Goal: Task Accomplishment & Management: Manage account settings

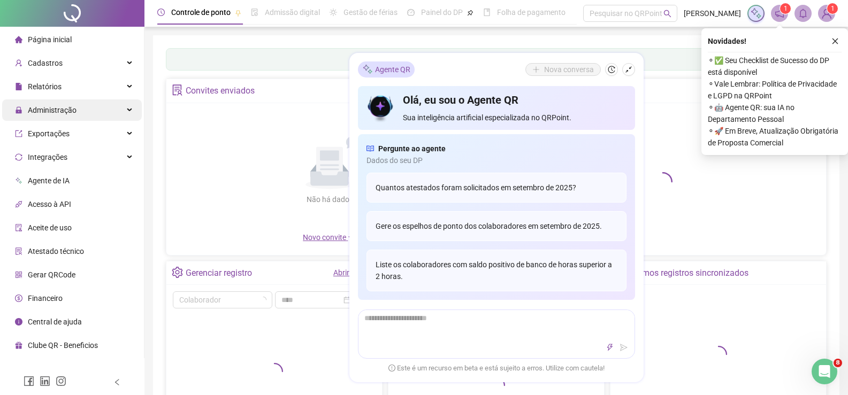
click at [70, 108] on span "Administração" at bounding box center [52, 110] width 49 height 9
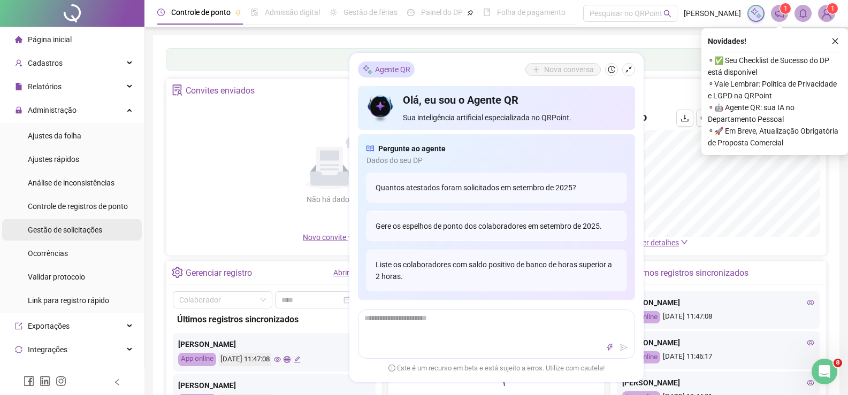
click at [80, 222] on div "Gestão de solicitações" at bounding box center [65, 229] width 74 height 21
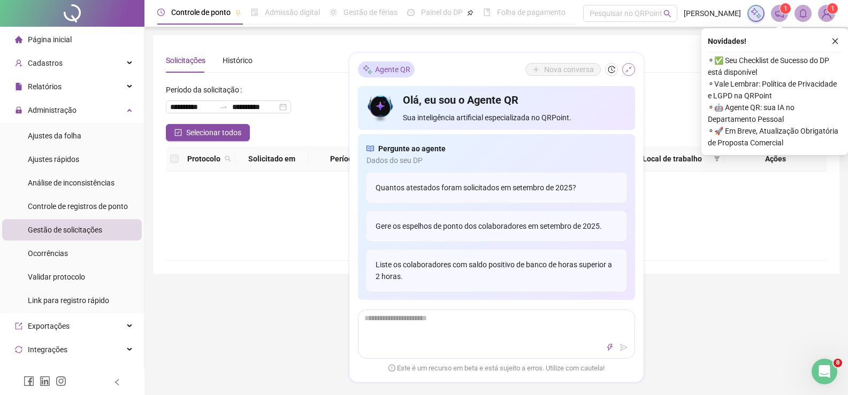
click at [628, 69] on icon "shrink" at bounding box center [628, 69] width 7 height 7
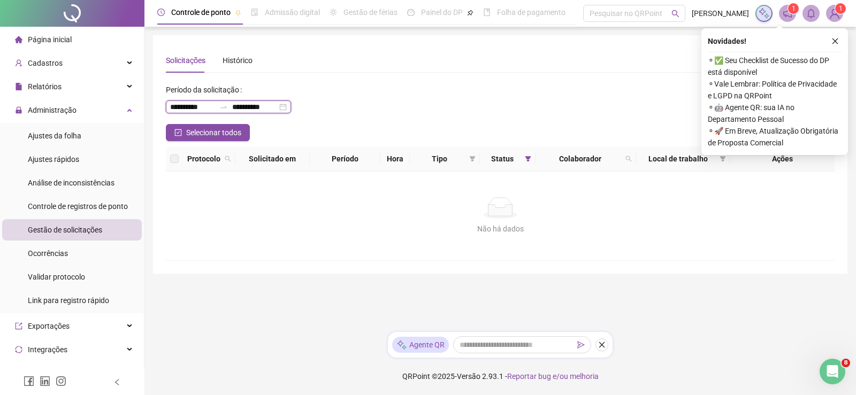
click at [215, 109] on input "**********" at bounding box center [192, 107] width 45 height 12
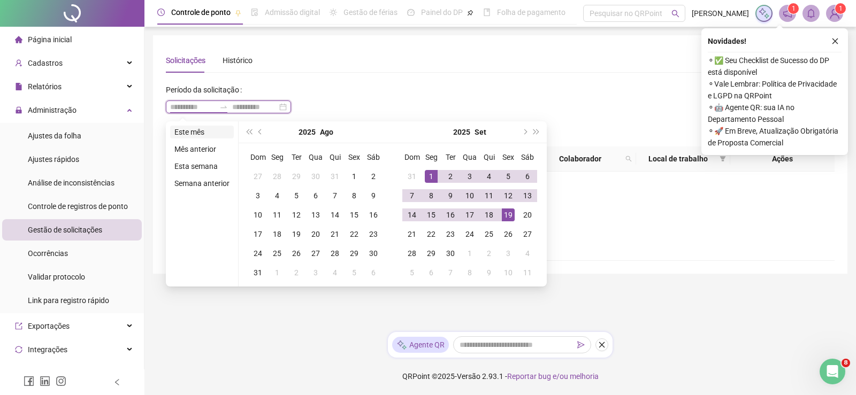
type input "**********"
click at [202, 135] on li "Este mês" at bounding box center [202, 132] width 64 height 13
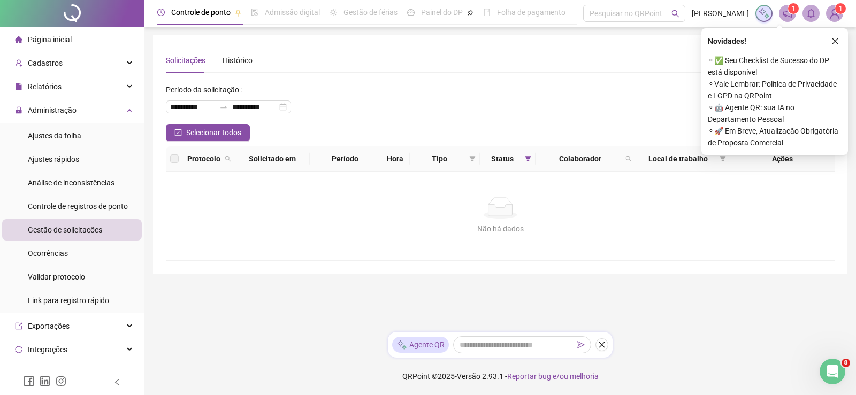
click at [833, 40] on icon "close" at bounding box center [834, 40] width 7 height 7
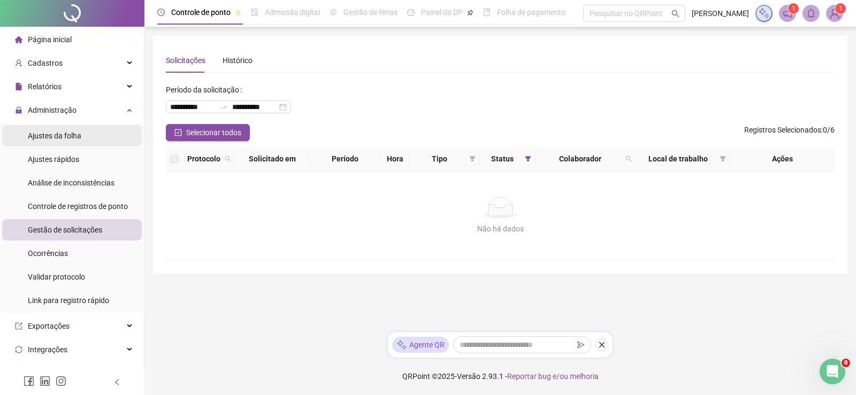
click at [88, 133] on li "Ajustes da folha" at bounding box center [72, 135] width 140 height 21
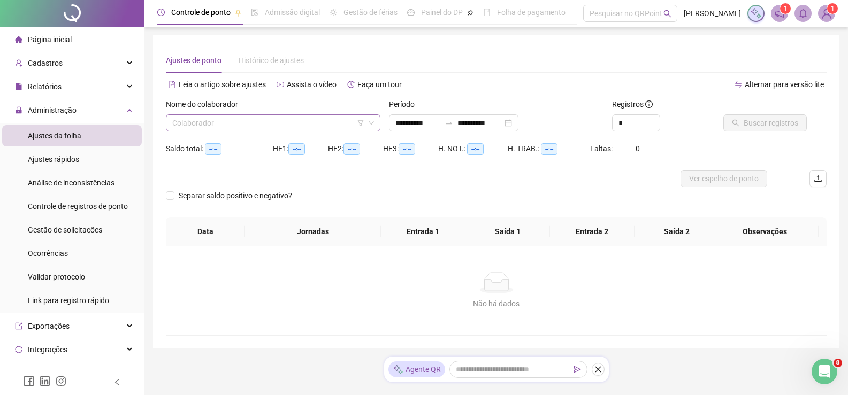
type input "**********"
click at [185, 128] on input "search" at bounding box center [268, 123] width 192 height 16
click at [644, 121] on input "*" at bounding box center [636, 123] width 47 height 16
drag, startPoint x: 633, startPoint y: 121, endPoint x: 602, endPoint y: 126, distance: 31.5
click at [509, 126] on div "**********" at bounding box center [496, 119] width 669 height 42
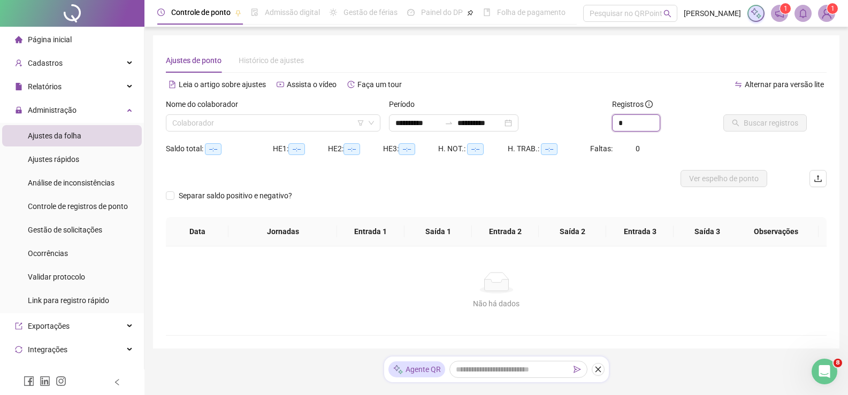
type input "*"
click at [293, 108] on div "Nome do colaborador" at bounding box center [273, 106] width 215 height 16
click at [279, 125] on input "search" at bounding box center [268, 123] width 192 height 16
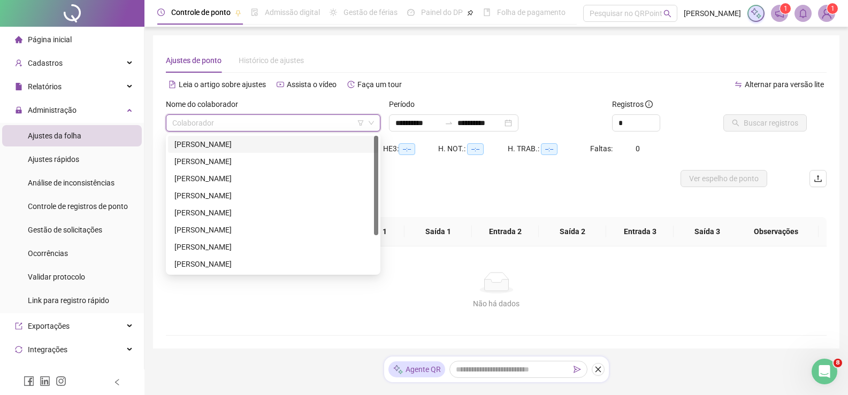
click at [264, 146] on div "[PERSON_NAME]" at bounding box center [272, 145] width 197 height 12
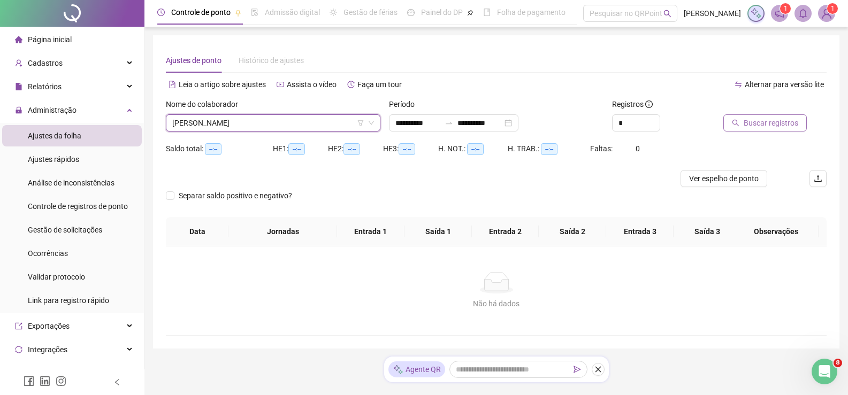
click at [761, 122] on span "Buscar registros" at bounding box center [771, 123] width 55 height 12
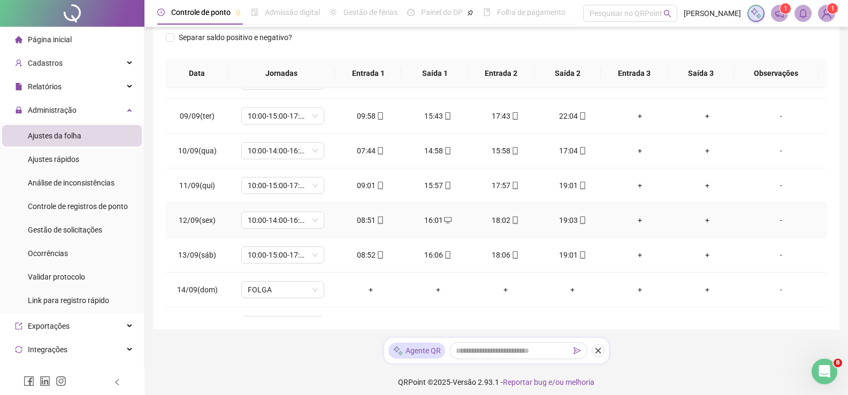
scroll to position [397, 0]
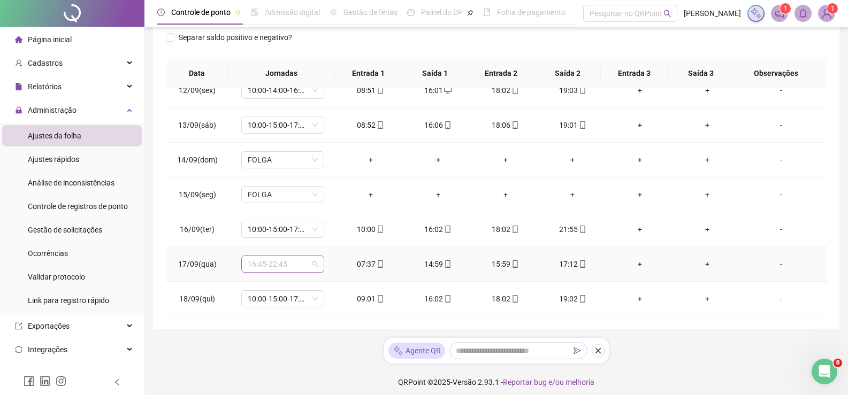
click at [320, 266] on div "16:45-22:45" at bounding box center [282, 264] width 83 height 17
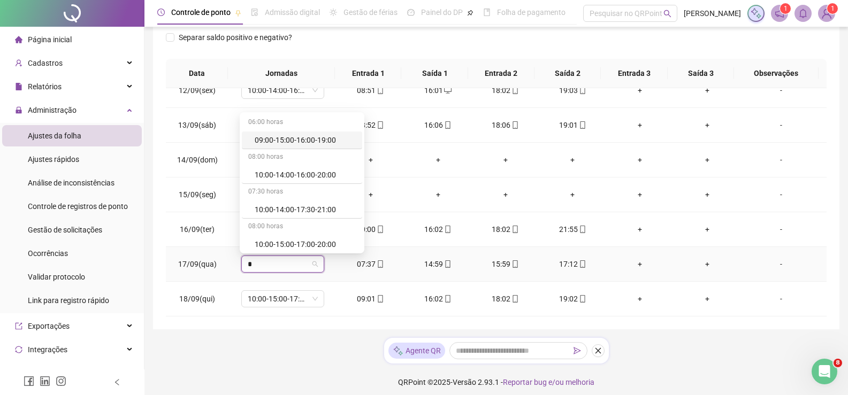
type input "**"
click at [317, 144] on div "10:00-14:00-16:00-20:00" at bounding box center [295, 140] width 81 height 12
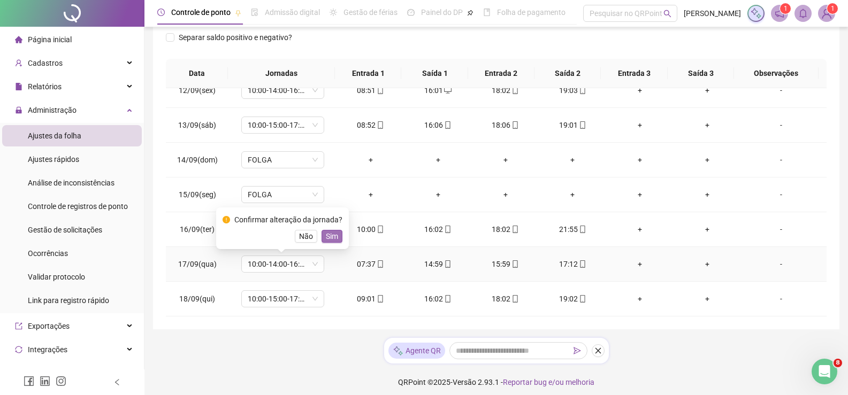
click at [334, 235] on span "Sim" at bounding box center [332, 237] width 12 height 12
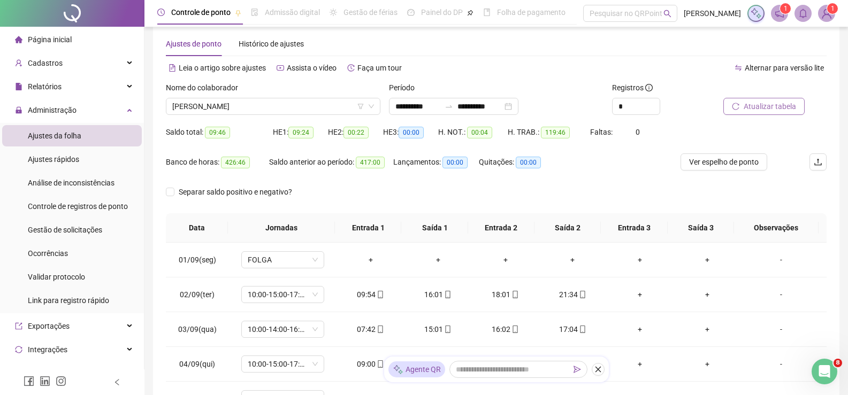
scroll to position [0, 0]
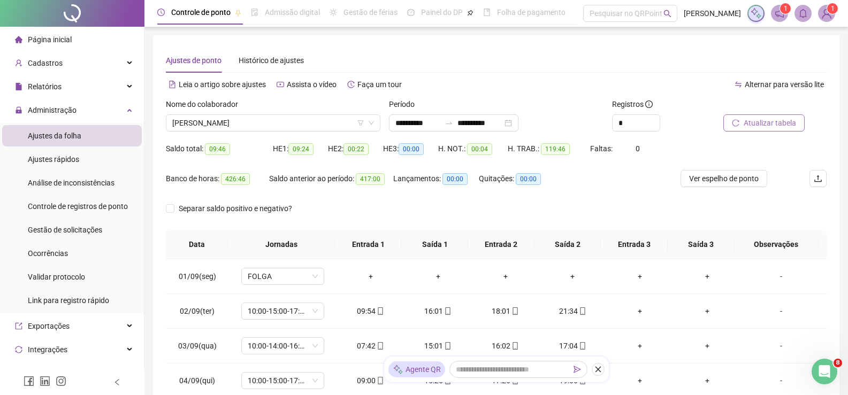
click at [751, 128] on span "Atualizar tabela" at bounding box center [770, 123] width 52 height 12
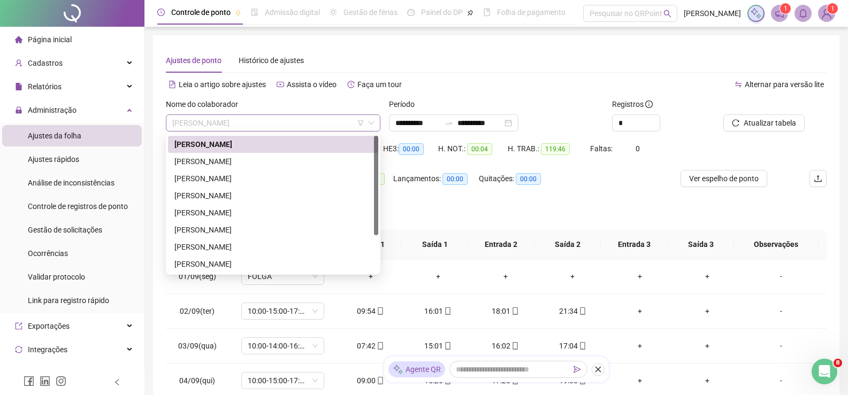
click at [282, 123] on span "[PERSON_NAME]" at bounding box center [273, 123] width 202 height 16
click at [248, 158] on div "[PERSON_NAME]" at bounding box center [272, 162] width 197 height 12
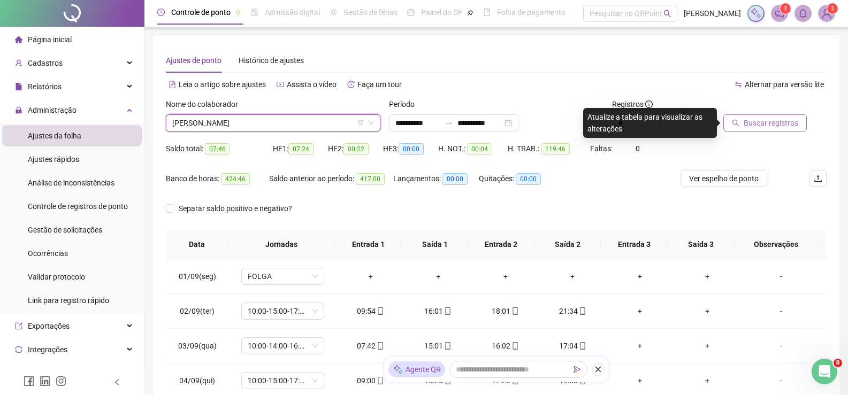
click at [728, 120] on button "Buscar registros" at bounding box center [764, 122] width 83 height 17
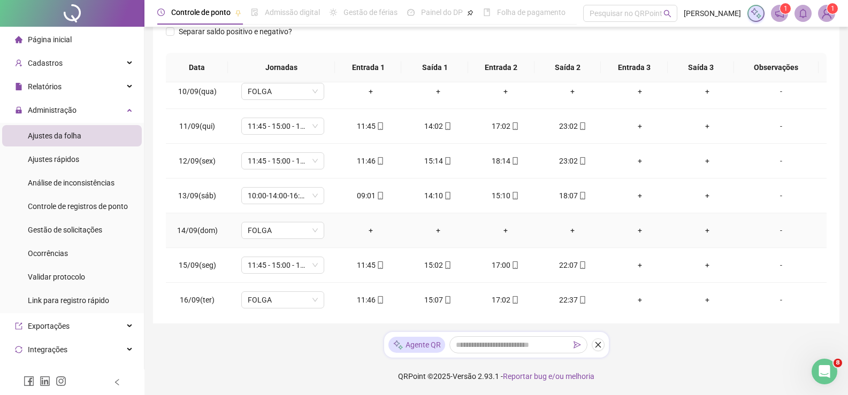
scroll to position [374, 0]
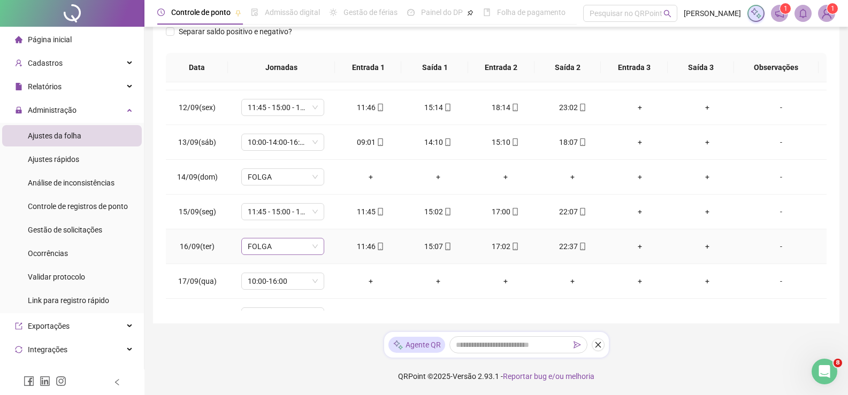
click at [325, 247] on td "FOLGA" at bounding box center [282, 246] width 109 height 35
click at [321, 246] on div "FOLGA" at bounding box center [282, 246] width 83 height 17
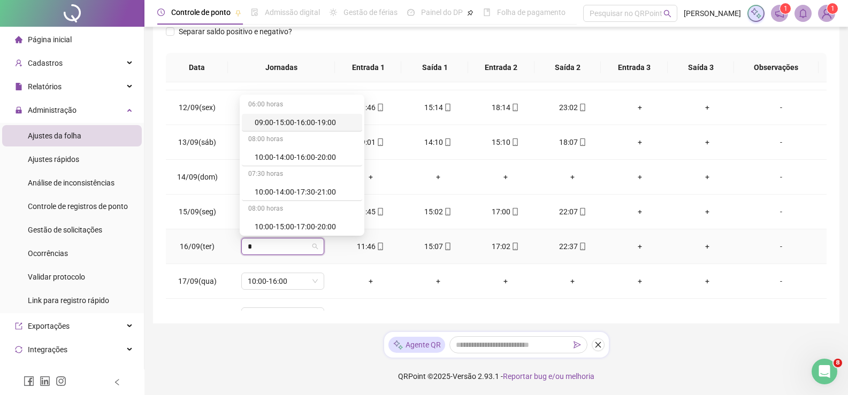
type input "**"
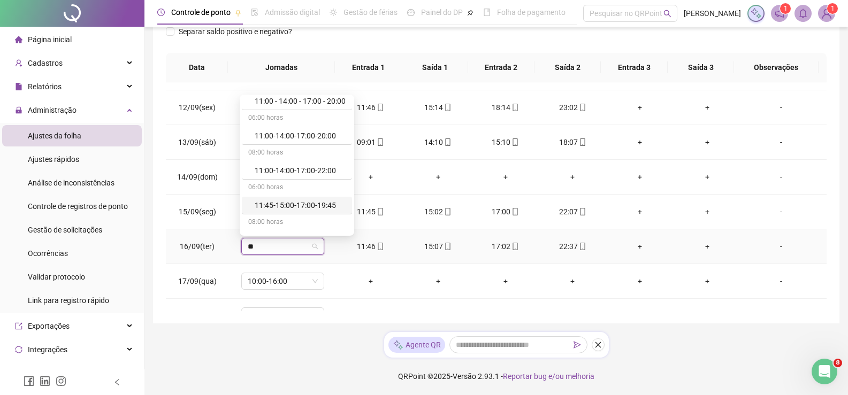
scroll to position [43, 0]
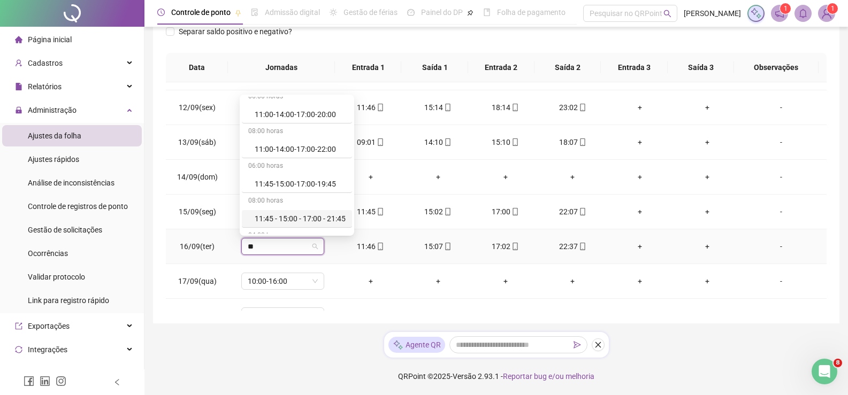
click at [342, 219] on div "11:45 - 15:00 - 17:00 - 21:45" at bounding box center [300, 219] width 91 height 12
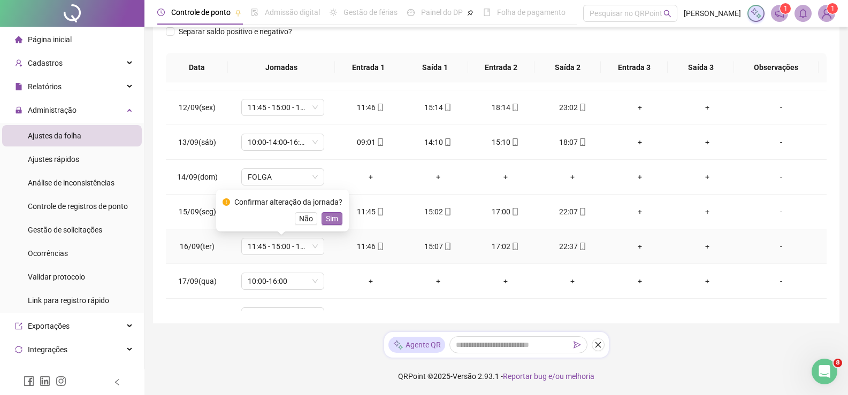
click at [336, 219] on button "Sim" at bounding box center [331, 218] width 21 height 13
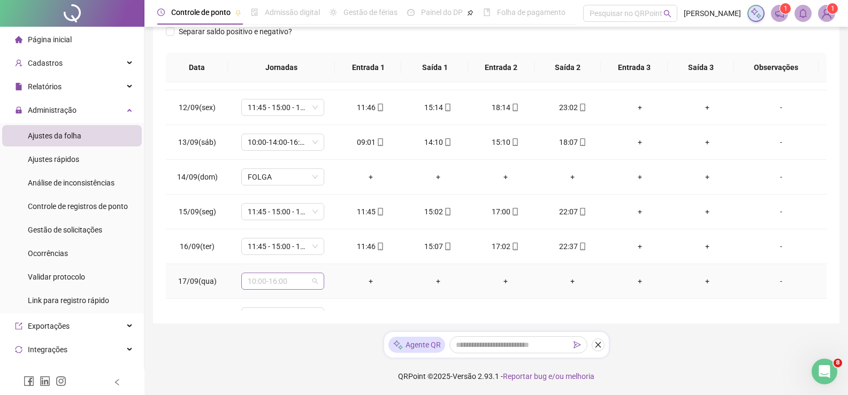
click at [319, 278] on div "10:00-16:00" at bounding box center [282, 281] width 83 height 17
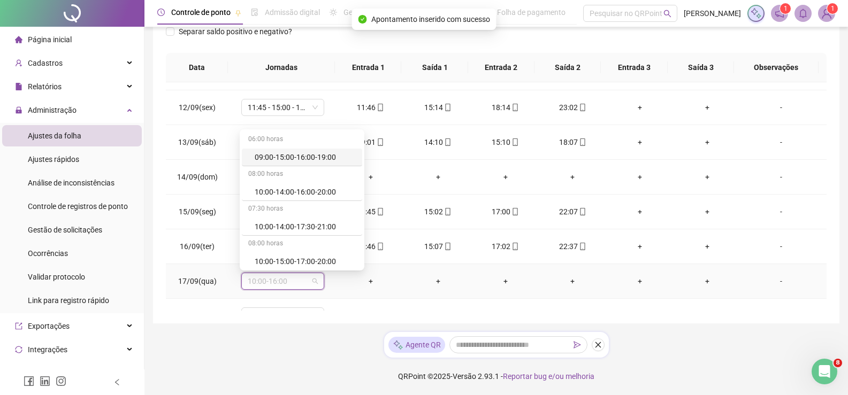
type input "*"
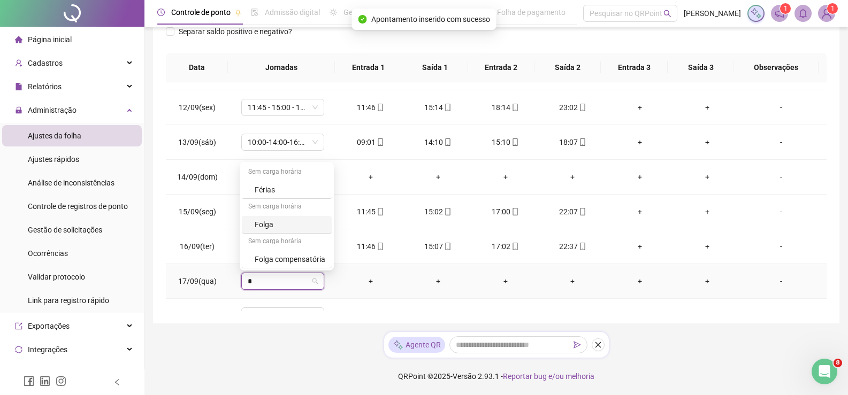
click at [277, 217] on div "Folga" at bounding box center [287, 225] width 90 height 18
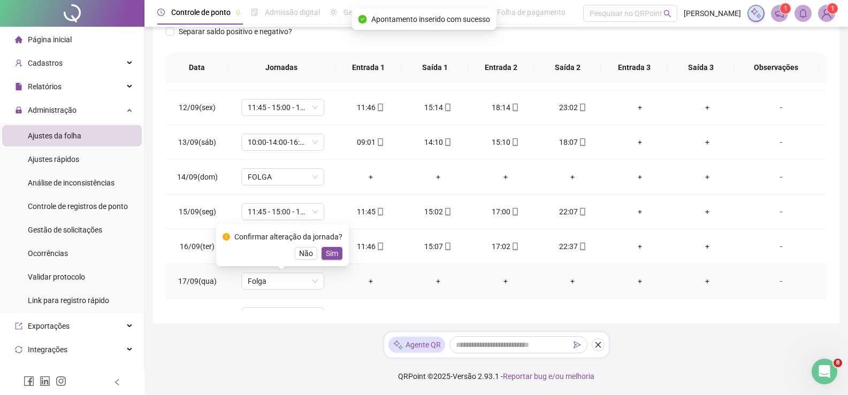
click at [328, 254] on span "Sim" at bounding box center [332, 254] width 12 height 12
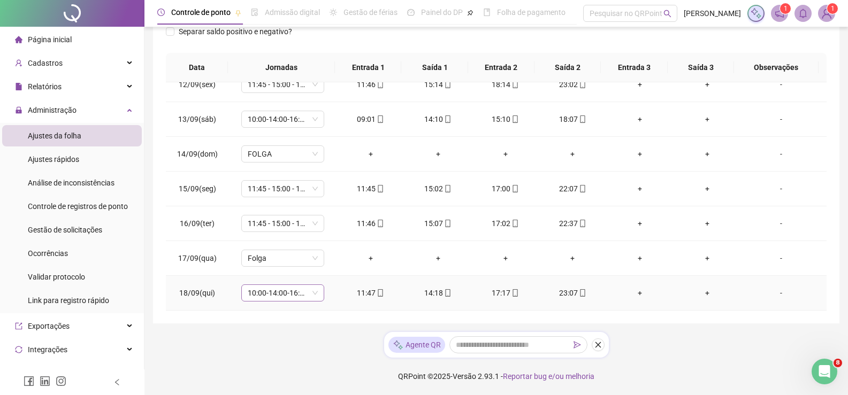
click at [311, 295] on span "10:00-14:00-16:00-20:00" at bounding box center [283, 293] width 70 height 16
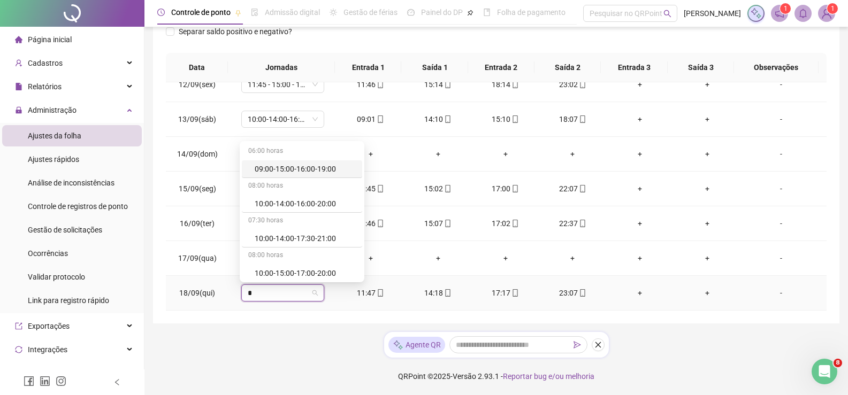
type input "**"
click at [352, 270] on div "11:45-15:00-17:00-19:45" at bounding box center [297, 274] width 110 height 18
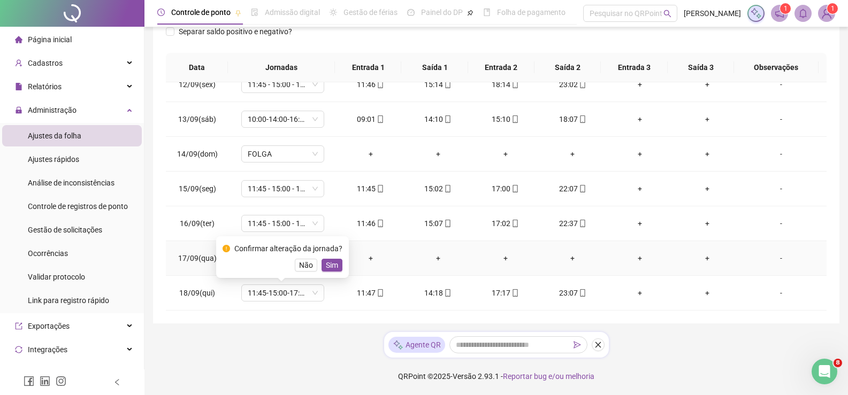
click at [356, 275] on td "+" at bounding box center [370, 258] width 67 height 35
click at [303, 267] on span "Não" at bounding box center [306, 265] width 14 height 12
click at [317, 298] on div "10:00-14:00-16:00-20:00" at bounding box center [282, 293] width 83 height 17
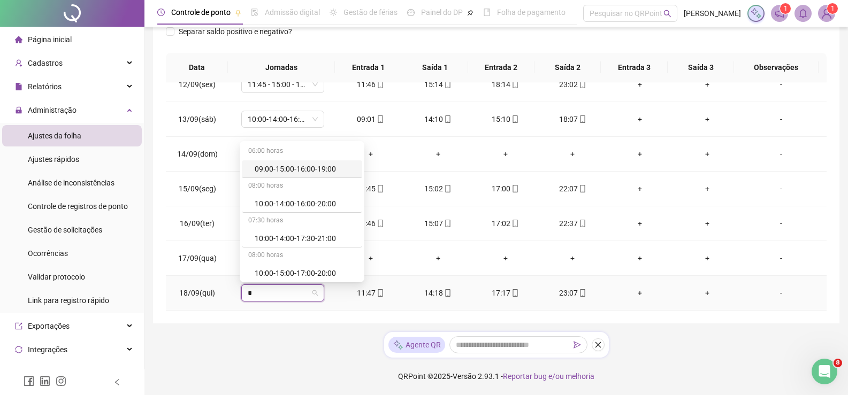
type input "**"
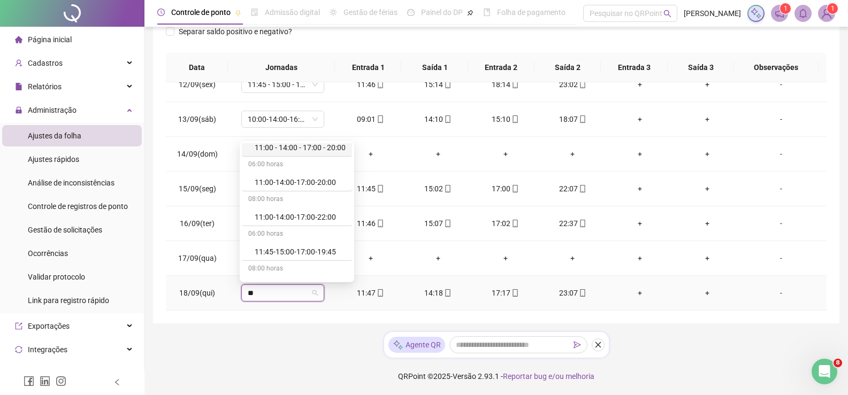
scroll to position [43, 0]
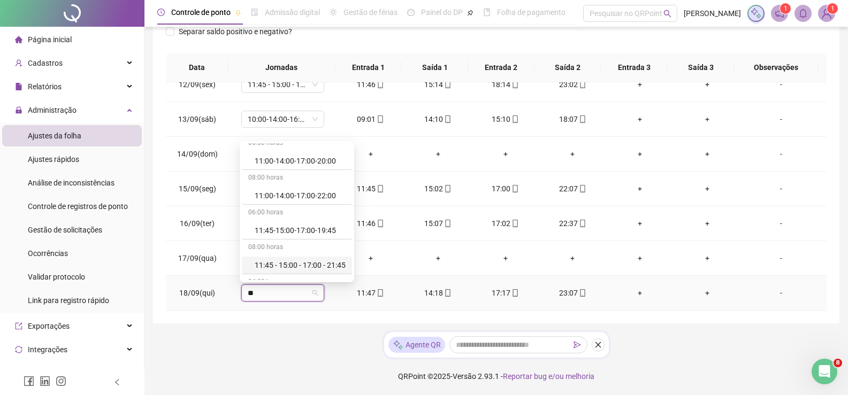
click at [350, 271] on div "11:45 - 15:00 - 17:00 - 21:45" at bounding box center [297, 266] width 110 height 18
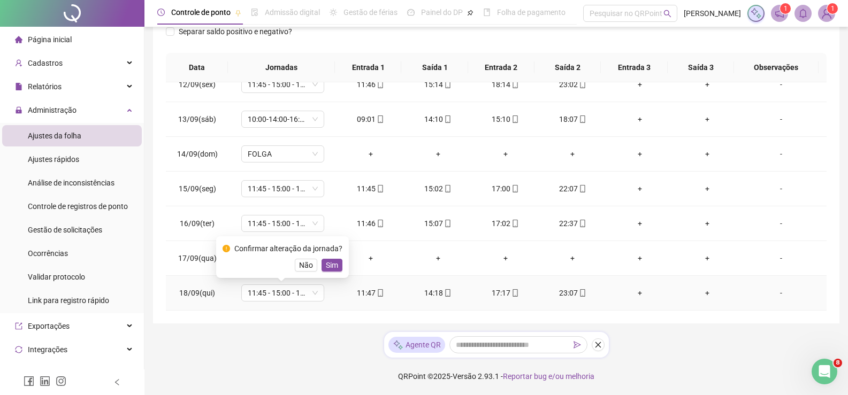
click at [326, 264] on span "Sim" at bounding box center [332, 265] width 12 height 12
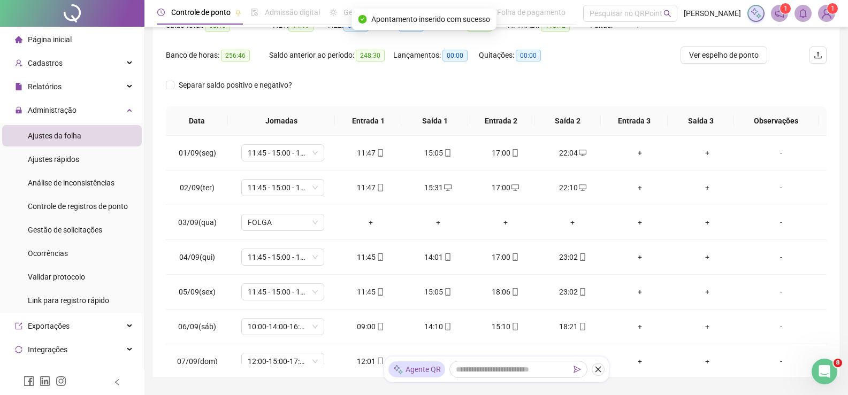
scroll to position [17, 0]
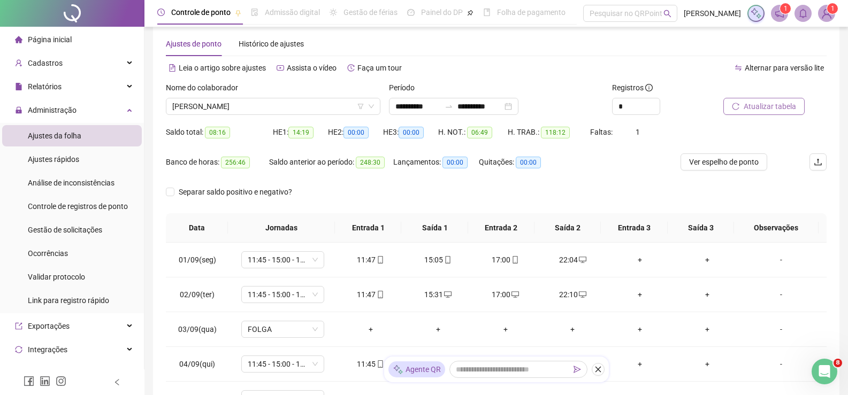
click at [724, 112] on button "Atualizar tabela" at bounding box center [763, 106] width 81 height 17
click at [793, 100] on button "Atualizar tabela" at bounding box center [763, 106] width 81 height 17
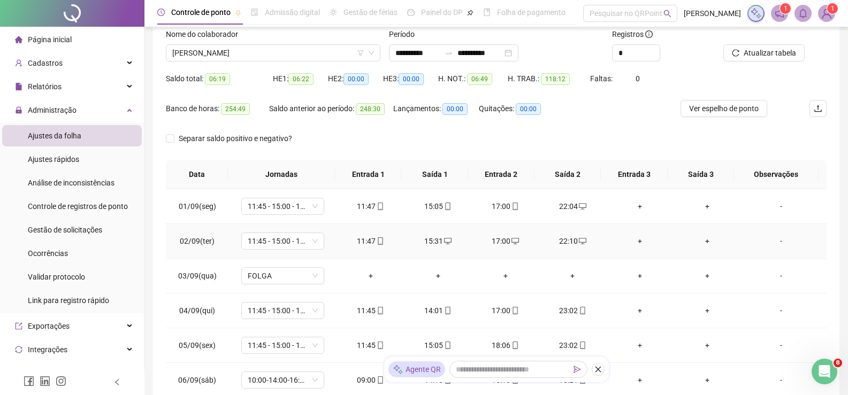
scroll to position [107, 0]
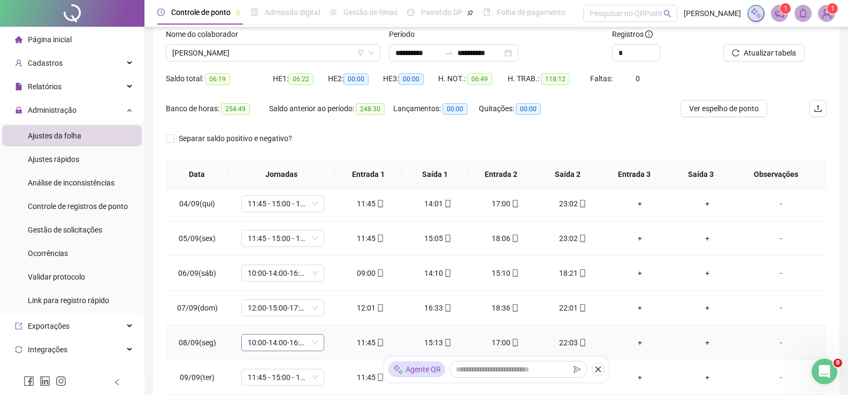
click at [320, 341] on div "10:00-14:00-16:00-20:00" at bounding box center [282, 342] width 83 height 17
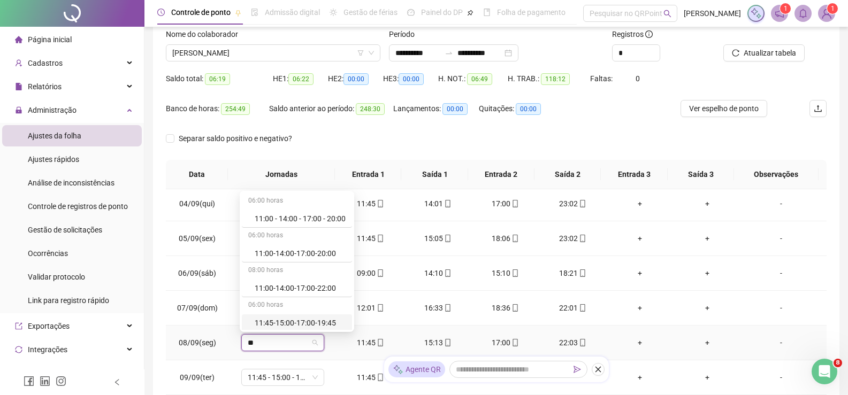
type input "**"
drag, startPoint x: 355, startPoint y: 312, endPoint x: 365, endPoint y: 296, distance: 19.7
click at [356, 307] on td "12:01" at bounding box center [370, 308] width 67 height 35
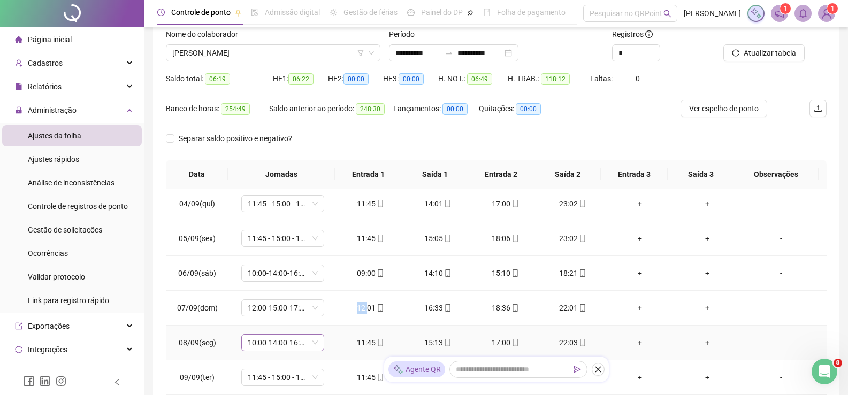
click at [305, 350] on span "10:00-14:00-16:00-20:00" at bounding box center [283, 343] width 70 height 16
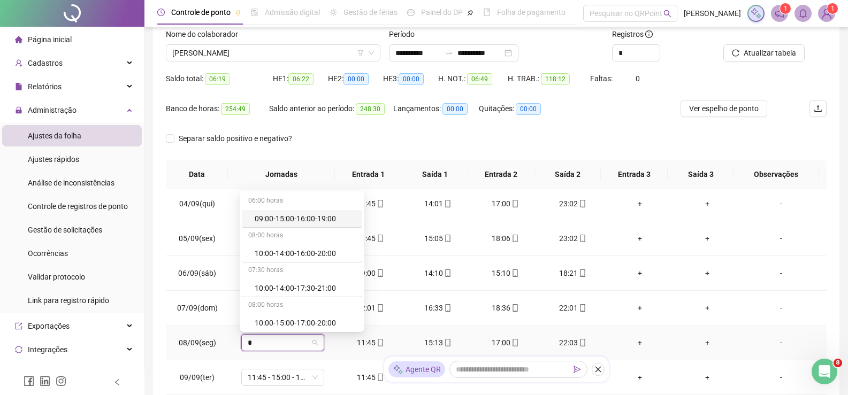
type input "**"
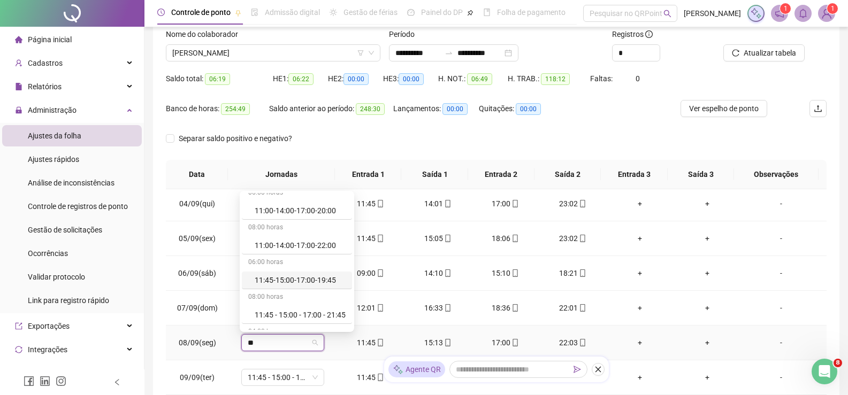
scroll to position [64, 0]
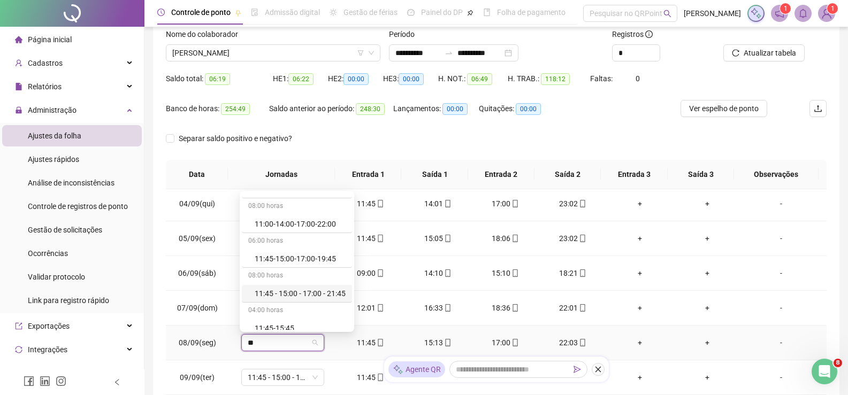
click at [326, 292] on div "11:45 - 15:00 - 17:00 - 21:45" at bounding box center [300, 294] width 91 height 12
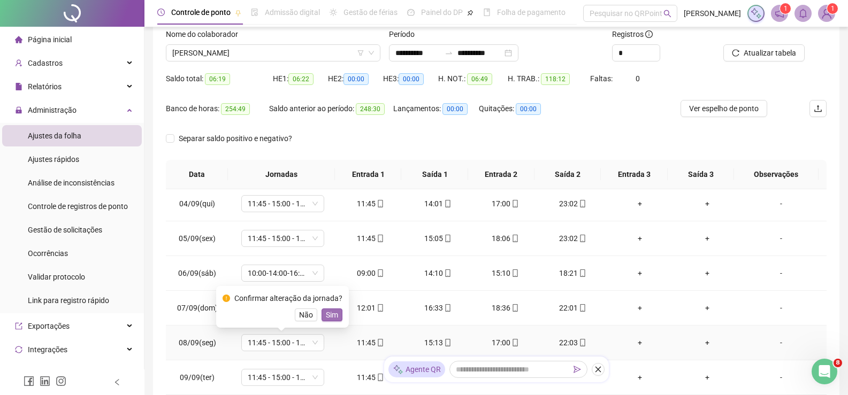
click at [330, 313] on span "Sim" at bounding box center [332, 315] width 12 height 12
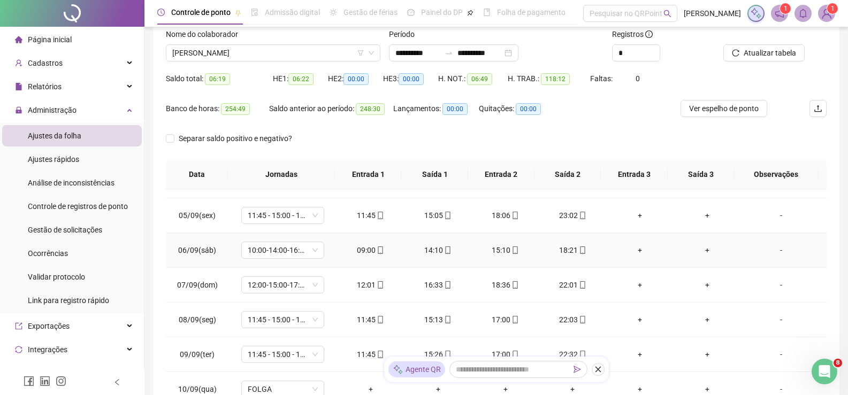
scroll to position [76, 0]
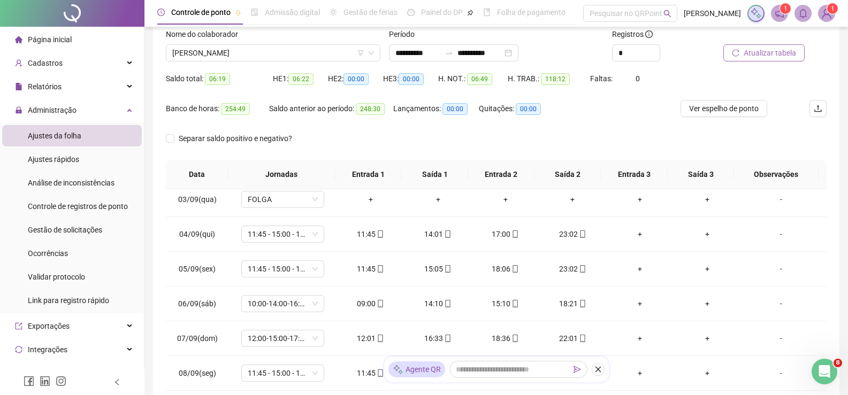
click at [757, 50] on span "Atualizar tabela" at bounding box center [770, 53] width 52 height 12
click at [274, 57] on span "[PERSON_NAME]" at bounding box center [273, 53] width 202 height 16
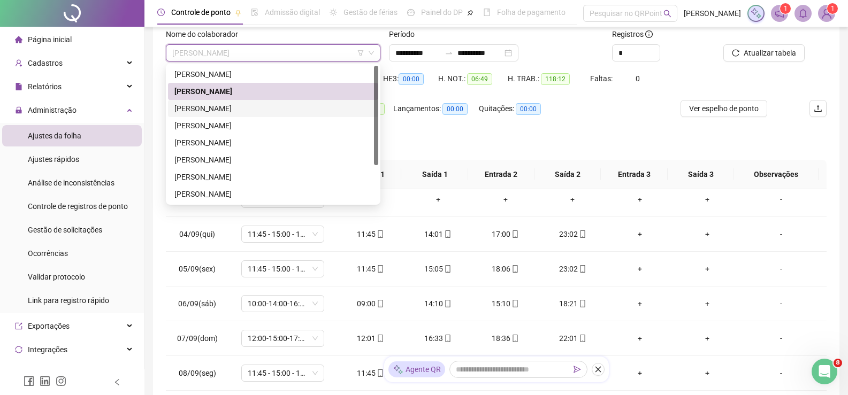
click at [250, 104] on div "[PERSON_NAME]" at bounding box center [272, 109] width 197 height 12
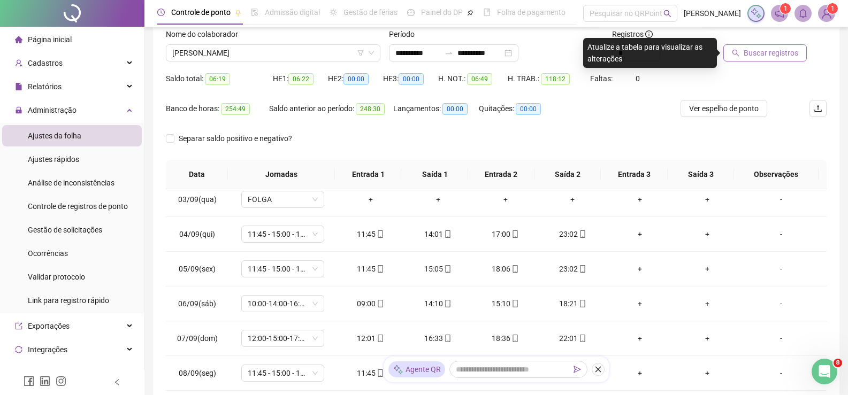
click at [754, 56] on span "Buscar registros" at bounding box center [771, 53] width 55 height 12
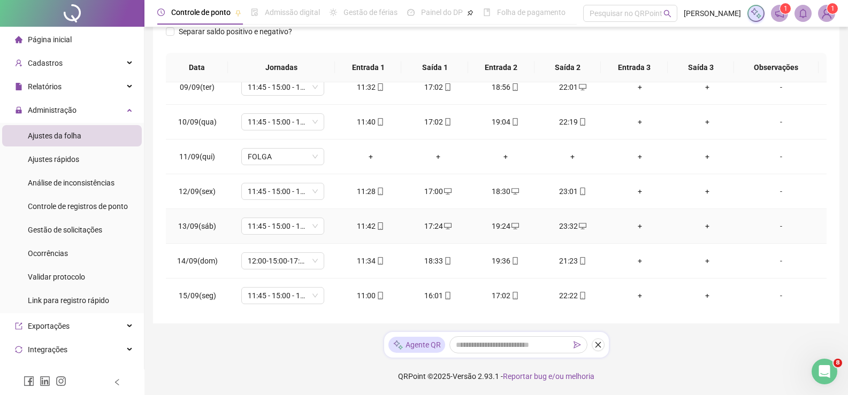
scroll to position [344, 0]
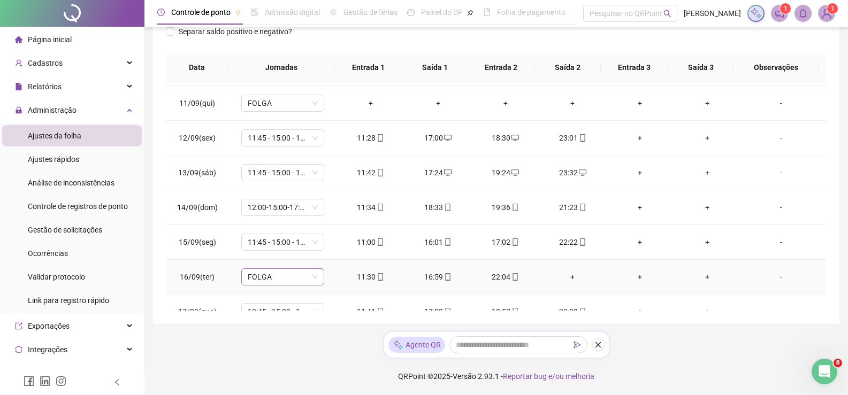
click at [316, 272] on span "FOLGA" at bounding box center [283, 277] width 70 height 16
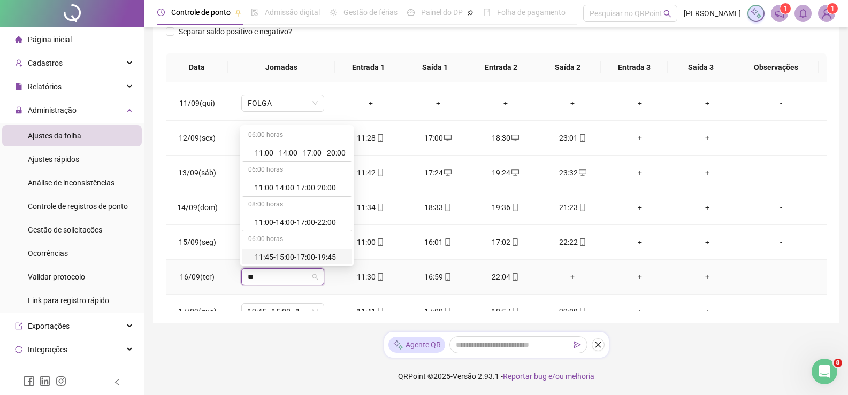
scroll to position [21, 0]
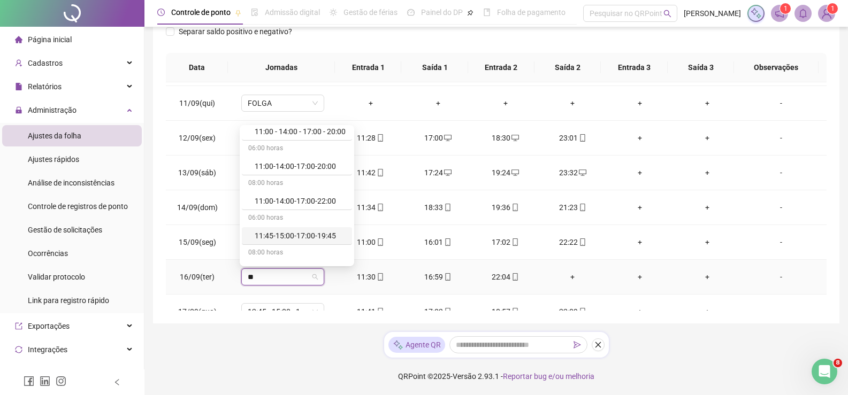
click at [352, 261] on div "08:00 horas" at bounding box center [297, 253] width 110 height 17
type input "**"
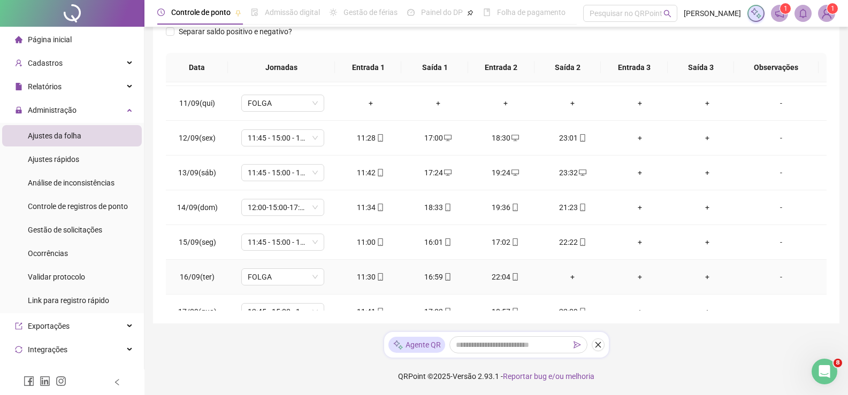
click at [364, 267] on td "11:30" at bounding box center [370, 277] width 67 height 35
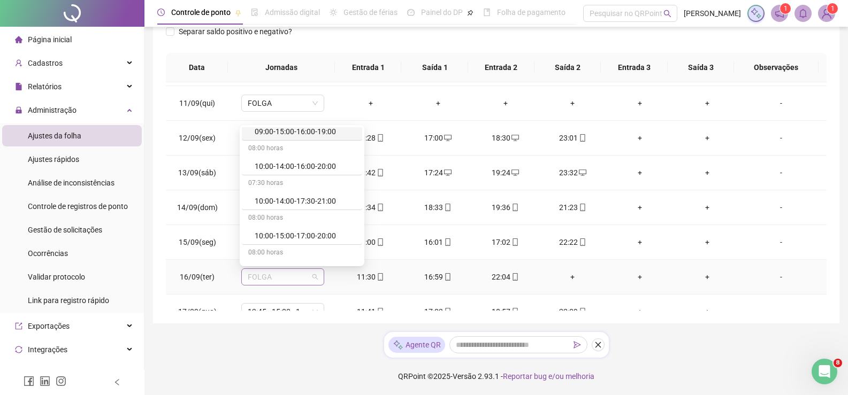
click at [318, 277] on div "FOLGA" at bounding box center [282, 277] width 83 height 17
type input "**"
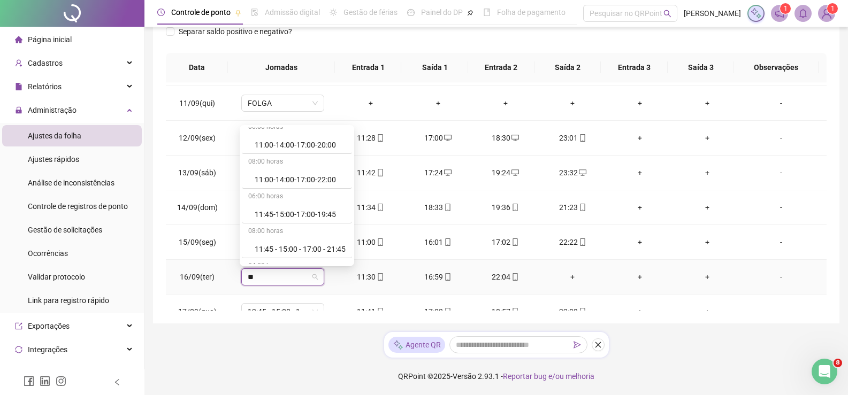
scroll to position [64, 0]
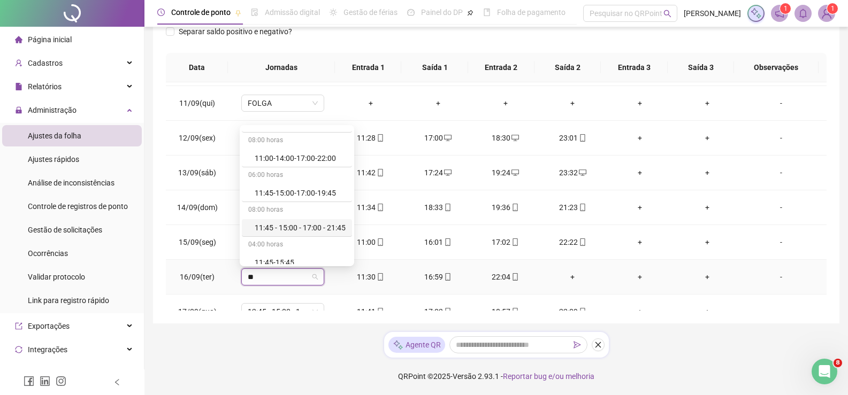
click at [335, 227] on div "11:45 - 15:00 - 17:00 - 21:45" at bounding box center [300, 228] width 91 height 12
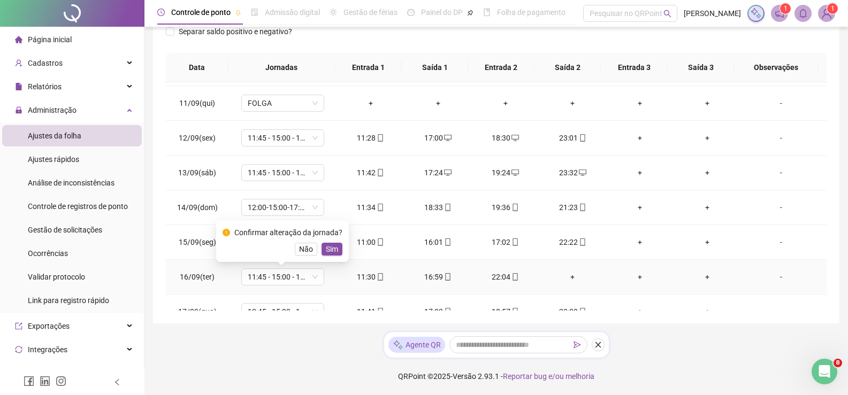
click at [326, 251] on span "Sim" at bounding box center [332, 249] width 12 height 12
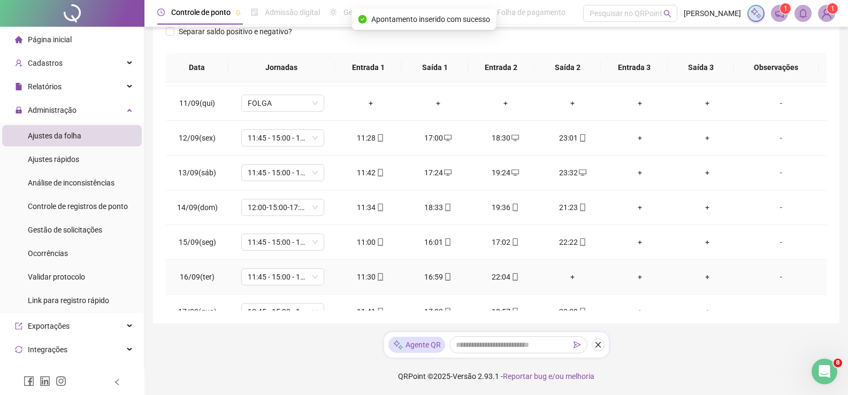
click at [569, 279] on div "+" at bounding box center [572, 277] width 50 height 12
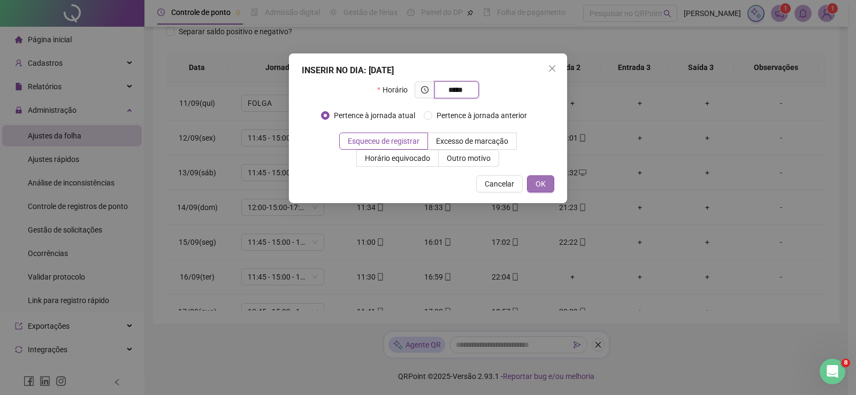
type input "*****"
click at [535, 183] on span "OK" at bounding box center [540, 184] width 10 height 12
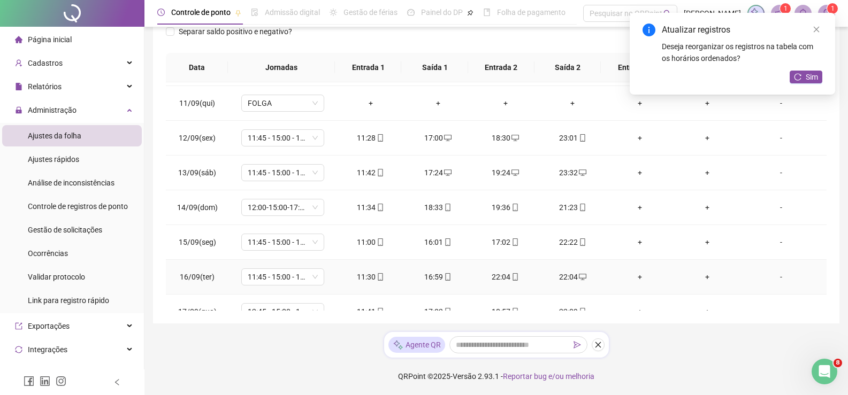
click at [508, 271] on td "22:04" at bounding box center [505, 277] width 67 height 35
click at [505, 279] on div "22:04" at bounding box center [505, 277] width 50 height 12
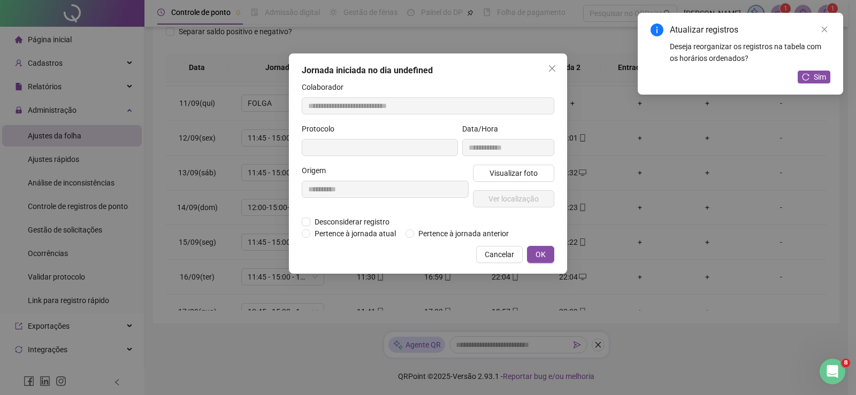
type input "**********"
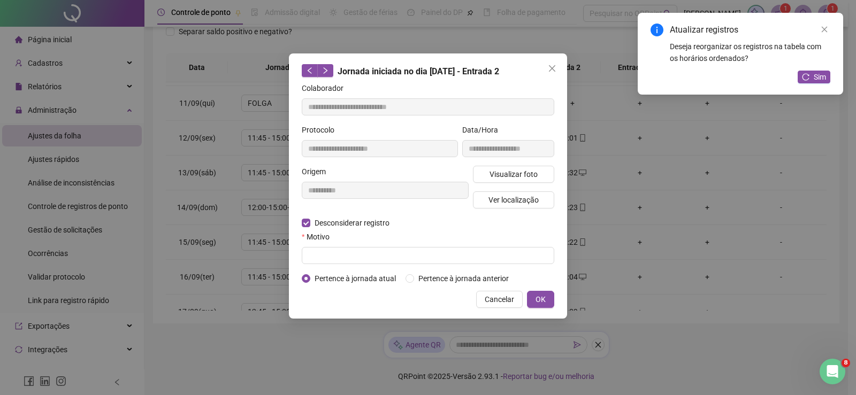
click at [308, 245] on div "Motivo" at bounding box center [428, 239] width 252 height 16
click at [325, 258] on input "text" at bounding box center [428, 255] width 252 height 17
type input "******"
click at [547, 283] on div "Pertence à jornada atual Pertence à jornada anterior" at bounding box center [428, 279] width 257 height 12
click at [545, 297] on span "OK" at bounding box center [540, 300] width 10 height 12
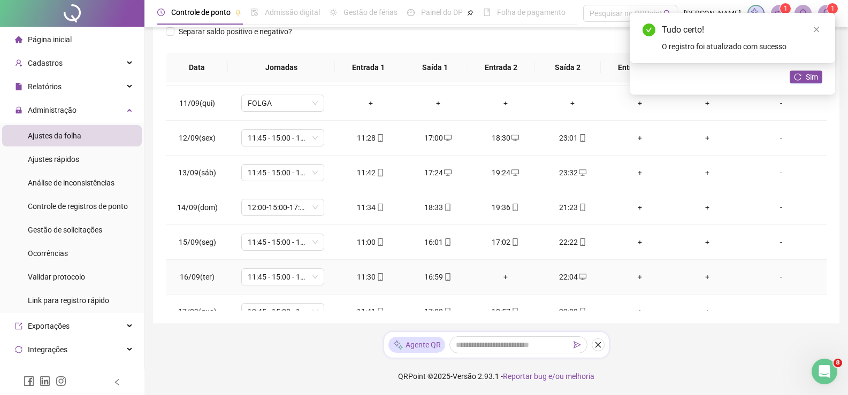
click at [501, 277] on div "+" at bounding box center [505, 277] width 50 height 12
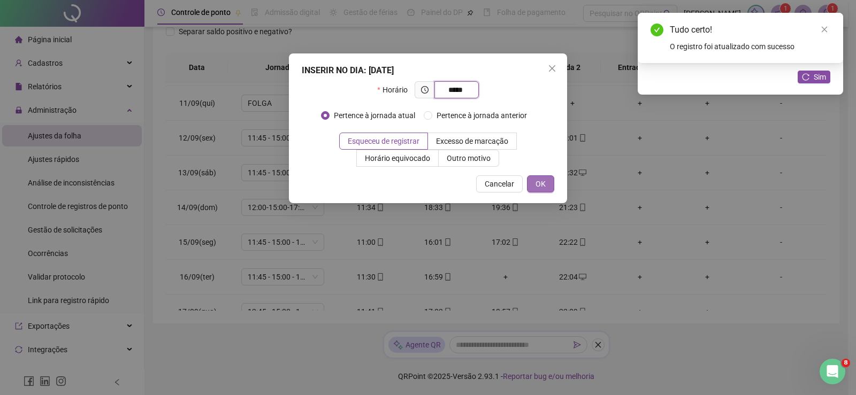
type input "*****"
click at [537, 185] on span "OK" at bounding box center [540, 184] width 10 height 12
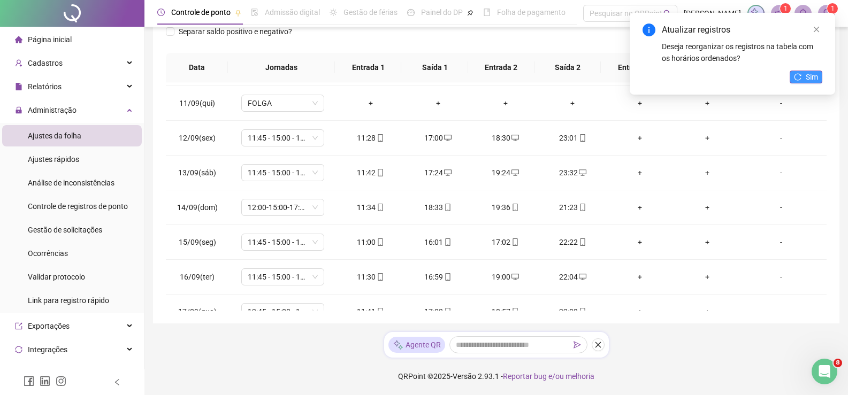
click at [809, 74] on span "Sim" at bounding box center [812, 77] width 12 height 12
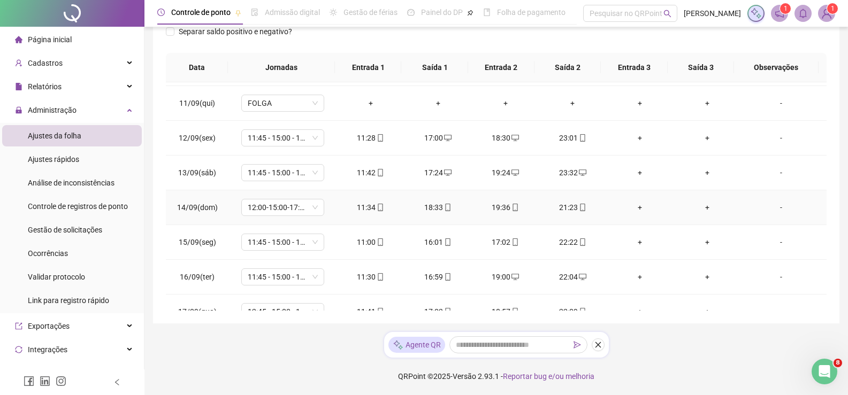
scroll to position [397, 0]
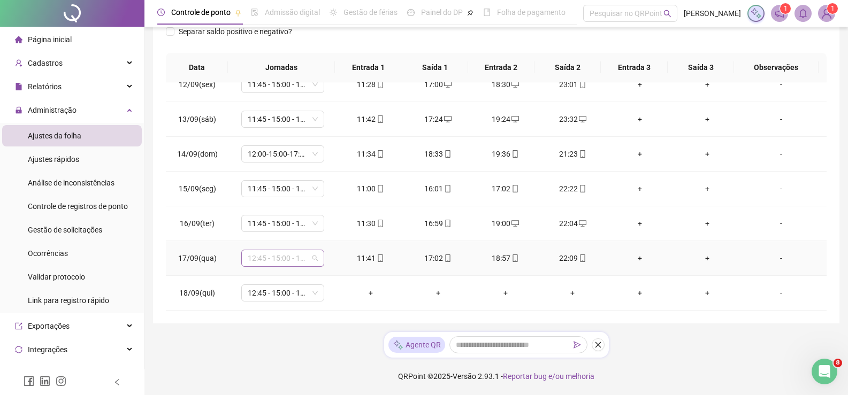
click at [312, 256] on span "12:45 - 15:00 - 17:00 - 19:45" at bounding box center [283, 258] width 70 height 16
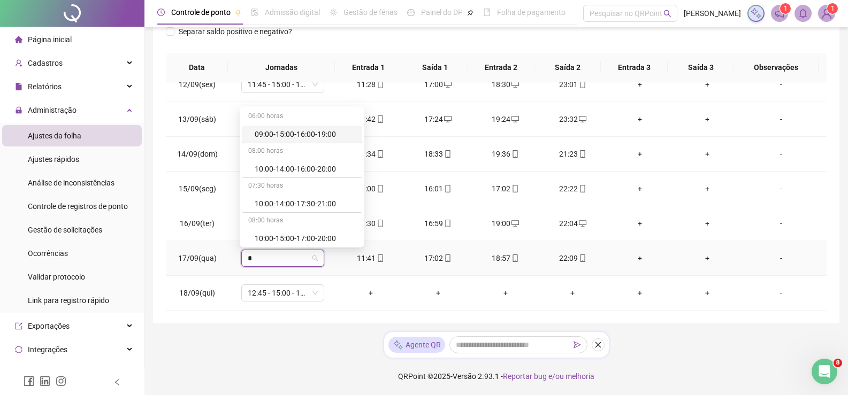
type input "**"
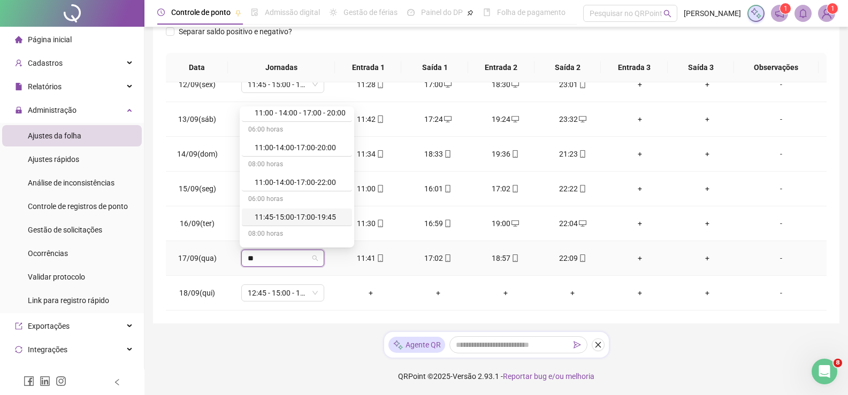
scroll to position [43, 0]
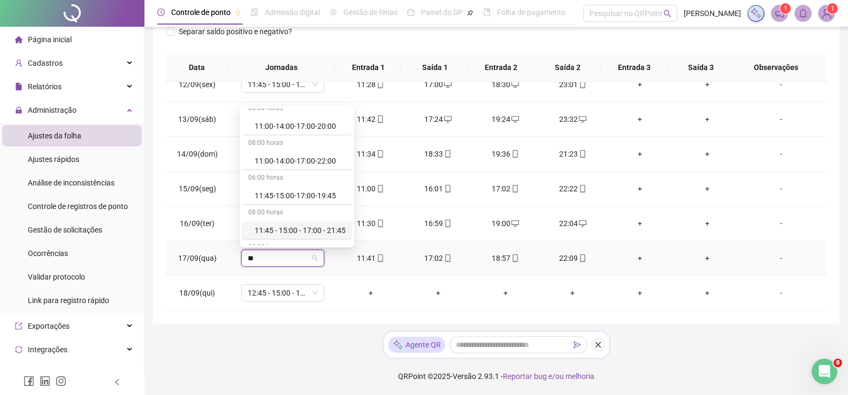
click at [344, 220] on div "08:00 horas" at bounding box center [297, 213] width 110 height 17
click at [345, 224] on div "11:45 - 15:00 - 17:00 - 21:45" at bounding box center [297, 231] width 110 height 18
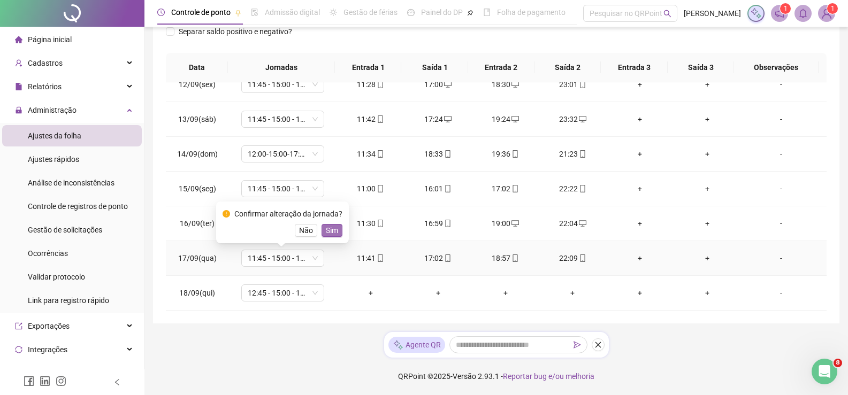
click at [332, 229] on span "Sim" at bounding box center [332, 231] width 12 height 12
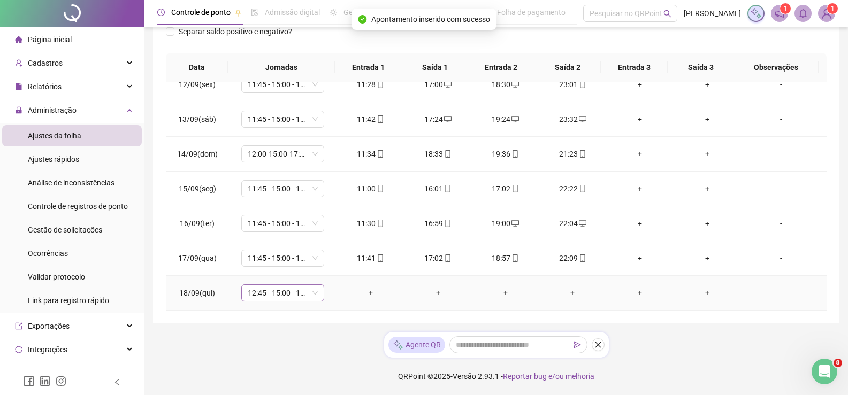
click at [321, 292] on div "12:45 - 15:00 - 17:00 - 22:45" at bounding box center [282, 293] width 83 height 17
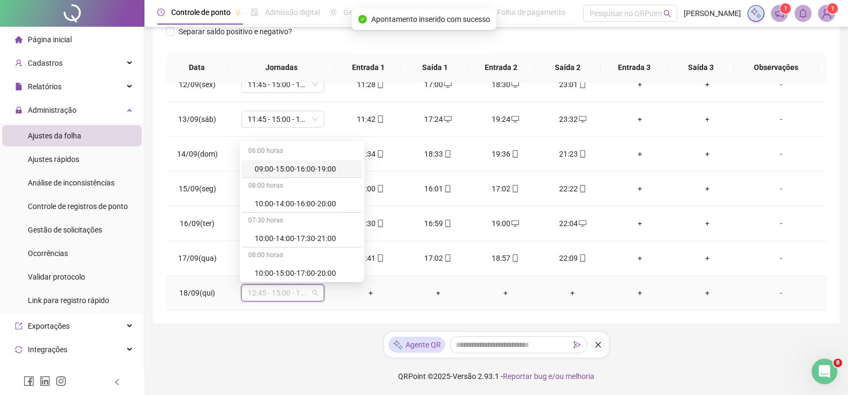
type input "*"
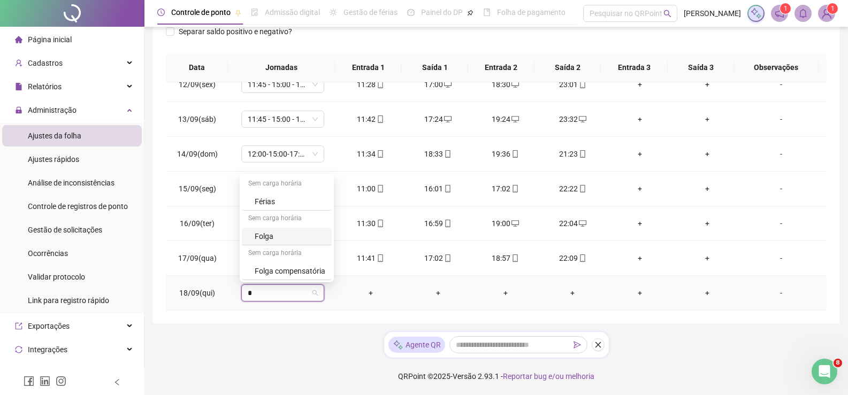
click at [289, 236] on div "Folga" at bounding box center [290, 237] width 71 height 12
click at [333, 264] on span "Sim" at bounding box center [332, 265] width 12 height 12
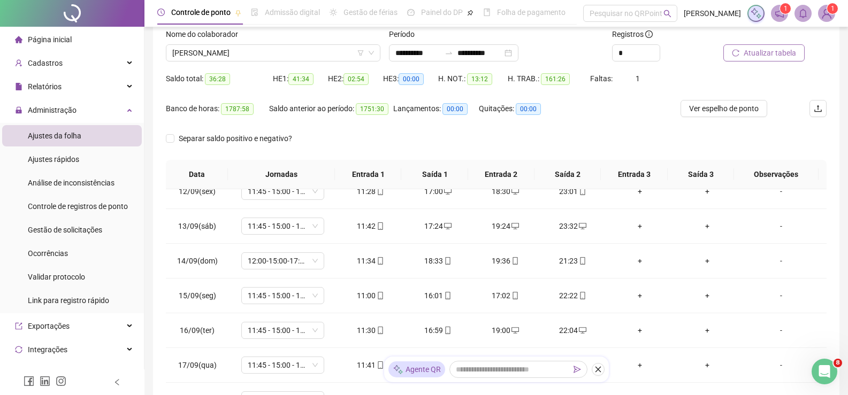
scroll to position [0, 0]
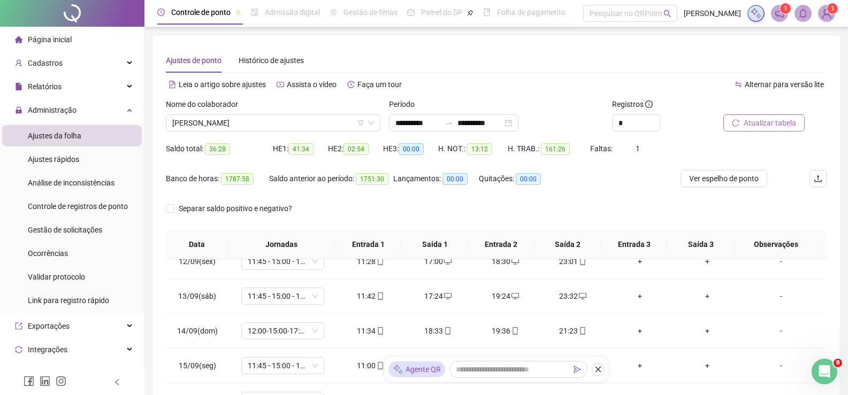
click at [754, 133] on div "Atualizar tabela" at bounding box center [775, 119] width 112 height 42
click at [754, 125] on span "Atualizar tabela" at bounding box center [770, 123] width 52 height 12
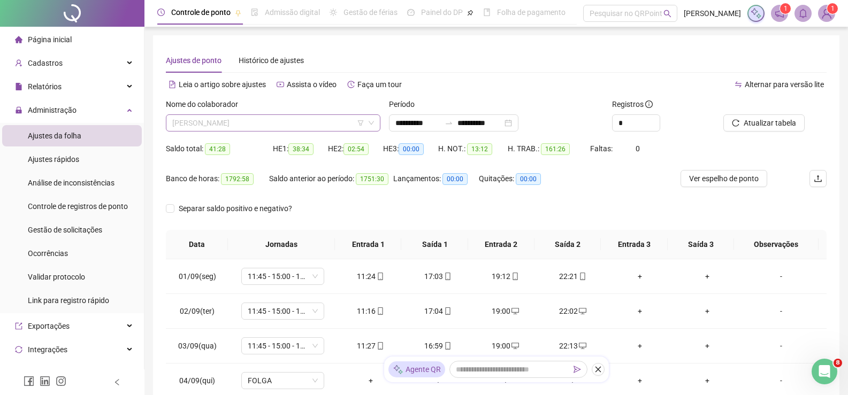
click at [330, 114] on div "[PERSON_NAME]" at bounding box center [273, 122] width 215 height 17
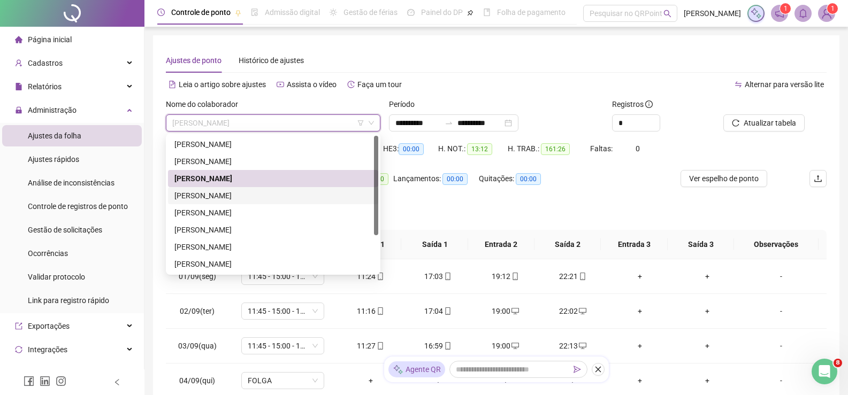
click at [271, 197] on div "[PERSON_NAME]" at bounding box center [272, 196] width 197 height 12
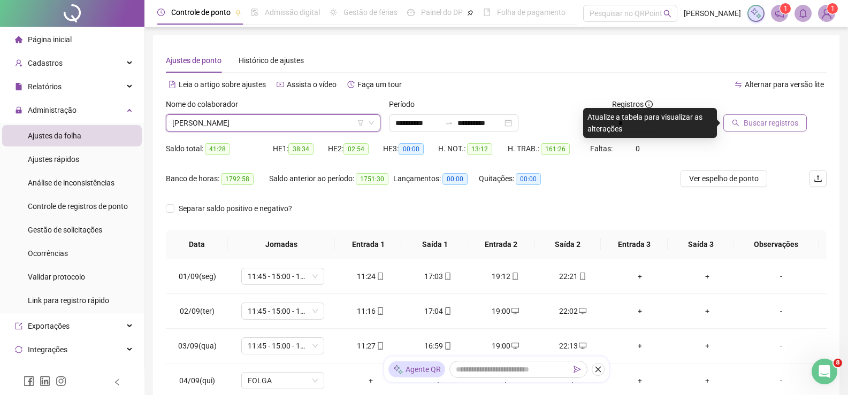
click at [769, 127] on span "Buscar registros" at bounding box center [771, 123] width 55 height 12
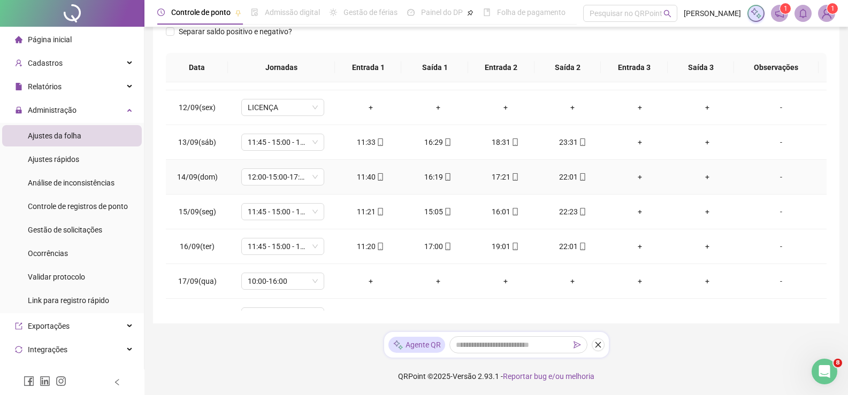
scroll to position [397, 0]
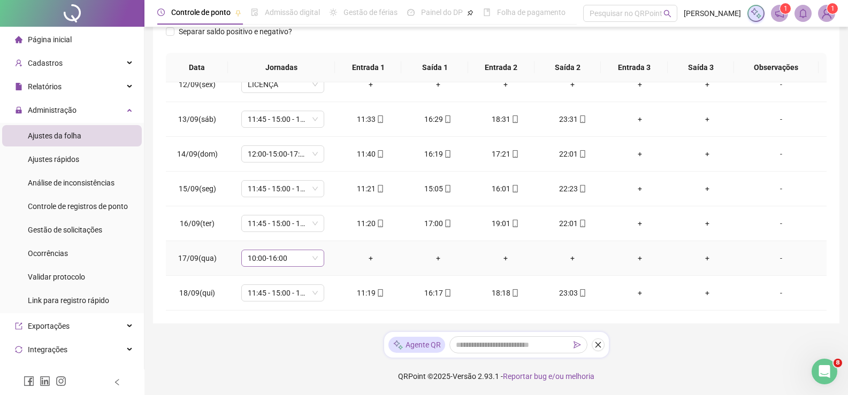
click at [316, 251] on span "10:00-16:00" at bounding box center [283, 258] width 70 height 16
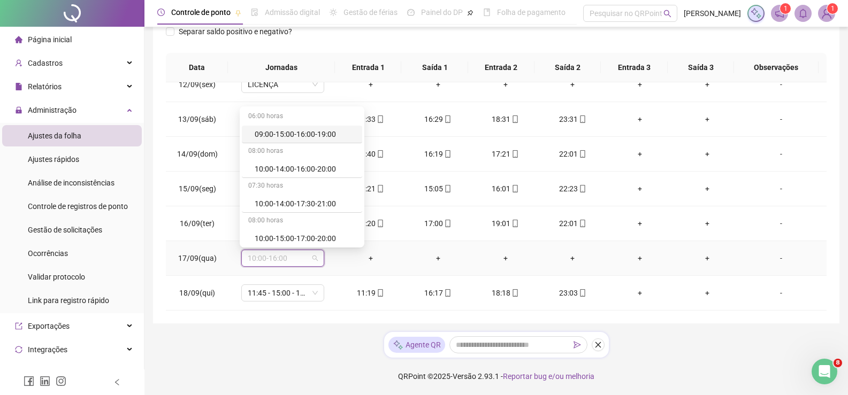
type input "*"
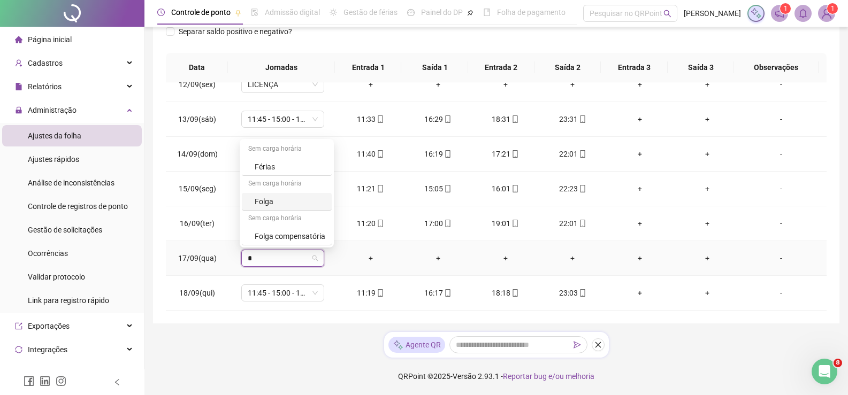
click at [250, 183] on div "Sem carga horária" at bounding box center [287, 184] width 90 height 17
click at [257, 200] on div "Folga" at bounding box center [290, 202] width 71 height 12
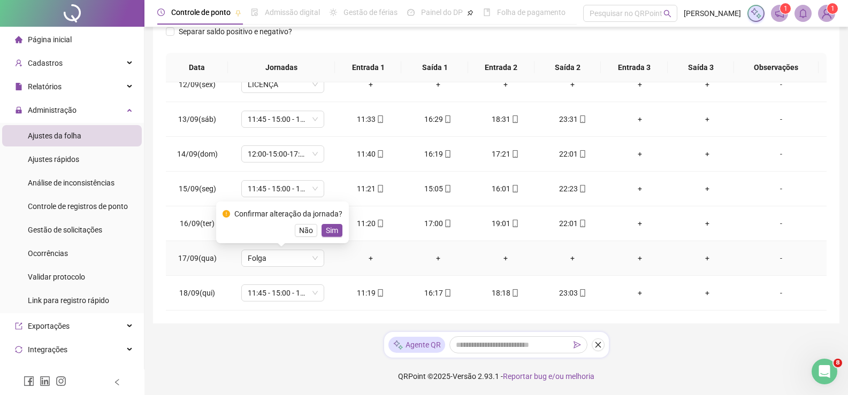
click at [336, 223] on div "Confirmar alteração da jornada? Não Sim" at bounding box center [283, 222] width 120 height 29
click at [333, 229] on span "Sim" at bounding box center [332, 231] width 12 height 12
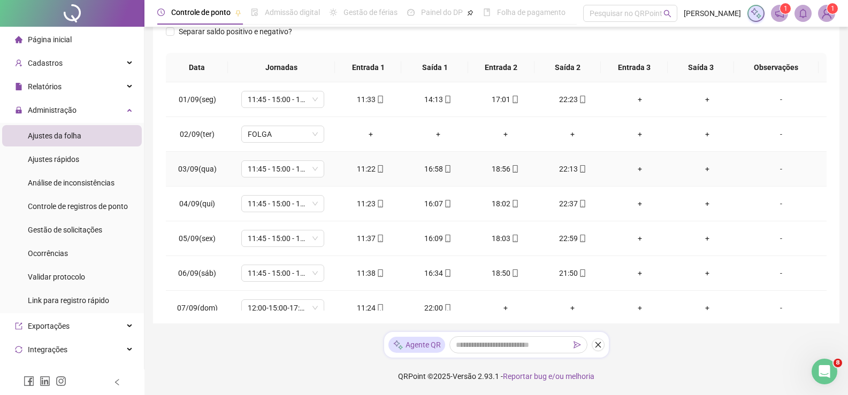
scroll to position [0, 0]
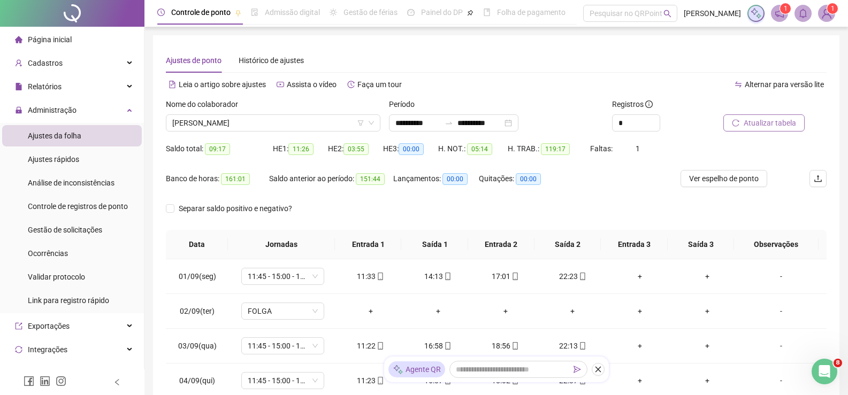
click at [787, 117] on button "Atualizar tabela" at bounding box center [763, 122] width 81 height 17
click at [294, 126] on span "[PERSON_NAME]" at bounding box center [273, 123] width 202 height 16
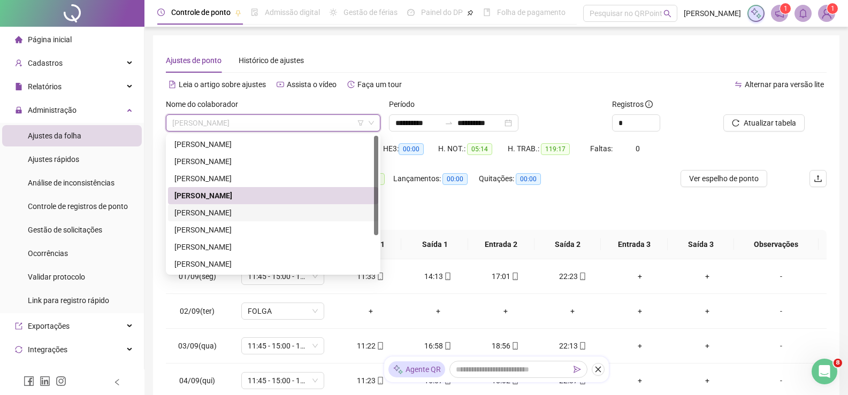
click at [195, 212] on div "[PERSON_NAME]" at bounding box center [272, 213] width 197 height 12
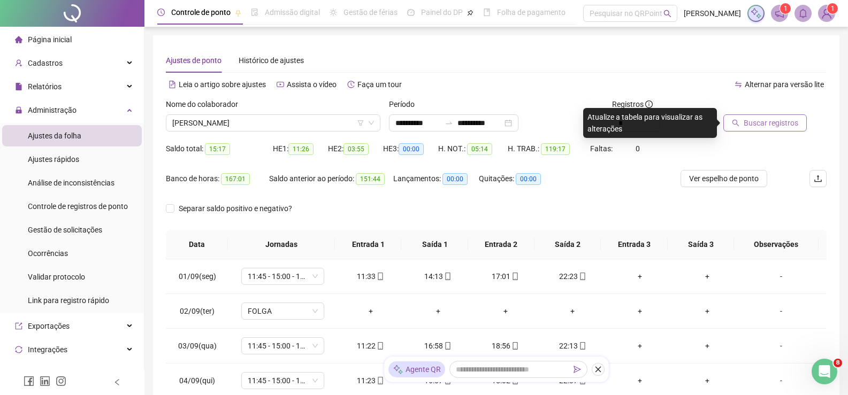
click at [766, 122] on span "Buscar registros" at bounding box center [771, 123] width 55 height 12
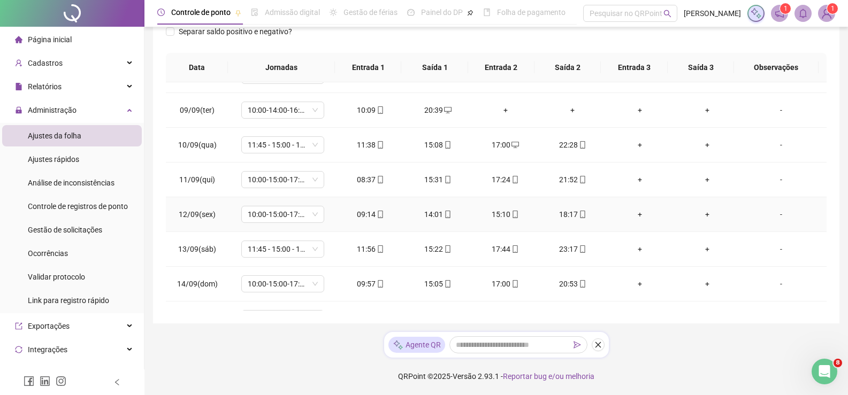
scroll to position [321, 0]
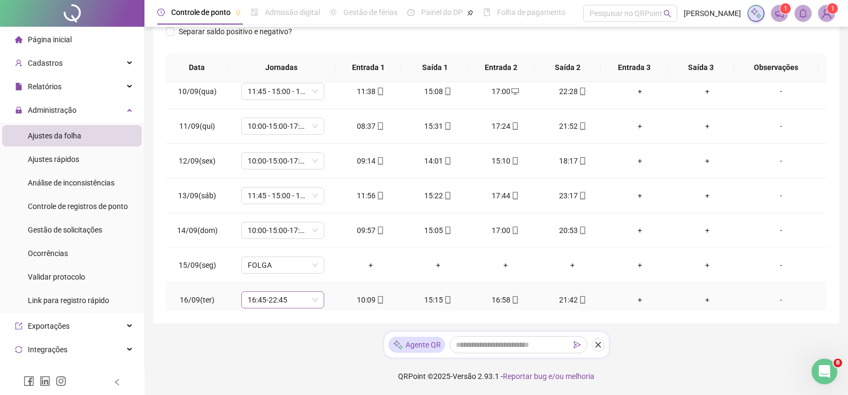
click at [313, 303] on span "16:45-22:45" at bounding box center [283, 300] width 70 height 16
type input "**"
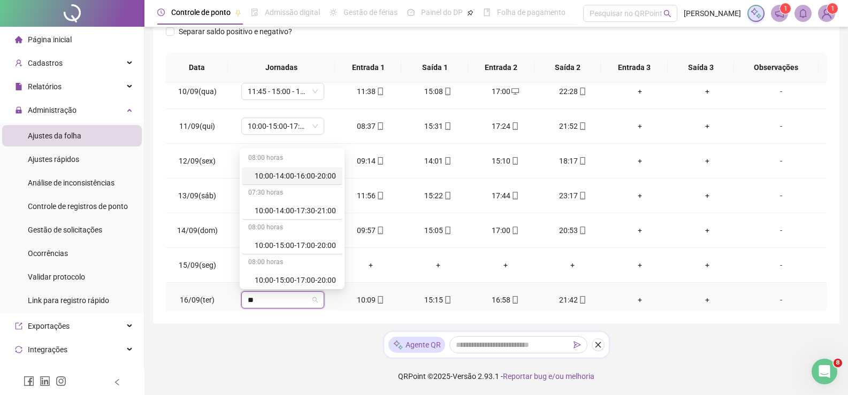
click at [298, 177] on div "10:00-14:00-16:00-20:00" at bounding box center [295, 176] width 81 height 12
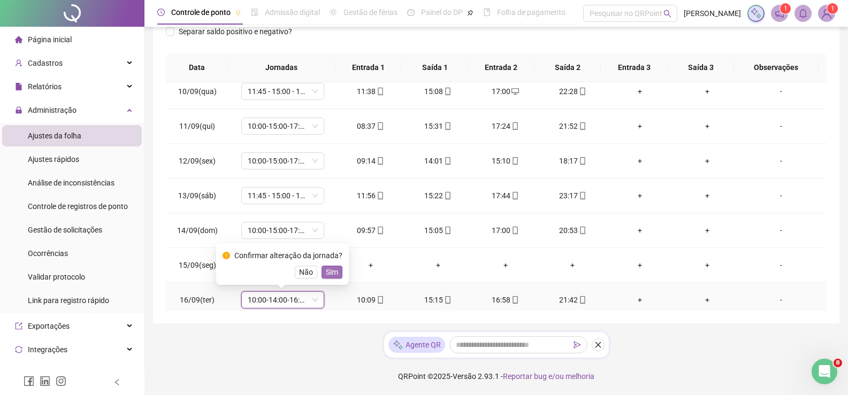
click at [328, 271] on span "Sim" at bounding box center [332, 272] width 12 height 12
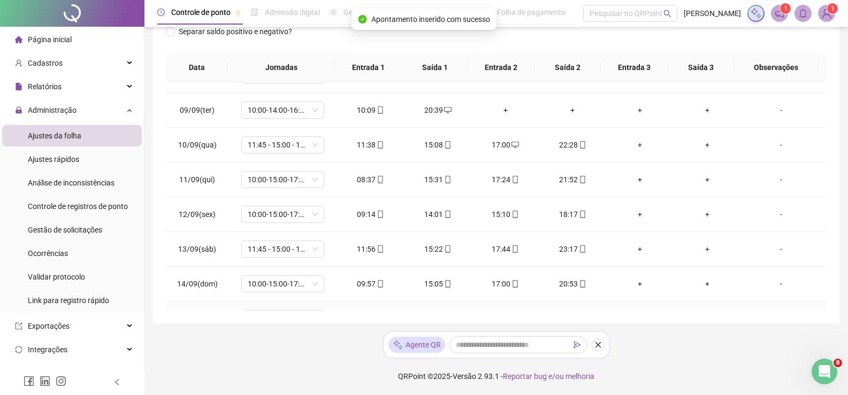
scroll to position [374, 0]
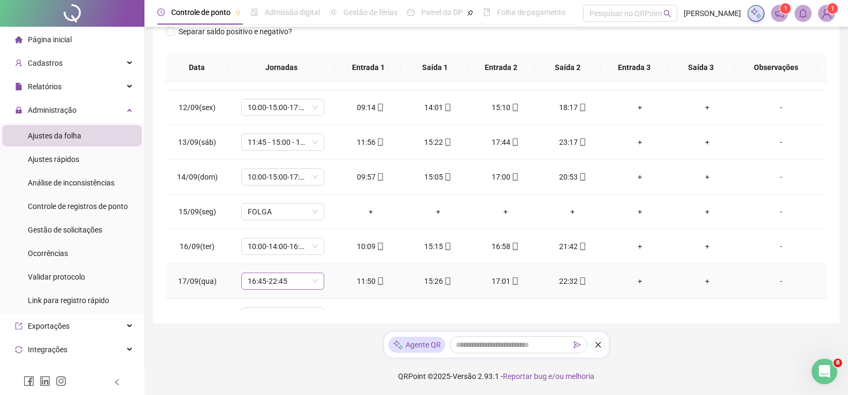
click at [311, 284] on span "16:45-22:45" at bounding box center [283, 281] width 70 height 16
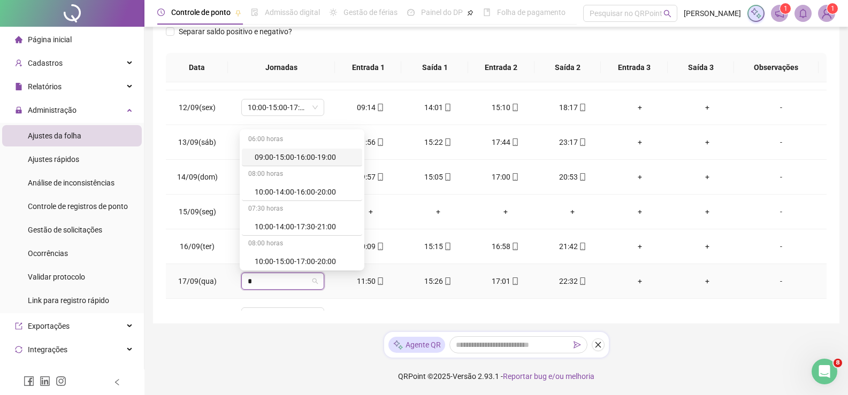
type input "**"
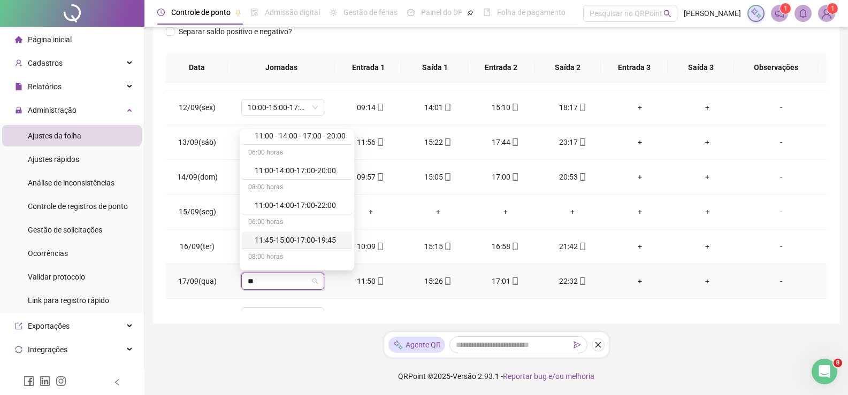
scroll to position [43, 0]
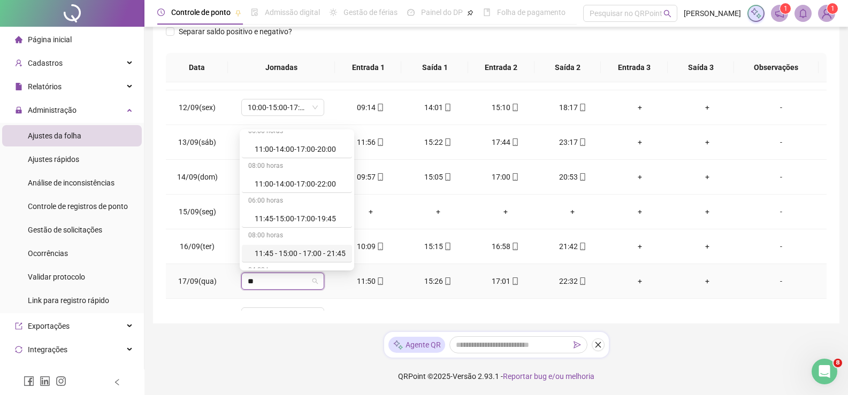
click at [335, 253] on div "11:45 - 15:00 - 17:00 - 21:45" at bounding box center [300, 254] width 91 height 12
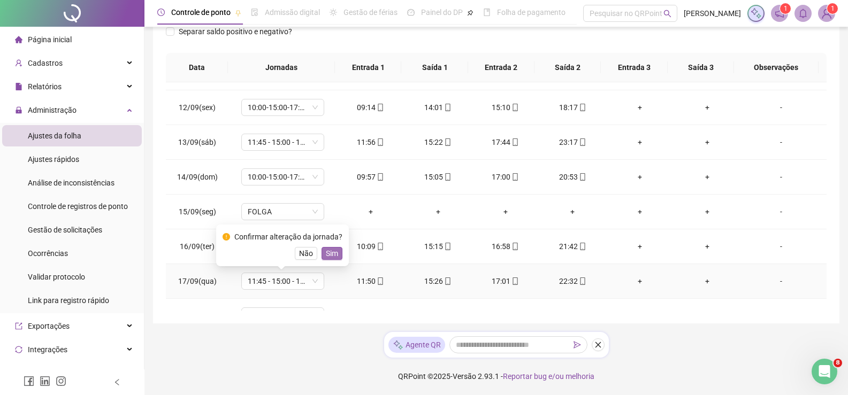
click at [335, 254] on span "Sim" at bounding box center [332, 254] width 12 height 12
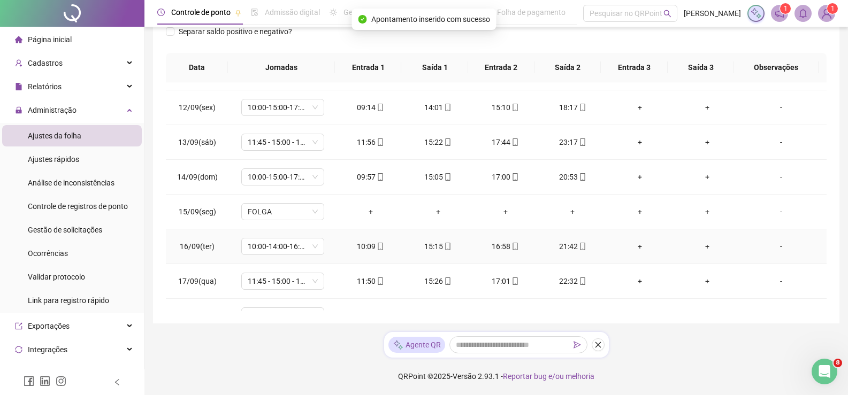
scroll to position [397, 0]
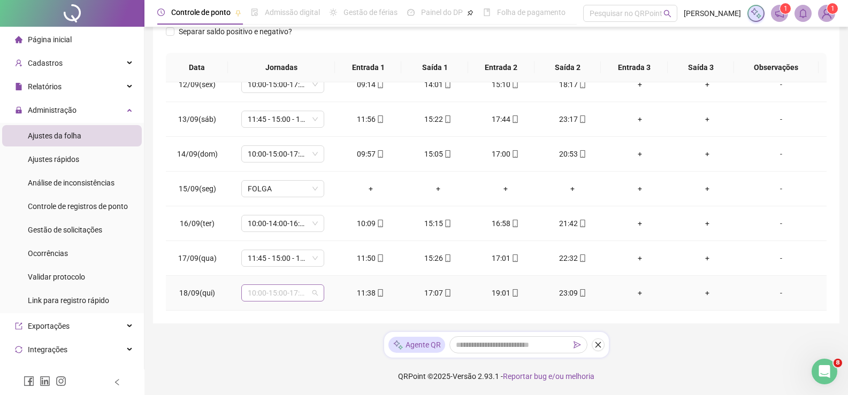
click at [309, 292] on span "10:00-15:00-17:00-20:00" at bounding box center [283, 293] width 70 height 16
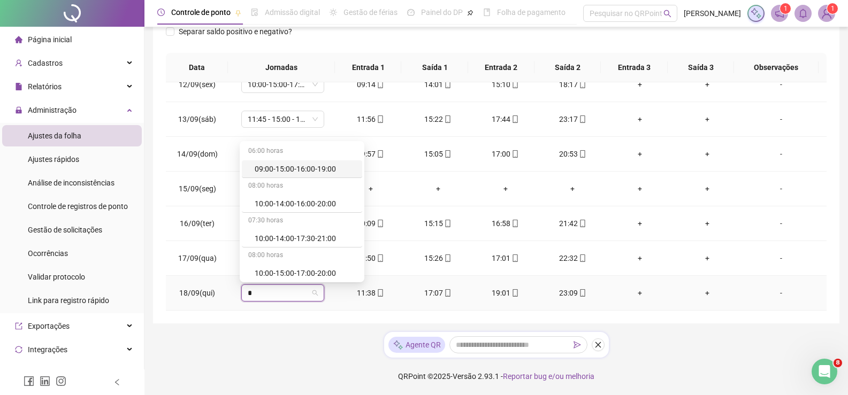
type input "**"
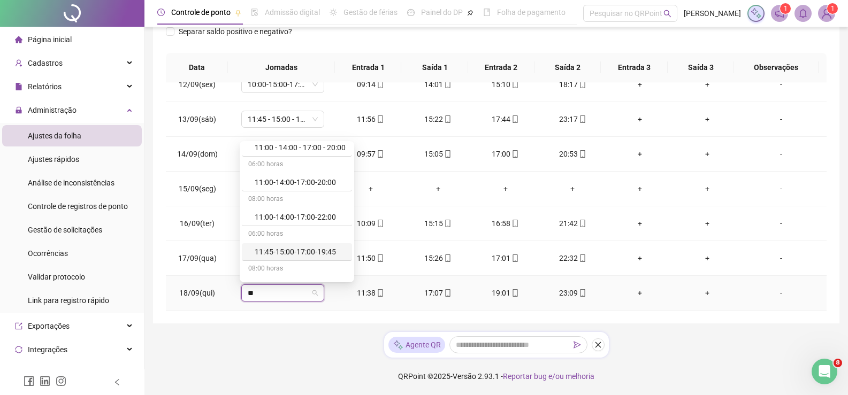
scroll to position [43, 0]
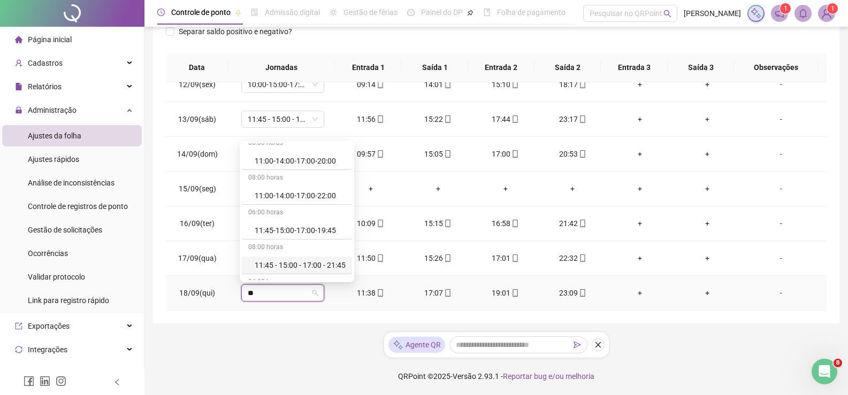
click at [325, 279] on div "04:00 horas" at bounding box center [297, 282] width 110 height 17
click at [321, 261] on div "11:45 - 15:00 - 17:00 - 21:45" at bounding box center [300, 265] width 91 height 12
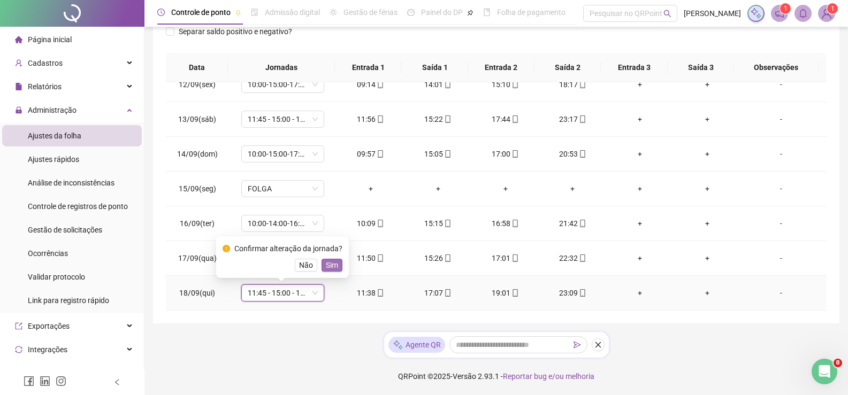
click at [326, 266] on span "Sim" at bounding box center [332, 265] width 12 height 12
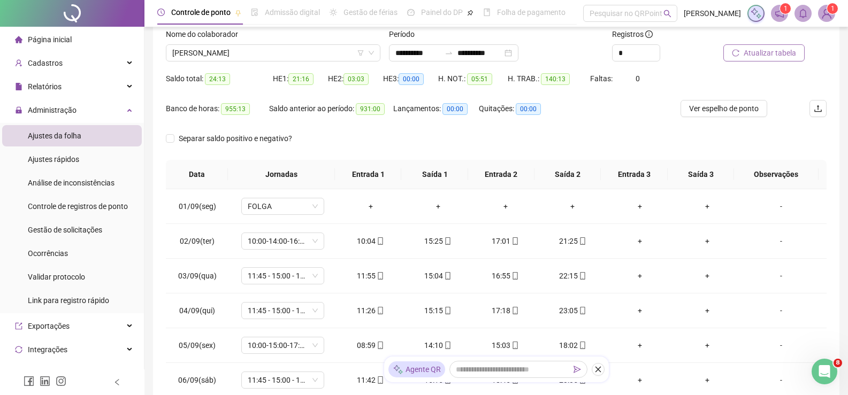
scroll to position [0, 0]
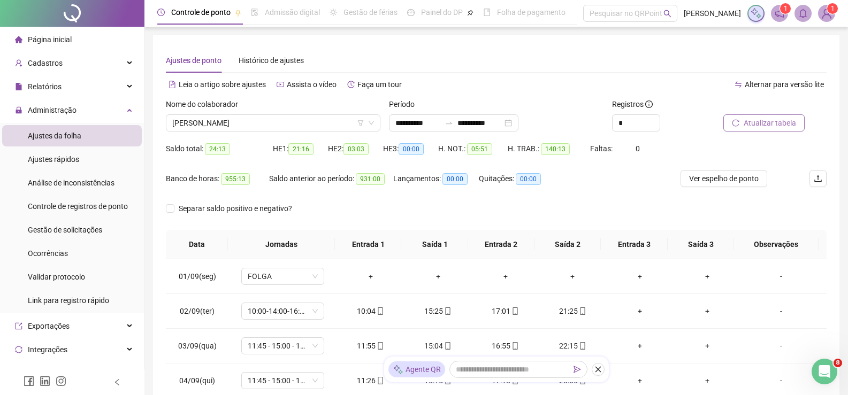
click at [751, 121] on span "Atualizar tabela" at bounding box center [770, 123] width 52 height 12
click at [316, 120] on span "[PERSON_NAME]" at bounding box center [273, 123] width 202 height 16
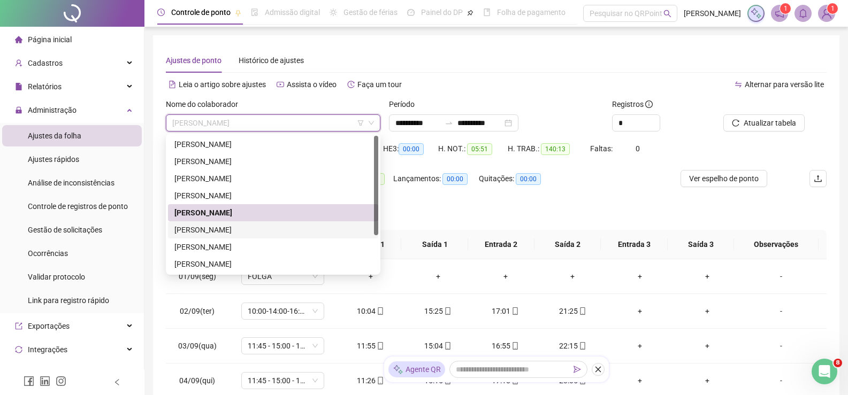
click at [201, 231] on div "[PERSON_NAME]" at bounding box center [272, 230] width 197 height 12
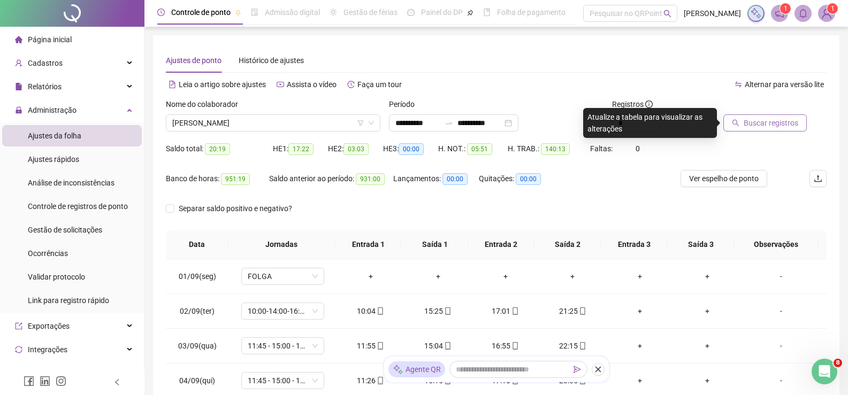
click at [767, 123] on span "Buscar registros" at bounding box center [771, 123] width 55 height 12
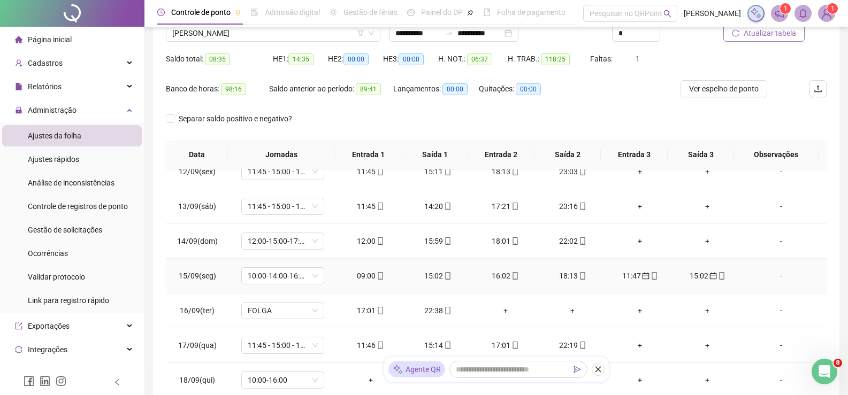
scroll to position [143, 0]
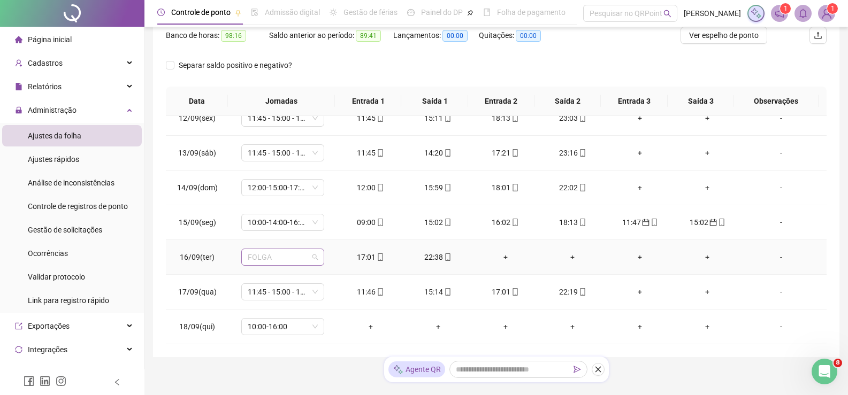
click at [310, 256] on span "FOLGA" at bounding box center [283, 257] width 70 height 16
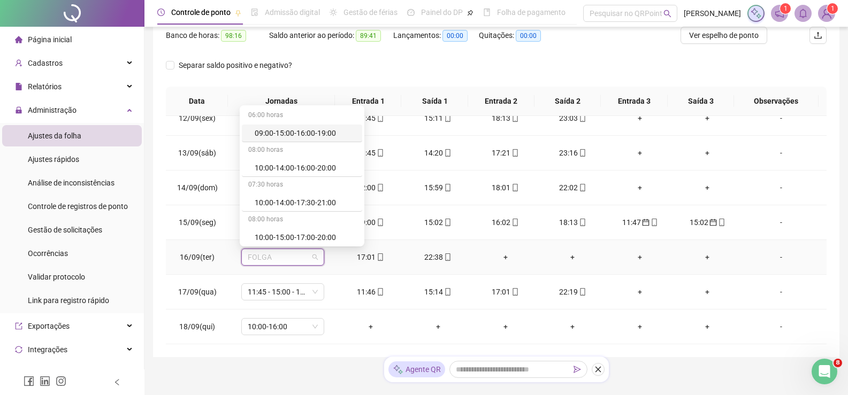
click at [310, 256] on span "FOLGA" at bounding box center [283, 257] width 70 height 16
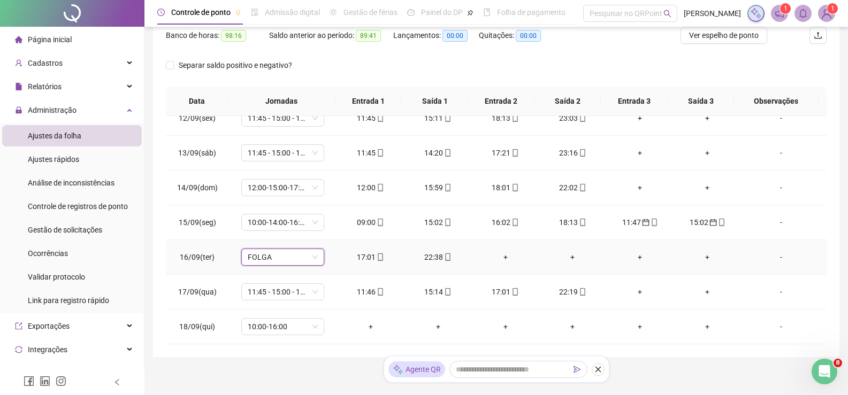
click at [310, 256] on span "FOLGA" at bounding box center [283, 257] width 70 height 16
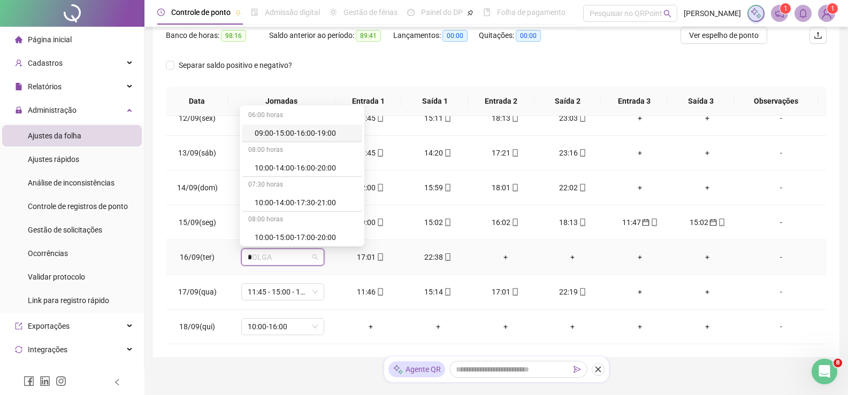
type input "**"
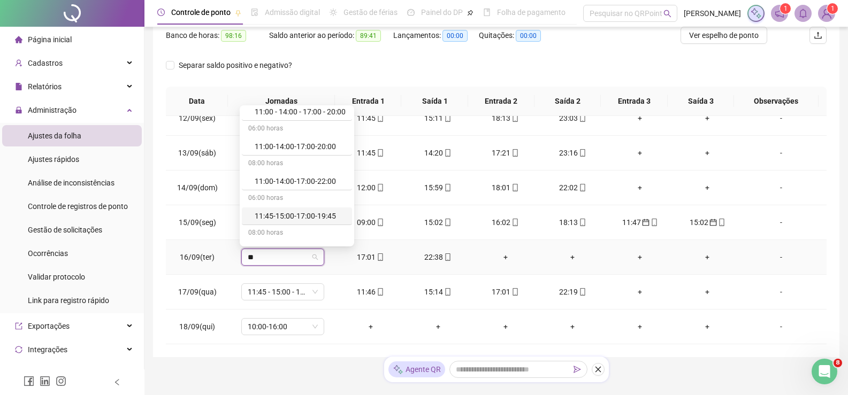
scroll to position [43, 0]
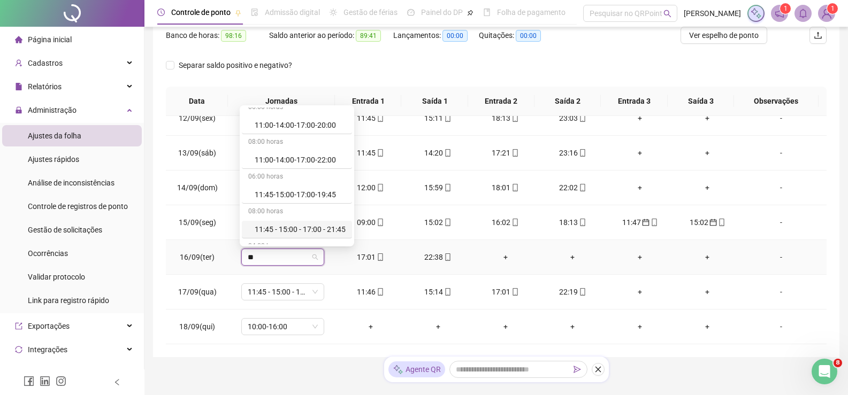
click at [342, 228] on div "11:45 - 15:00 - 17:00 - 21:45" at bounding box center [300, 230] width 91 height 12
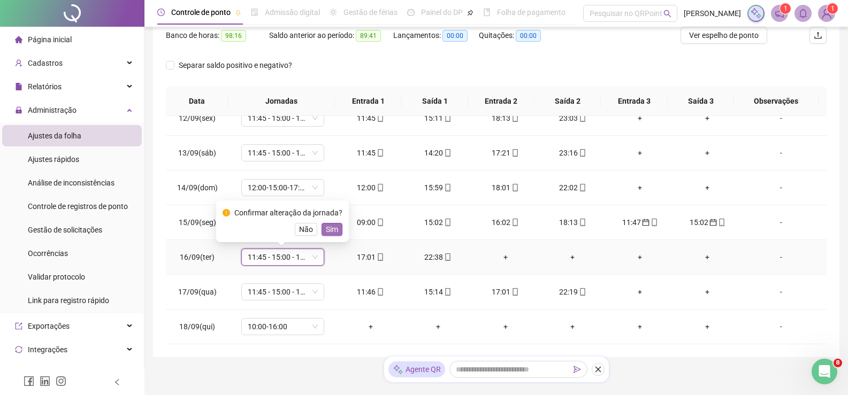
click at [339, 228] on button "Sim" at bounding box center [331, 229] width 21 height 13
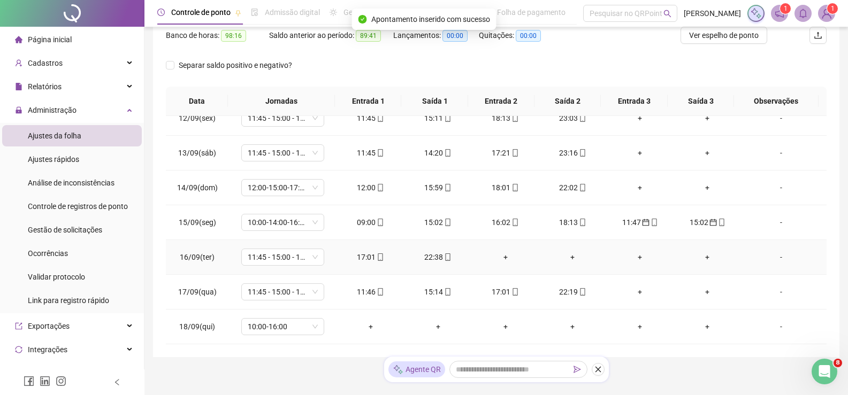
click at [566, 255] on div "+" at bounding box center [572, 257] width 50 height 12
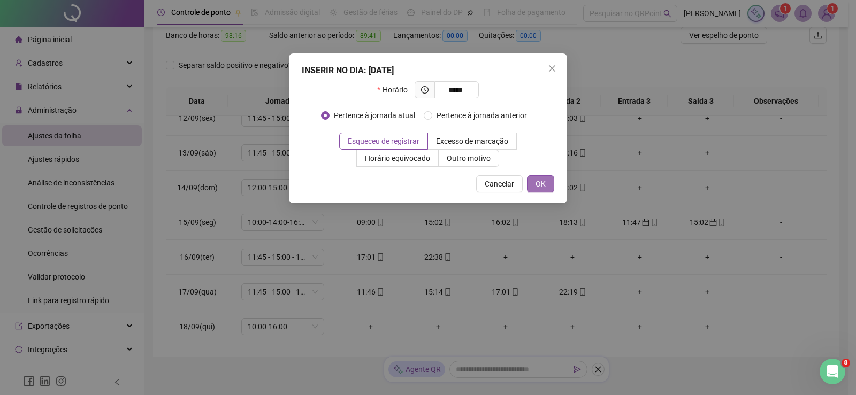
type input "*****"
click at [536, 177] on button "OK" at bounding box center [540, 183] width 27 height 17
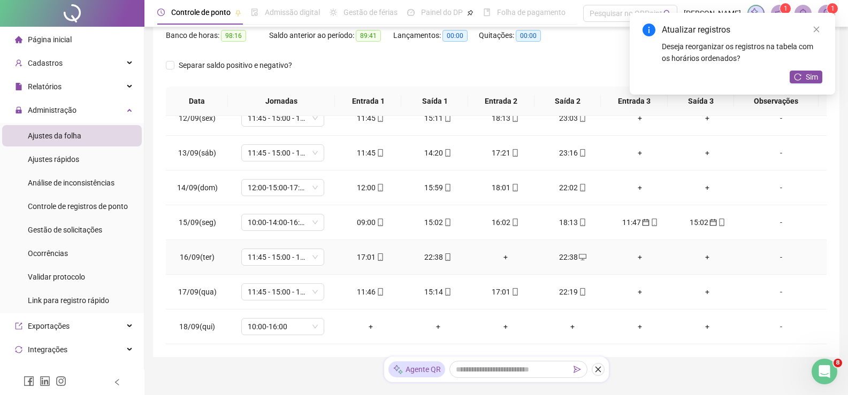
click at [499, 255] on div "+" at bounding box center [505, 257] width 50 height 12
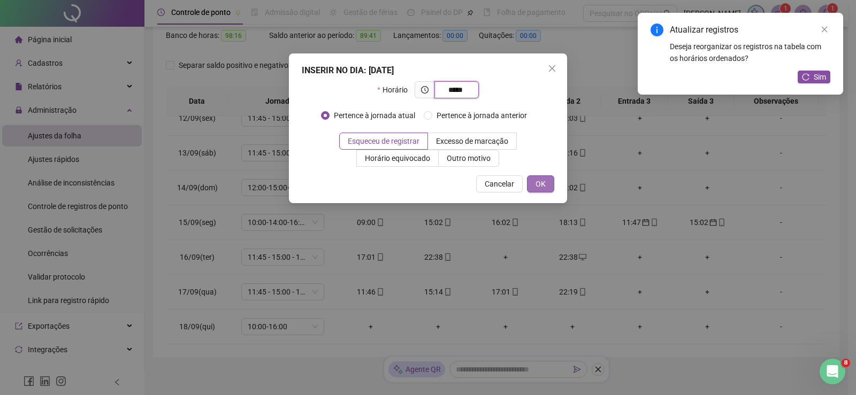
type input "*****"
click at [535, 182] on button "OK" at bounding box center [540, 183] width 27 height 17
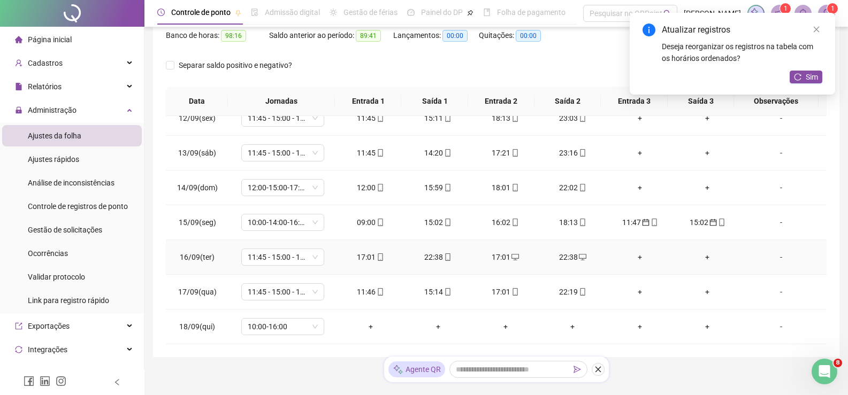
click at [439, 256] on div "22:38" at bounding box center [438, 257] width 50 height 12
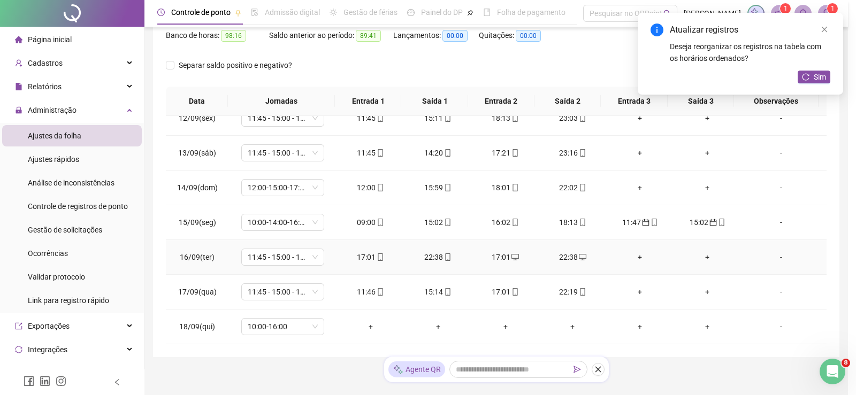
type input "**********"
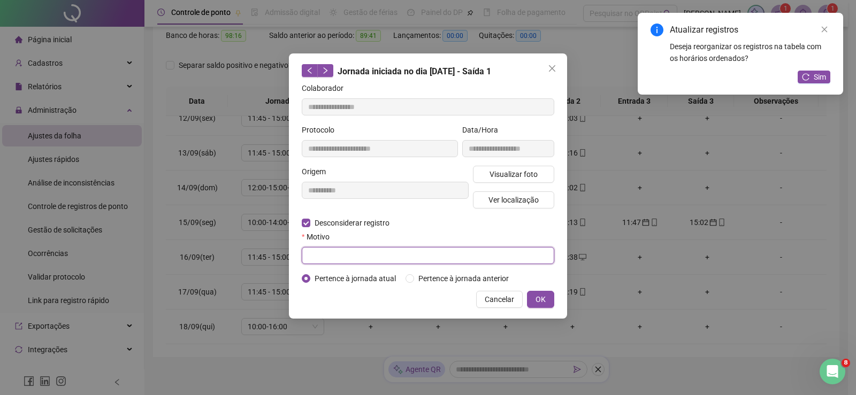
click at [309, 251] on input "text" at bounding box center [428, 255] width 252 height 17
type input "******"
click at [533, 292] on button "OK" at bounding box center [540, 299] width 27 height 17
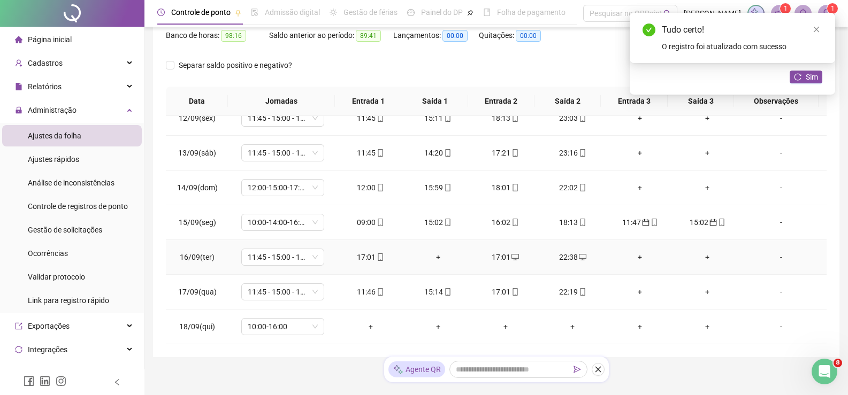
click at [433, 257] on div "+" at bounding box center [438, 257] width 50 height 12
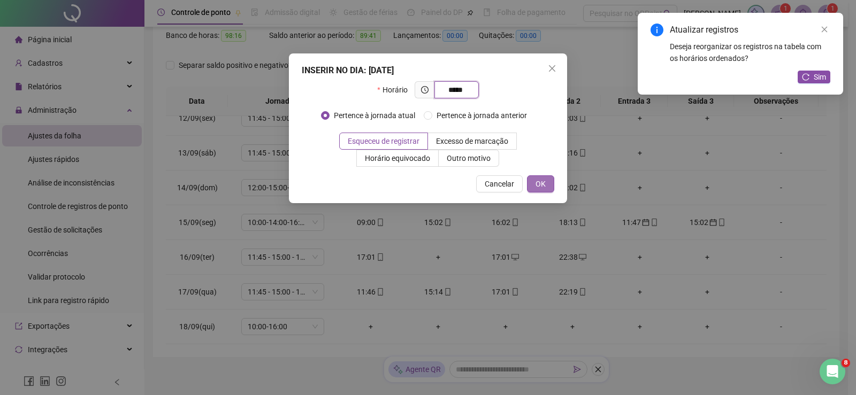
type input "*****"
click at [547, 187] on button "OK" at bounding box center [540, 183] width 27 height 17
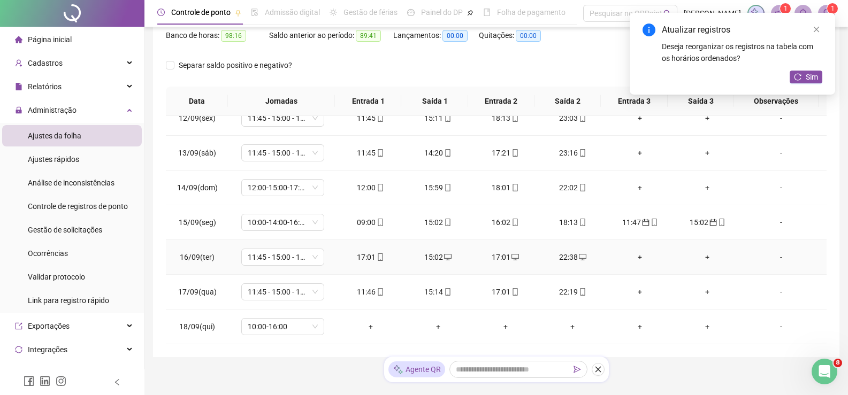
click at [378, 250] on td "17:01" at bounding box center [370, 257] width 67 height 35
click at [377, 255] on icon "mobile" at bounding box center [380, 257] width 7 height 7
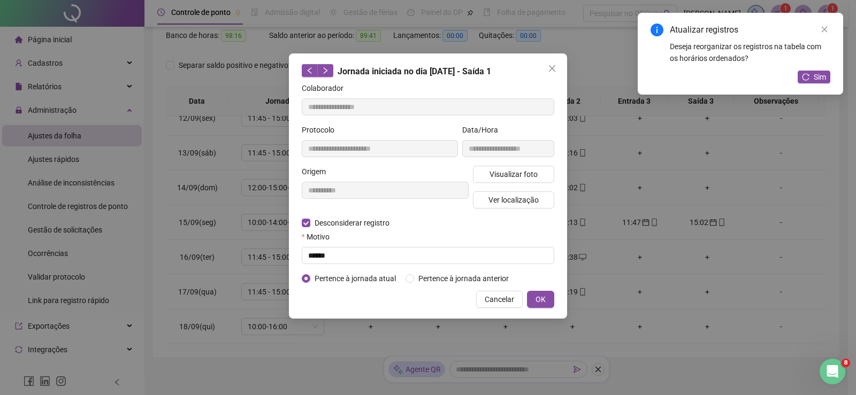
type input "**********"
click at [308, 259] on input "text" at bounding box center [428, 255] width 252 height 17
type input "******"
click at [556, 302] on div "**********" at bounding box center [428, 185] width 278 height 265
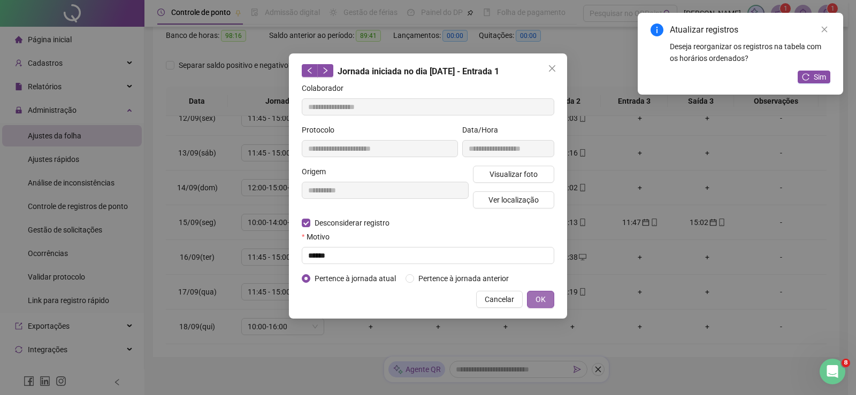
click at [542, 303] on span "OK" at bounding box center [540, 300] width 10 height 12
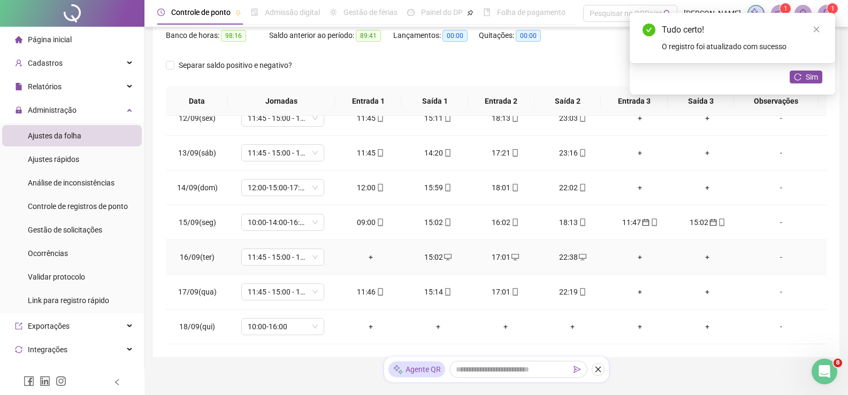
click at [369, 260] on div "+" at bounding box center [371, 257] width 50 height 12
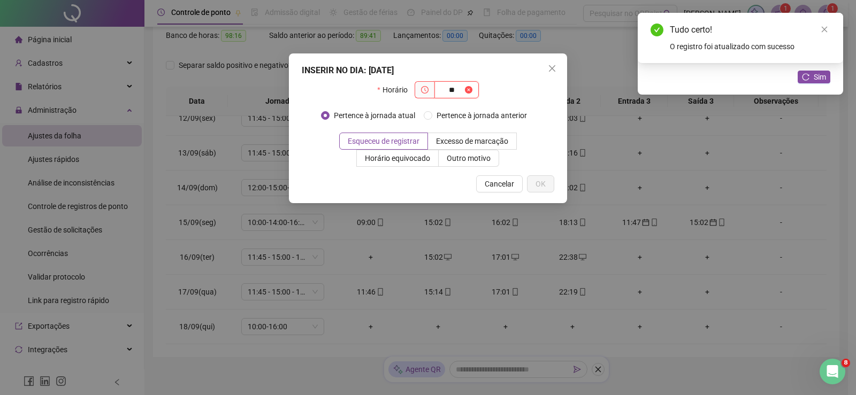
type input "*"
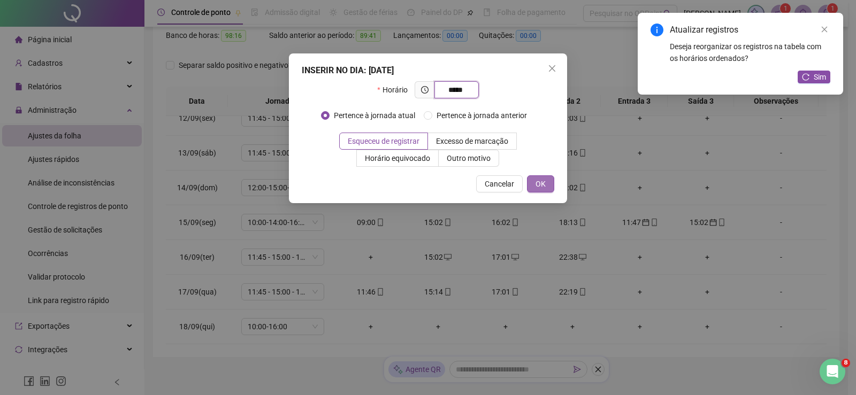
type input "*****"
click at [542, 184] on span "OK" at bounding box center [540, 184] width 10 height 12
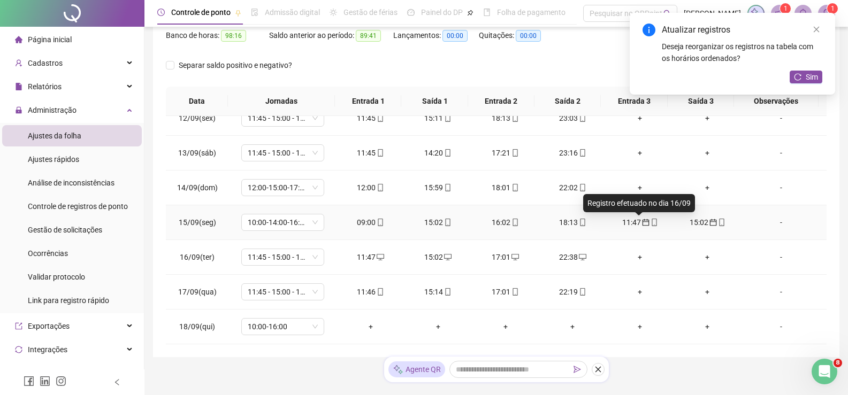
click at [642, 221] on icon "calendar" at bounding box center [645, 222] width 7 height 7
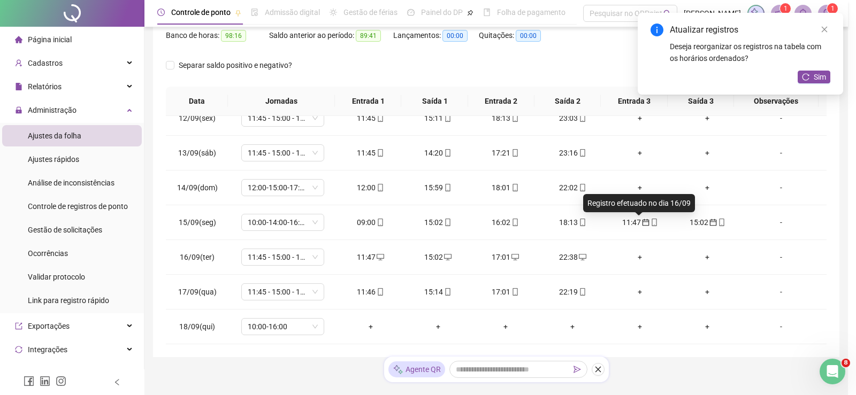
type input "**********"
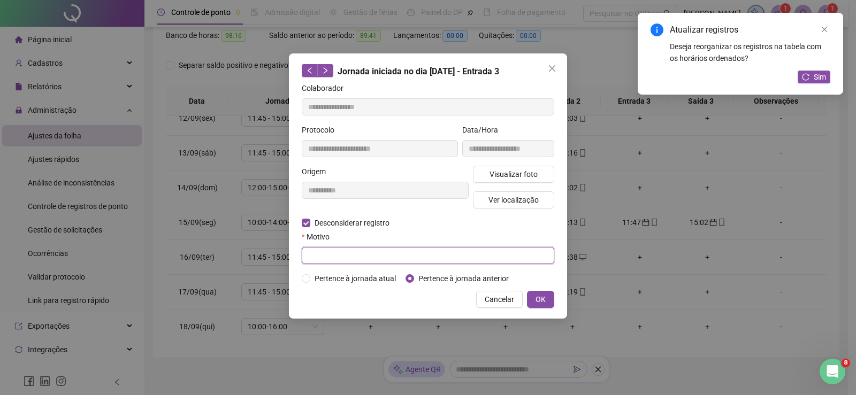
click at [310, 263] on input "text" at bounding box center [428, 255] width 252 height 17
type input "******"
click at [539, 302] on span "OK" at bounding box center [540, 300] width 10 height 12
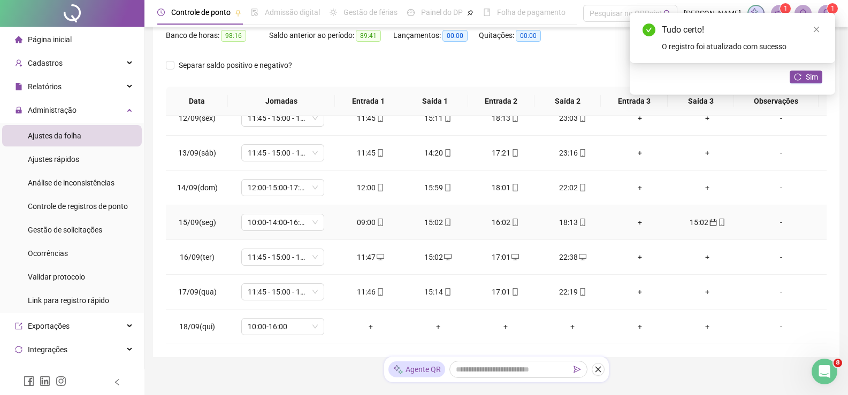
click at [701, 226] on div "15:02" at bounding box center [707, 223] width 50 height 12
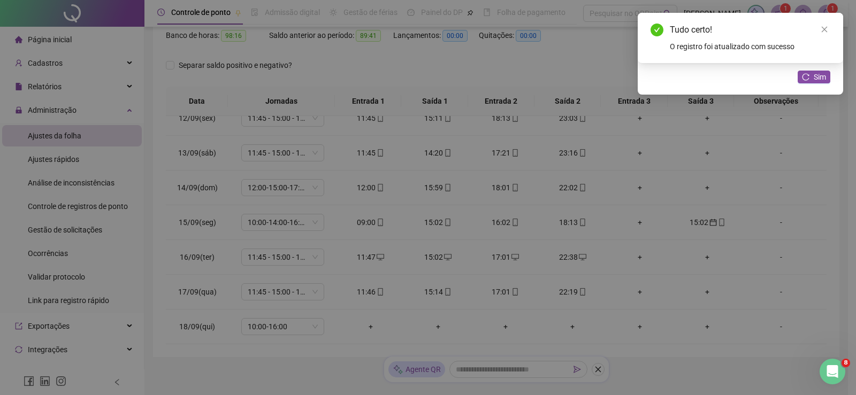
type input "**********"
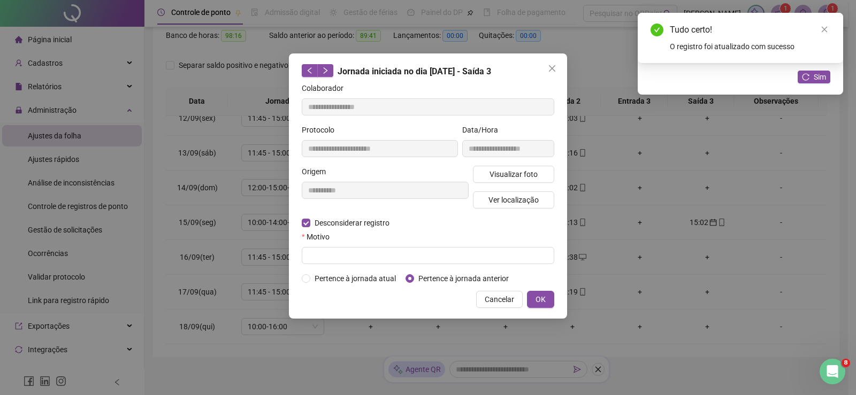
click at [298, 260] on div "**********" at bounding box center [428, 185] width 278 height 265
click at [312, 259] on input "text" at bounding box center [428, 255] width 252 height 17
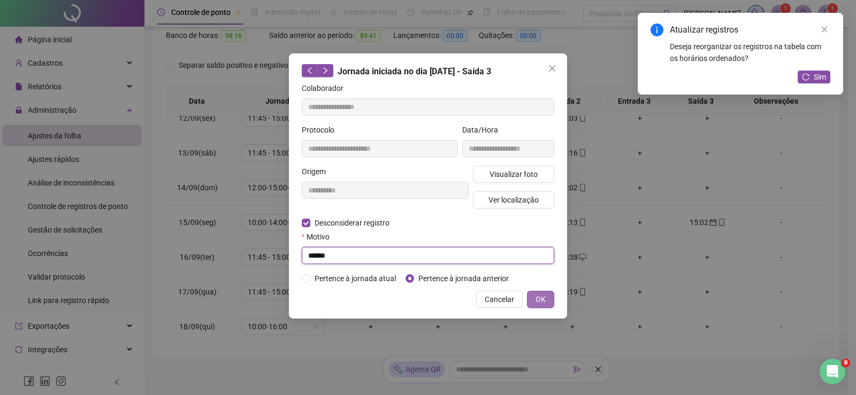
type input "******"
click at [542, 297] on span "OK" at bounding box center [540, 300] width 10 height 12
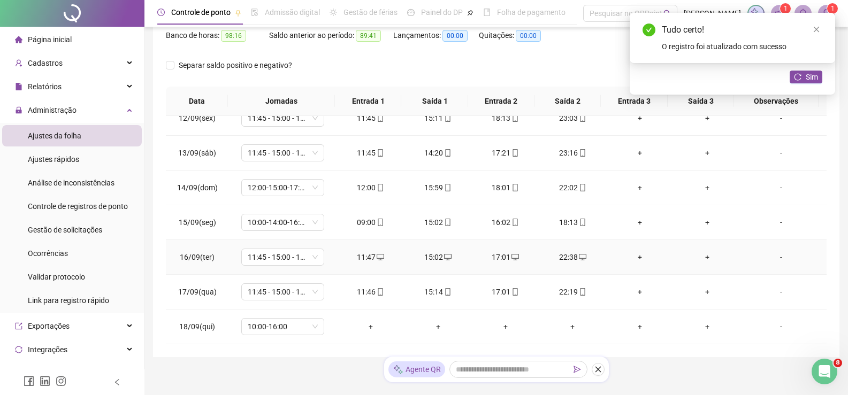
scroll to position [177, 0]
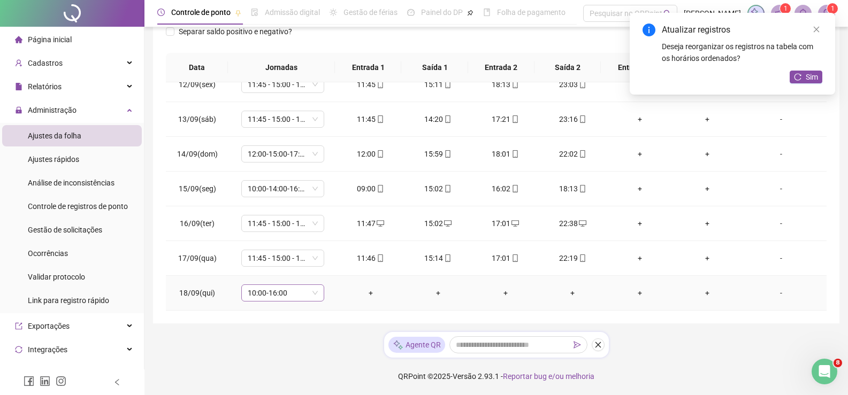
click at [313, 288] on span "10:00-16:00" at bounding box center [283, 293] width 70 height 16
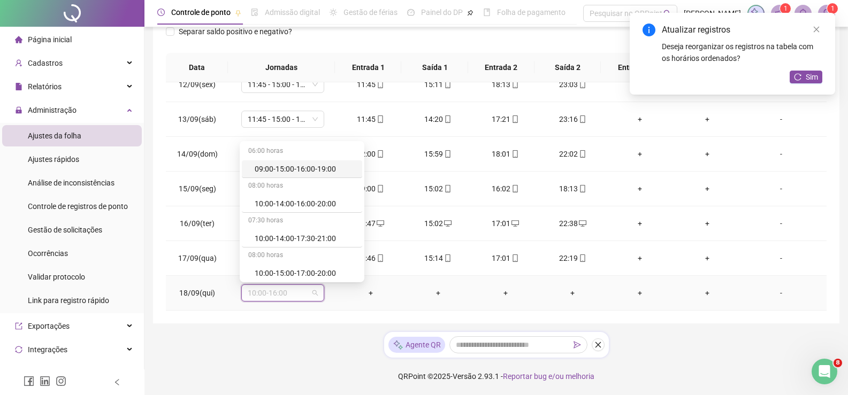
type input "*"
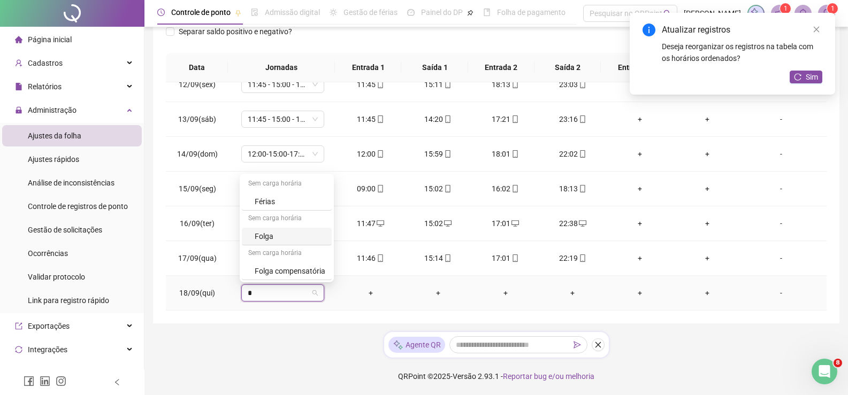
click at [273, 232] on div "Folga" at bounding box center [290, 237] width 71 height 12
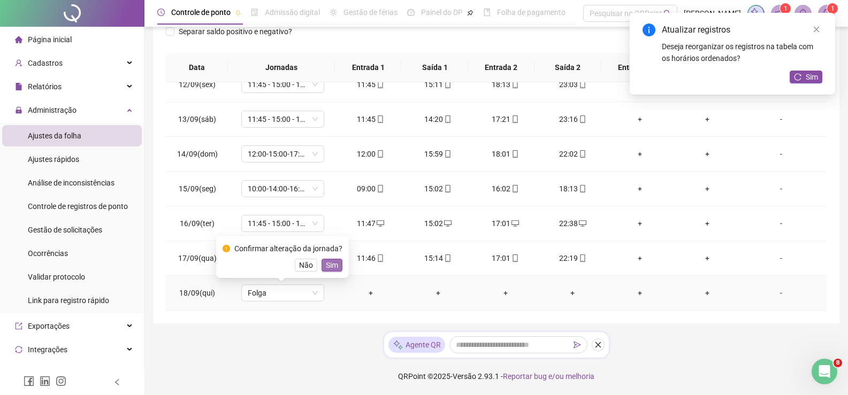
click at [328, 263] on span "Sim" at bounding box center [332, 265] width 12 height 12
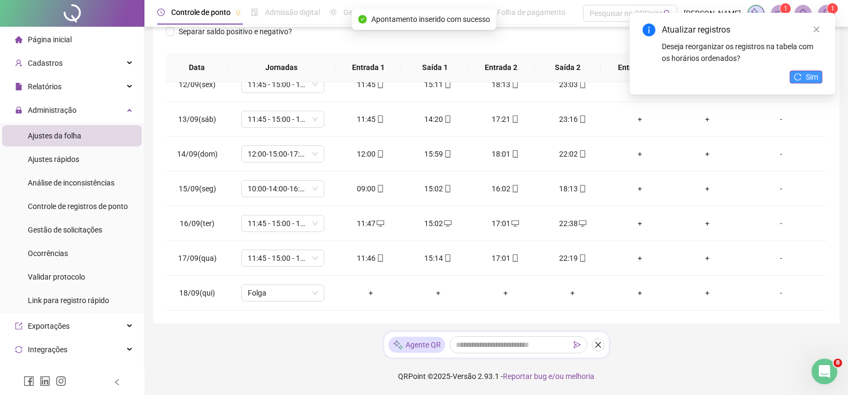
click at [813, 78] on span "Sim" at bounding box center [812, 77] width 12 height 12
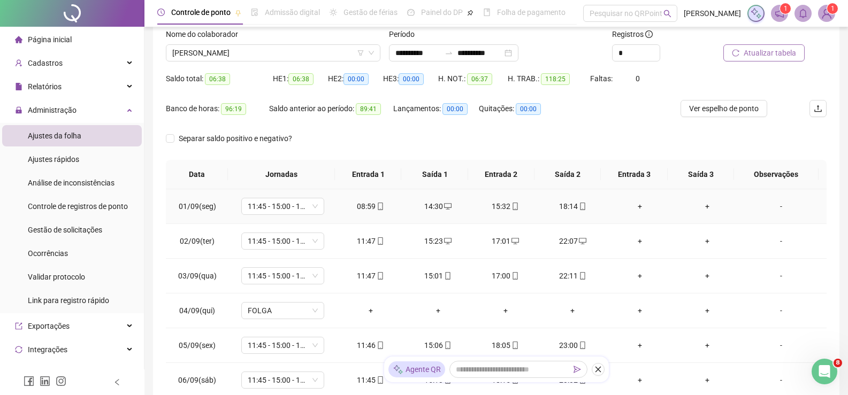
scroll to position [17, 0]
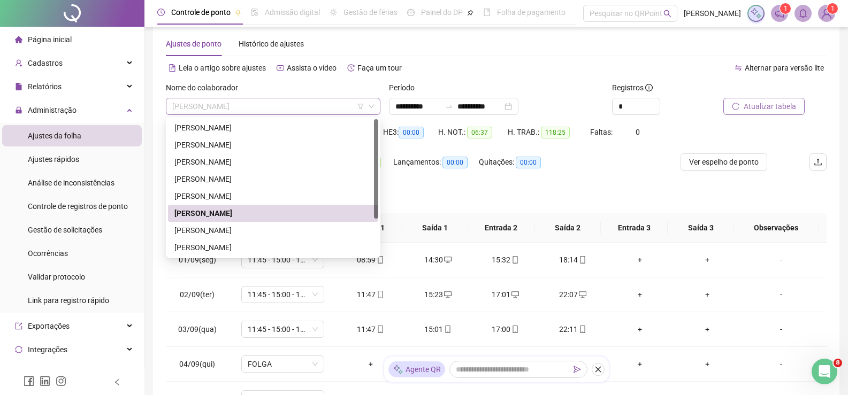
click at [249, 105] on span "[PERSON_NAME]" at bounding box center [273, 106] width 202 height 16
click at [225, 227] on div "[PERSON_NAME]" at bounding box center [272, 231] width 197 height 12
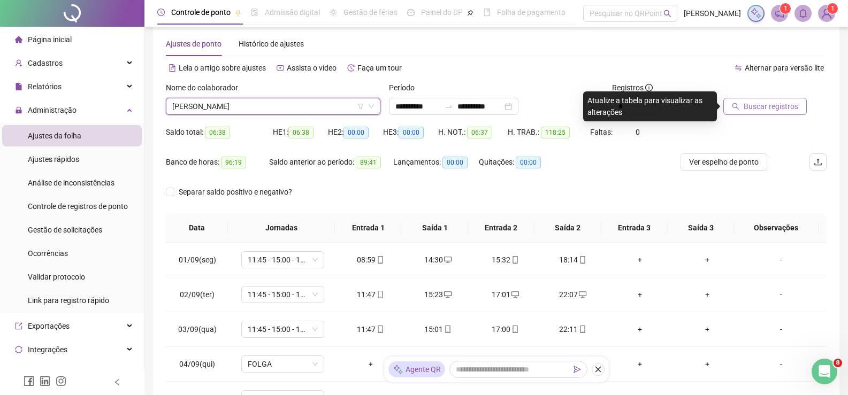
click at [770, 108] on span "Buscar registros" at bounding box center [771, 107] width 55 height 12
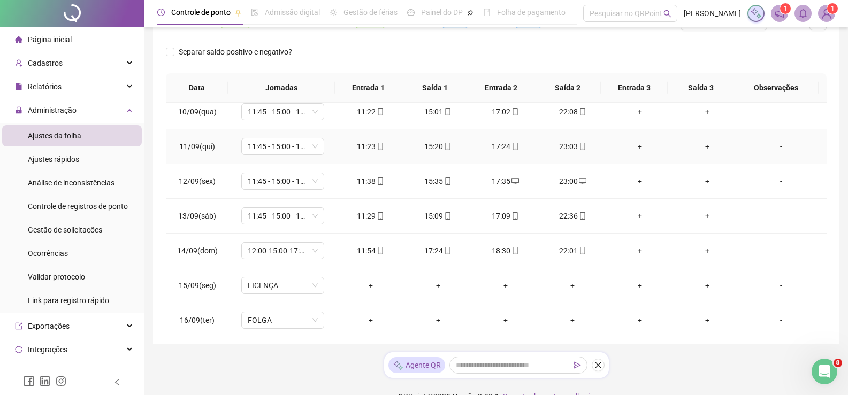
scroll to position [397, 0]
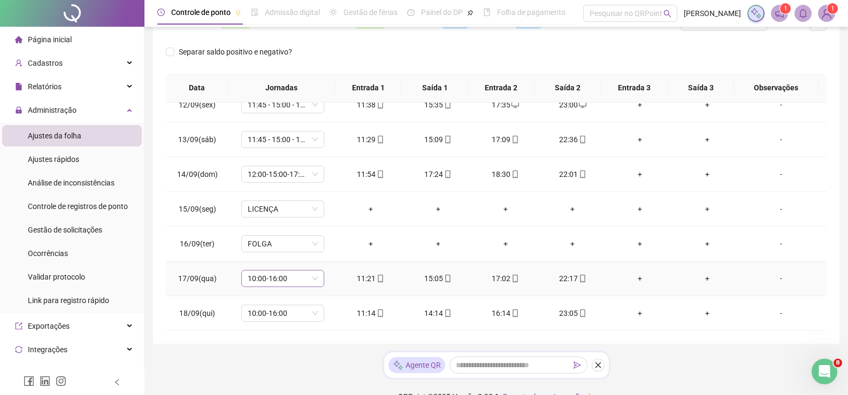
click at [310, 278] on span "10:00-16:00" at bounding box center [283, 279] width 70 height 16
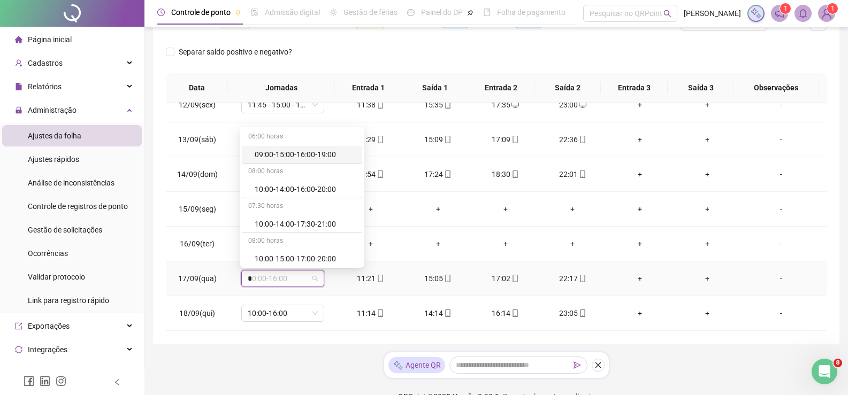
type input "**"
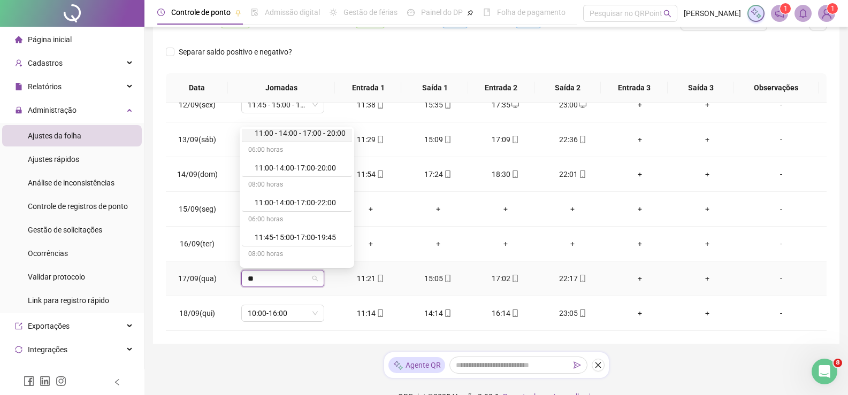
scroll to position [43, 0]
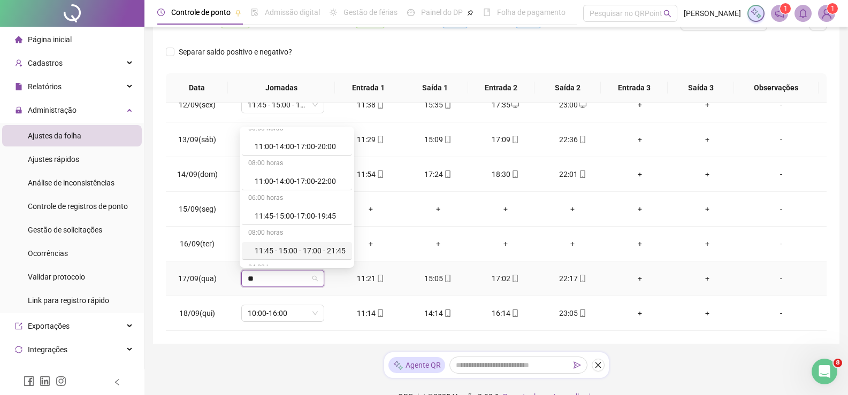
click at [346, 249] on div "11:45 - 15:00 - 17:00 - 21:45" at bounding box center [300, 251] width 91 height 12
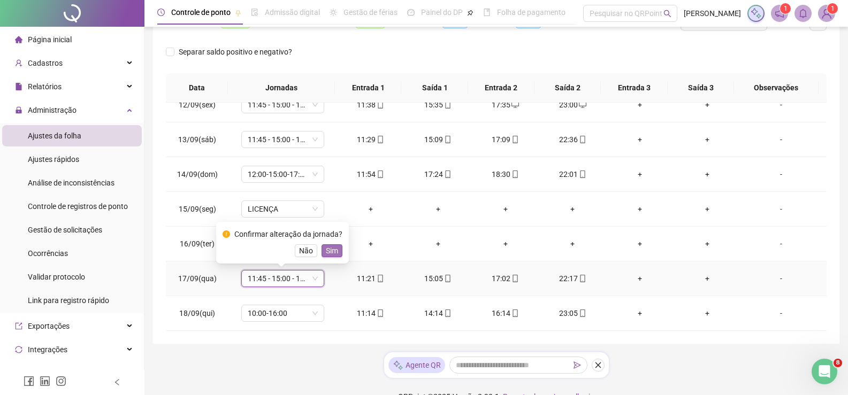
click at [332, 249] on span "Sim" at bounding box center [332, 251] width 12 height 12
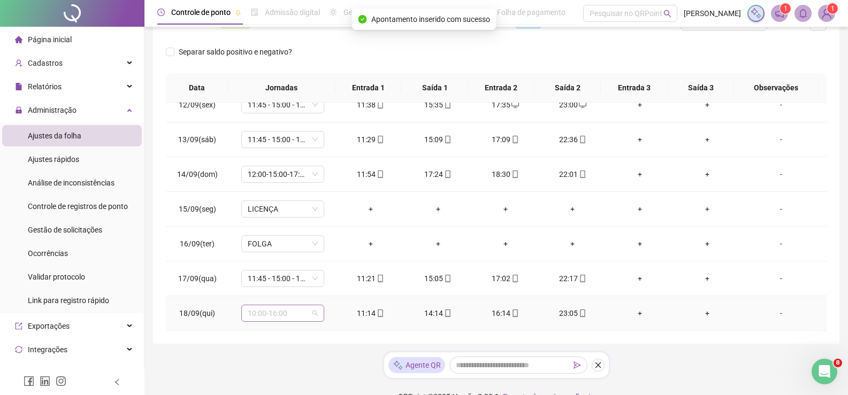
click at [311, 313] on span "10:00-16:00" at bounding box center [283, 313] width 70 height 16
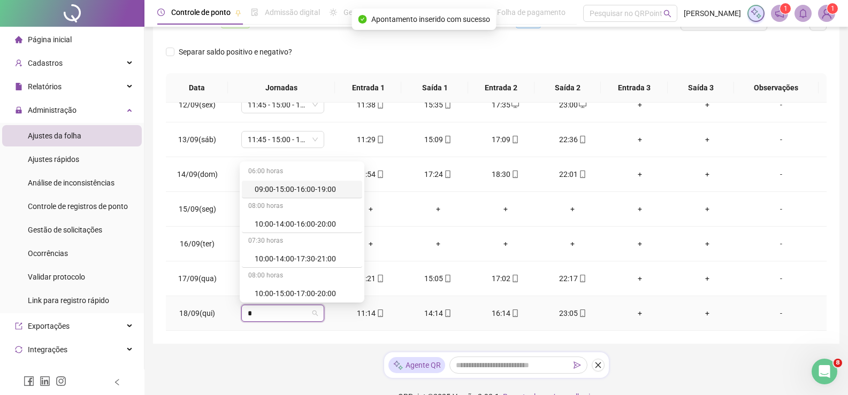
type input "**"
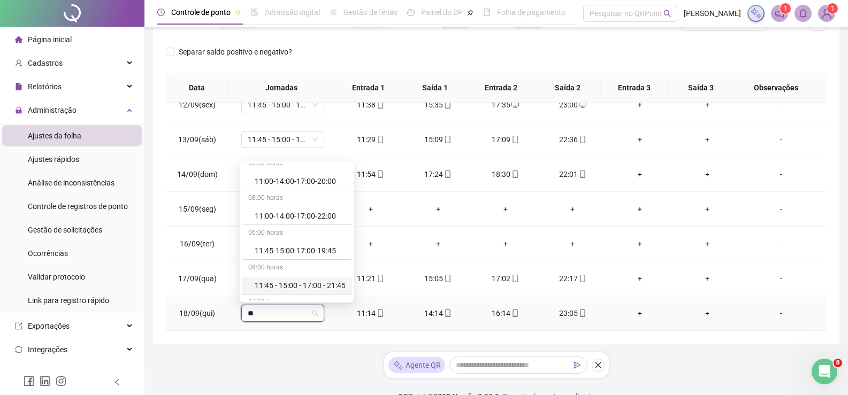
click at [328, 273] on div "08:00 horas" at bounding box center [297, 268] width 110 height 17
click at [329, 280] on div "11:45 - 15:00 - 17:00 - 21:45" at bounding box center [300, 286] width 91 height 12
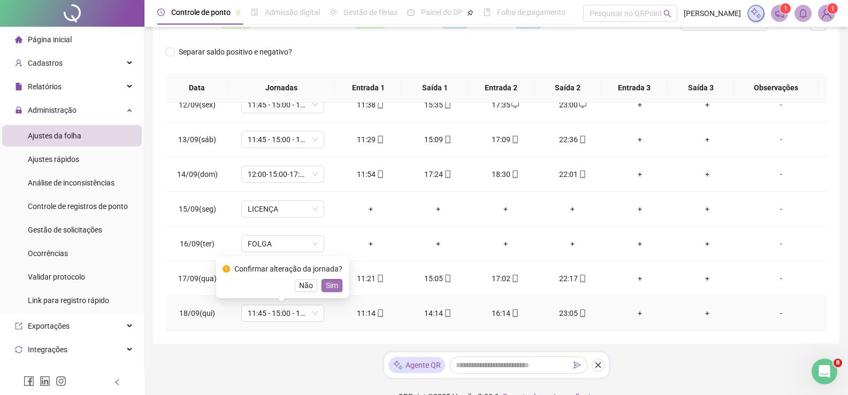
click at [329, 286] on span "Sim" at bounding box center [332, 286] width 12 height 12
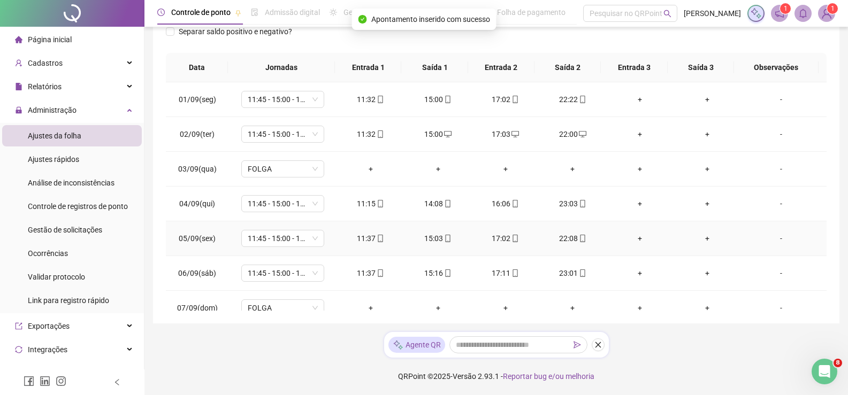
scroll to position [0, 0]
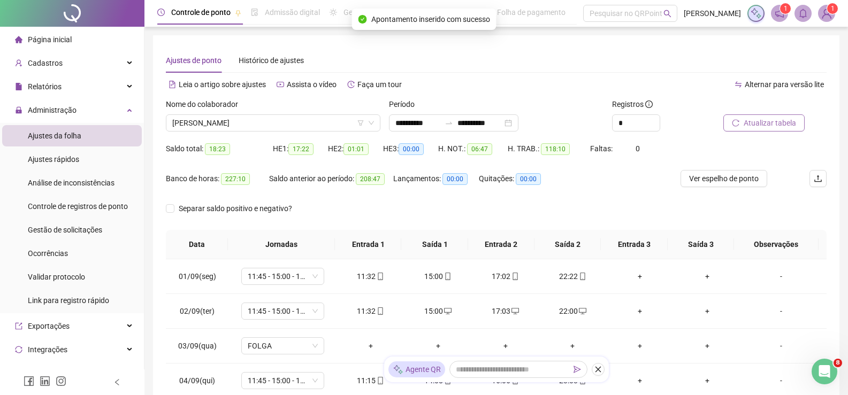
click at [737, 123] on icon "reload" at bounding box center [735, 122] width 7 height 7
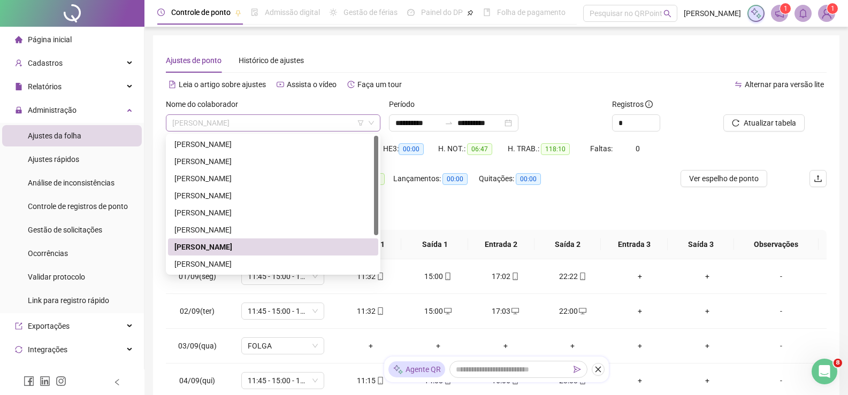
click at [314, 117] on span "[PERSON_NAME]" at bounding box center [273, 123] width 202 height 16
click at [239, 258] on div "[PERSON_NAME]" at bounding box center [273, 264] width 210 height 17
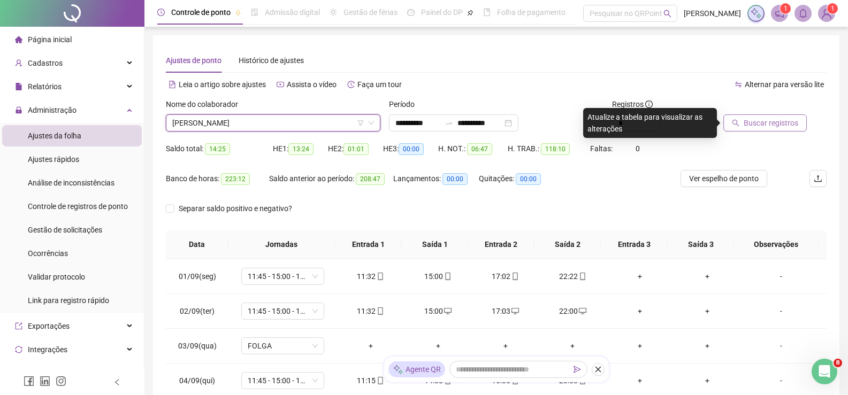
click at [761, 124] on span "Buscar registros" at bounding box center [771, 123] width 55 height 12
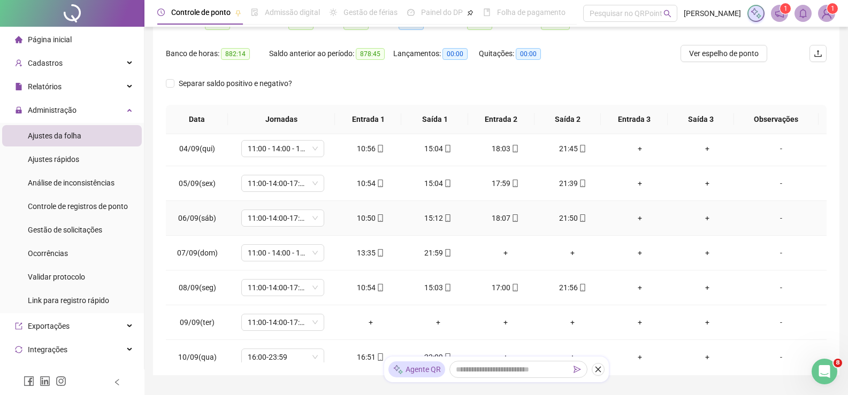
scroll to position [160, 0]
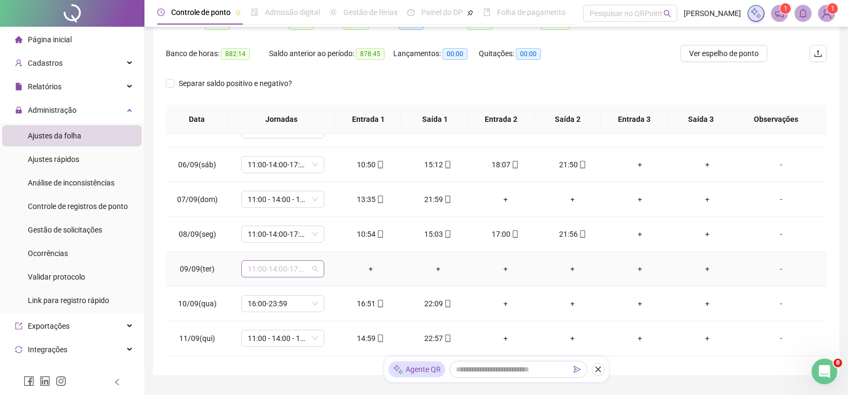
click at [317, 266] on div "11:00-14:00-17:00-22:00" at bounding box center [282, 269] width 83 height 17
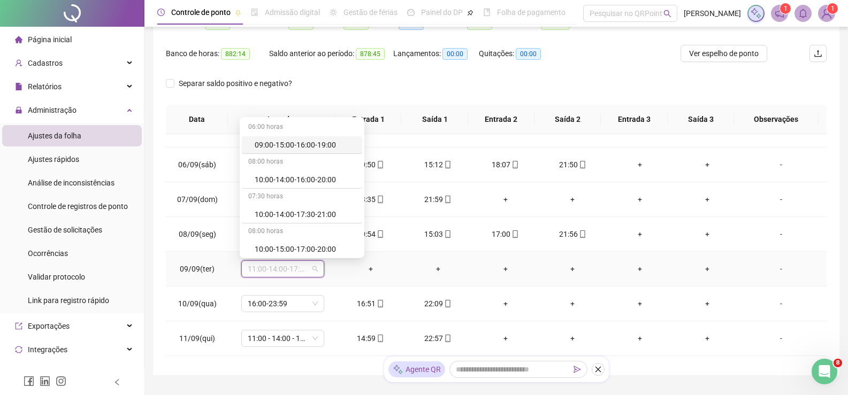
type input "*"
click at [287, 208] on div "Folga" at bounding box center [290, 212] width 71 height 12
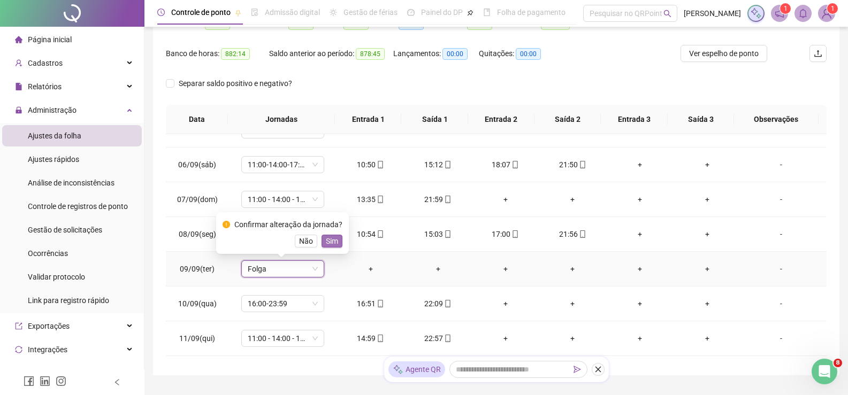
click at [333, 237] on span "Sim" at bounding box center [332, 241] width 12 height 12
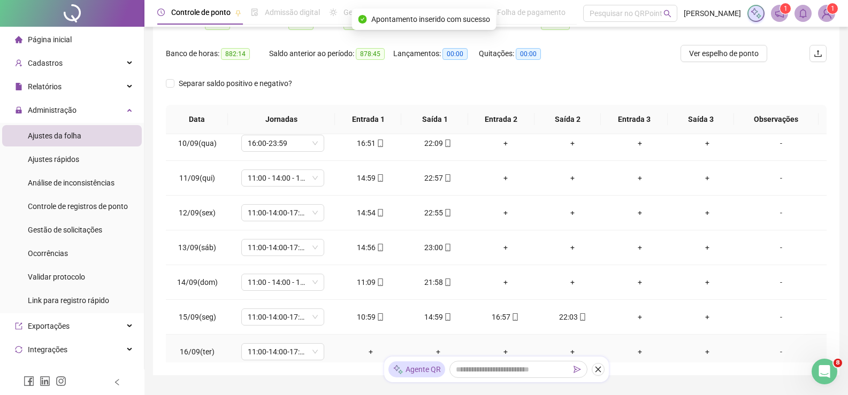
scroll to position [397, 0]
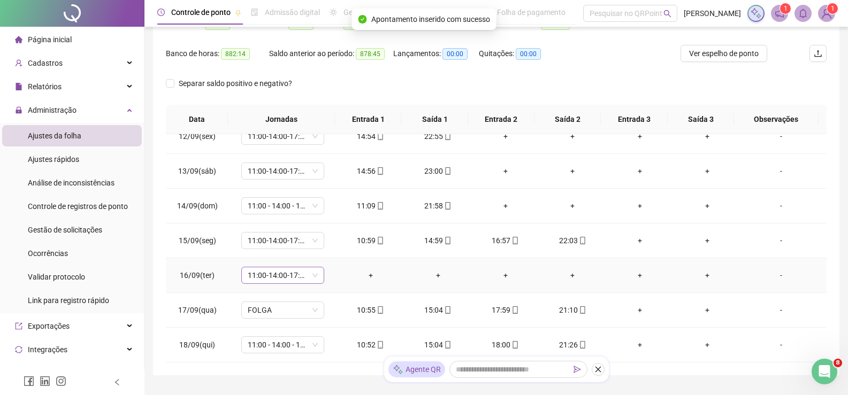
click at [316, 273] on span "11:00-14:00-17:00-22:00" at bounding box center [283, 275] width 70 height 16
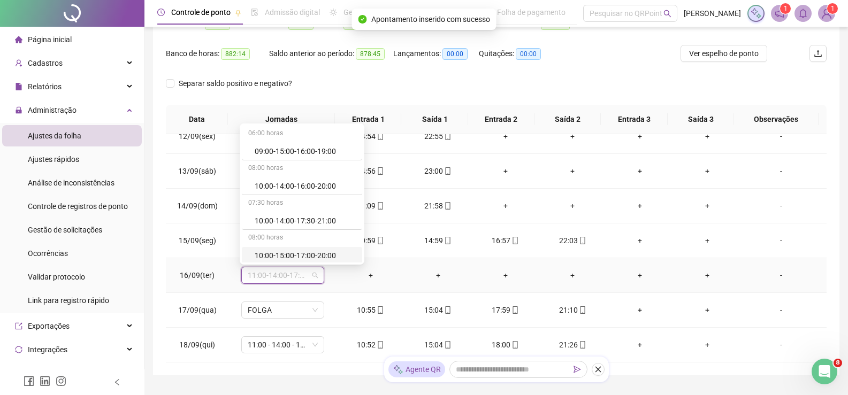
type input "*"
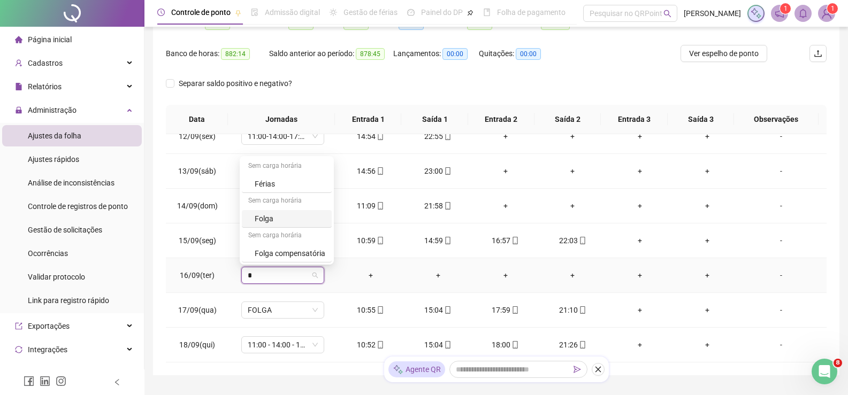
click at [299, 222] on div "Folga" at bounding box center [290, 219] width 71 height 12
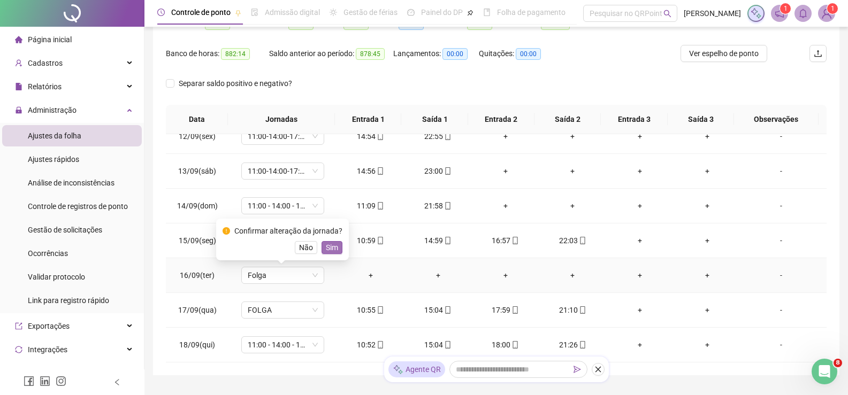
click at [328, 246] on span "Sim" at bounding box center [332, 248] width 12 height 12
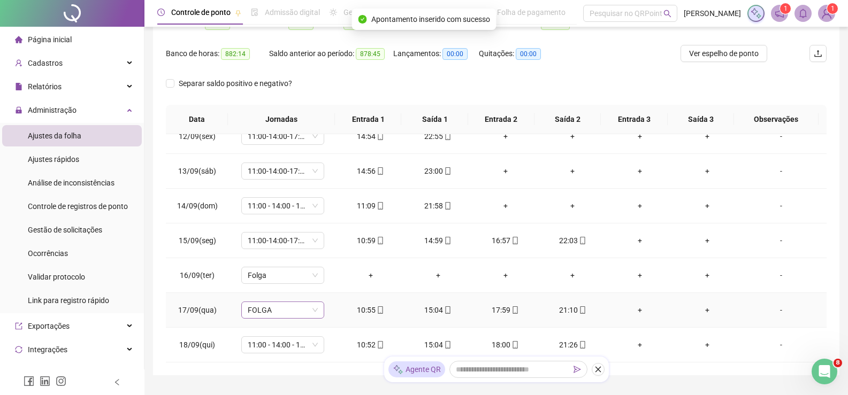
click at [313, 303] on span "FOLGA" at bounding box center [283, 310] width 70 height 16
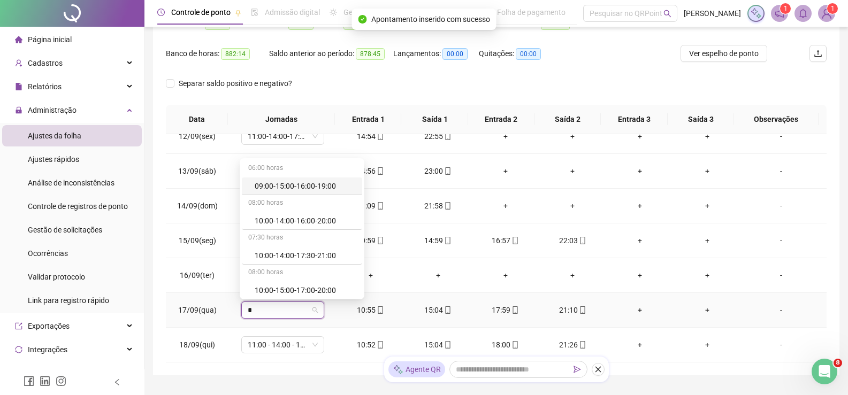
type input "**"
click at [313, 258] on div "11:00-14:00-17:00-22:00" at bounding box center [300, 256] width 91 height 12
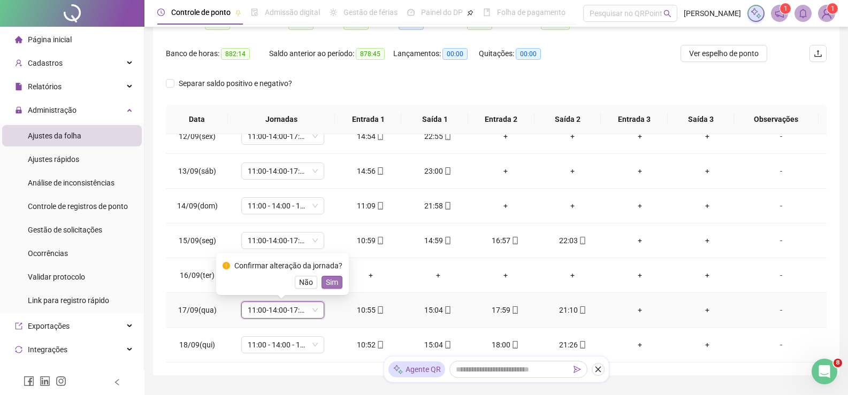
click at [327, 287] on span "Sim" at bounding box center [332, 283] width 12 height 12
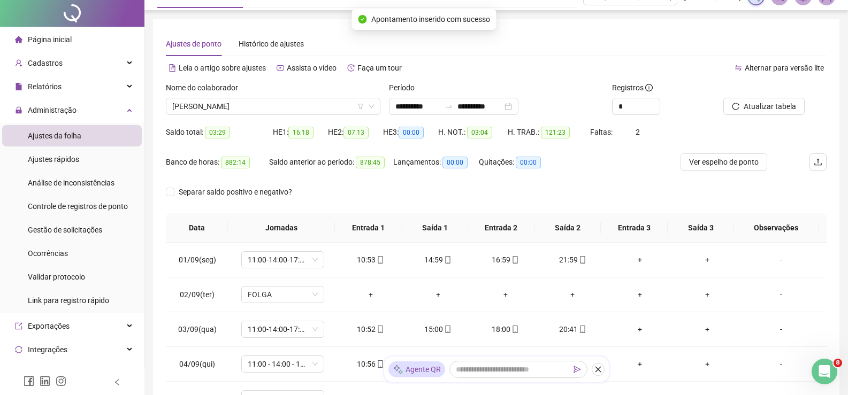
scroll to position [0, 0]
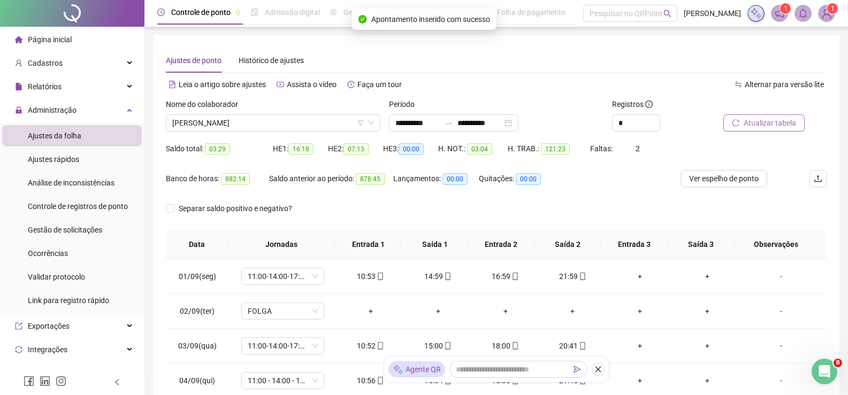
click at [777, 126] on span "Atualizar tabela" at bounding box center [770, 123] width 52 height 12
click at [280, 126] on span "[PERSON_NAME]" at bounding box center [273, 123] width 202 height 16
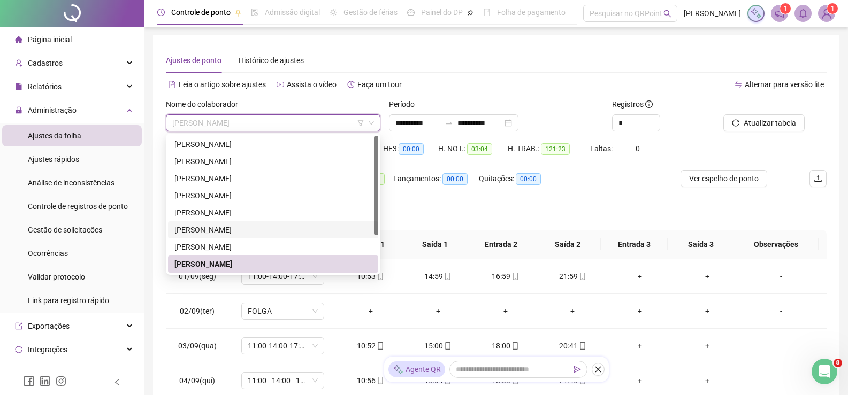
scroll to position [51, 0]
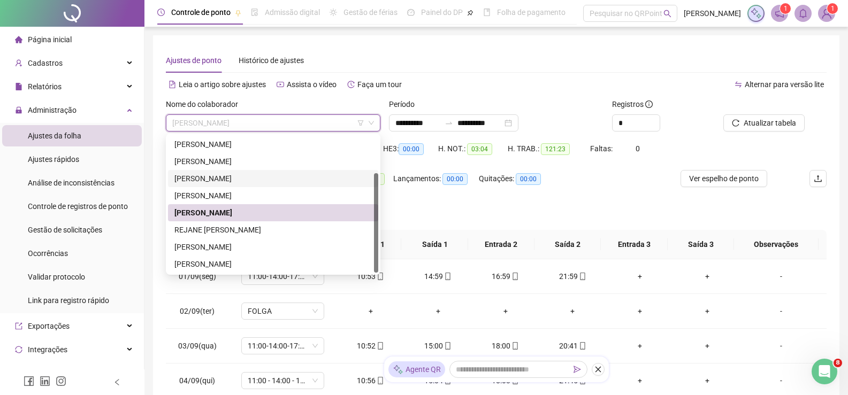
drag, startPoint x: 374, startPoint y: 189, endPoint x: 368, endPoint y: 267, distance: 77.8
click at [370, 268] on div "BARBARA MILENA VELOSO BARRETO DAINA GONÇALVES DOS SANTOS JORLEIDE DANTAS DA SIL…" at bounding box center [273, 204] width 210 height 137
click at [265, 227] on div "REJANE [PERSON_NAME]" at bounding box center [272, 230] width 197 height 12
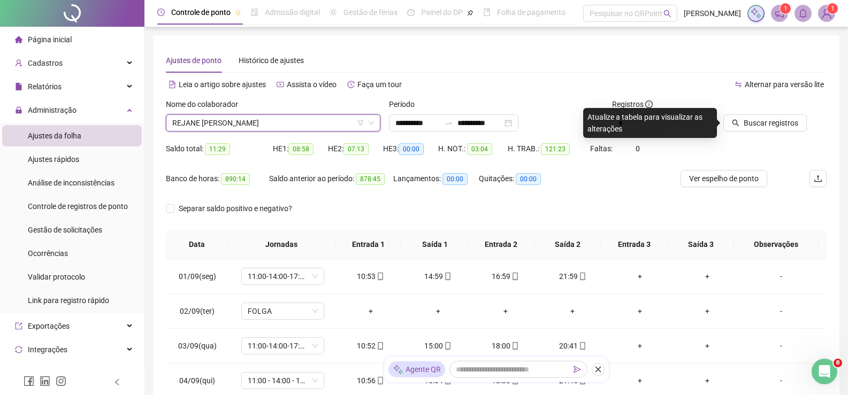
click at [771, 132] on div "Buscar registros" at bounding box center [775, 119] width 112 height 42
click at [771, 127] on span "Buscar registros" at bounding box center [771, 123] width 55 height 12
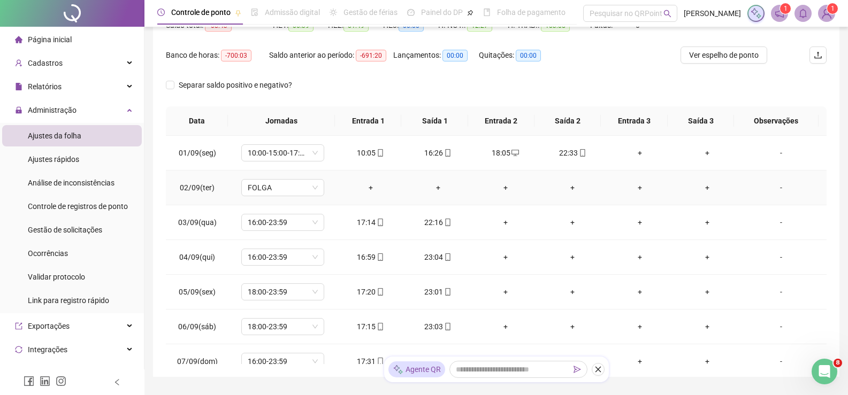
scroll to position [0, 0]
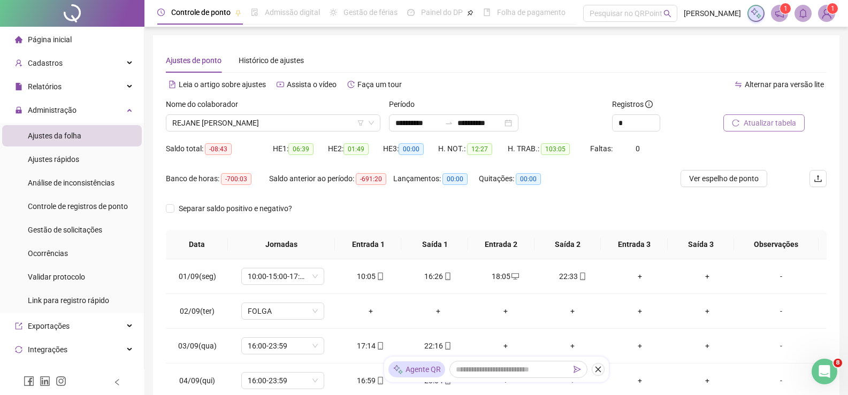
click at [759, 117] on button "Atualizar tabela" at bounding box center [763, 122] width 81 height 17
drag, startPoint x: 288, startPoint y: 109, endPoint x: 288, endPoint y: 119, distance: 10.2
click at [288, 114] on div "Nome do colaborador REJANE SIMOES MEIRELES" at bounding box center [273, 114] width 215 height 33
click at [288, 120] on span "REJANE [PERSON_NAME]" at bounding box center [273, 123] width 202 height 16
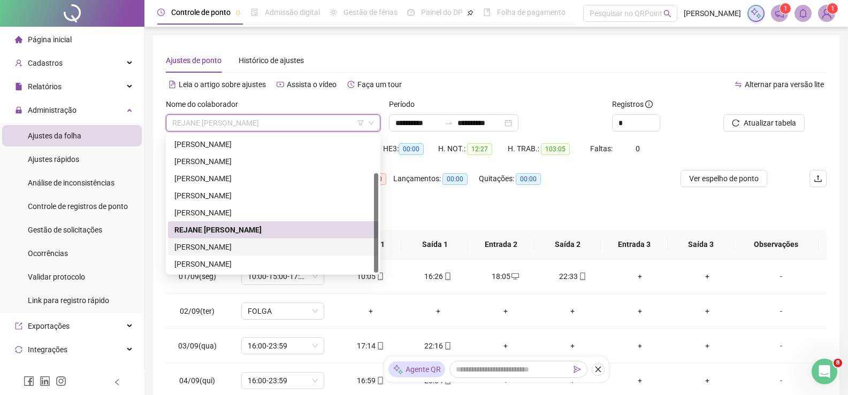
click at [262, 245] on div "[PERSON_NAME]" at bounding box center [272, 247] width 197 height 12
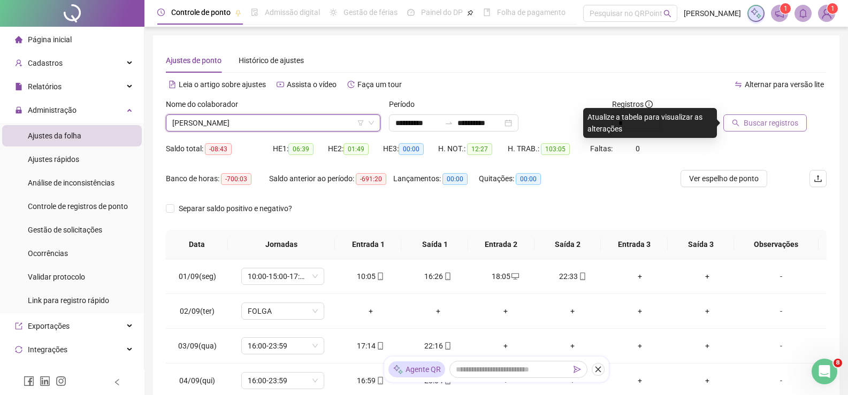
click at [763, 125] on span "Buscar registros" at bounding box center [771, 123] width 55 height 12
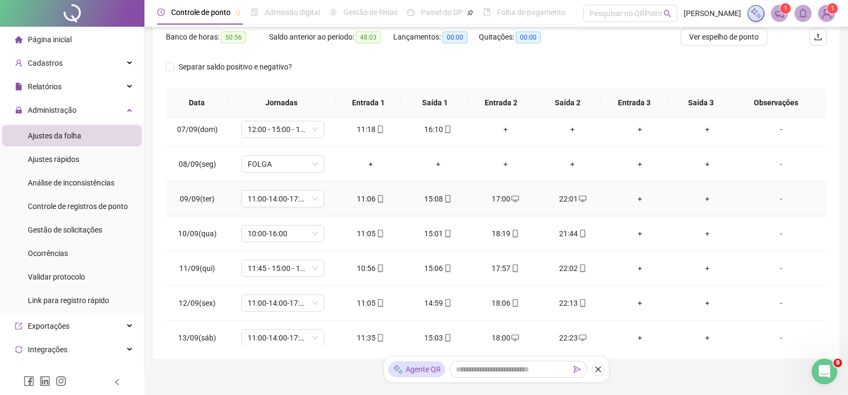
scroll to position [267, 0]
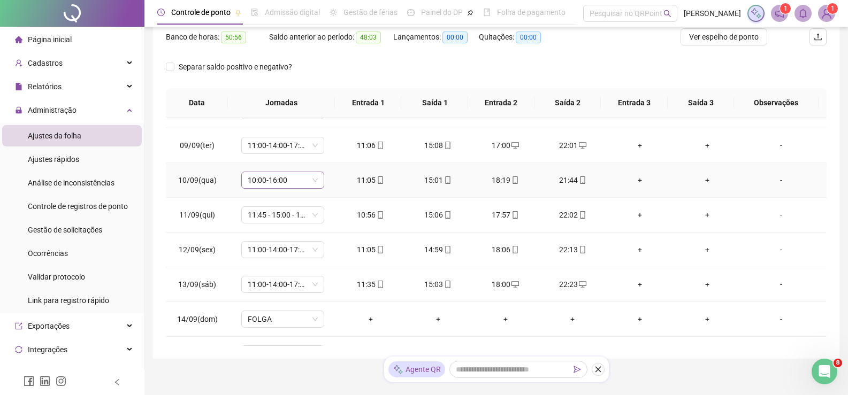
click at [312, 175] on span "10:00-16:00" at bounding box center [283, 180] width 70 height 16
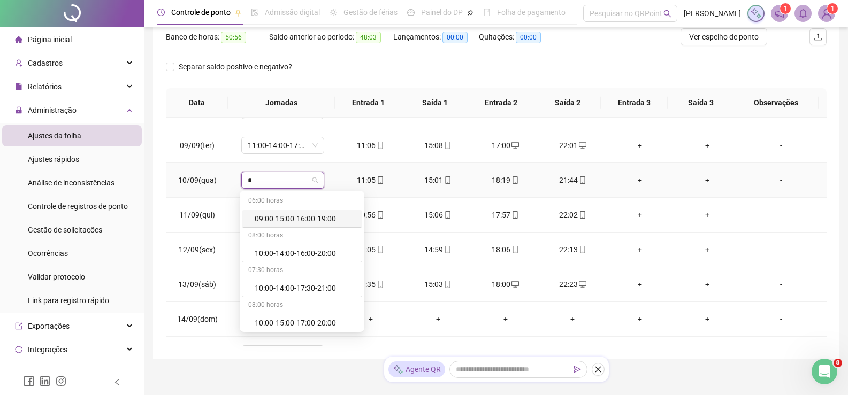
type input "**"
click at [326, 283] on div "11:00-14:00-17:00-22:00" at bounding box center [300, 288] width 91 height 12
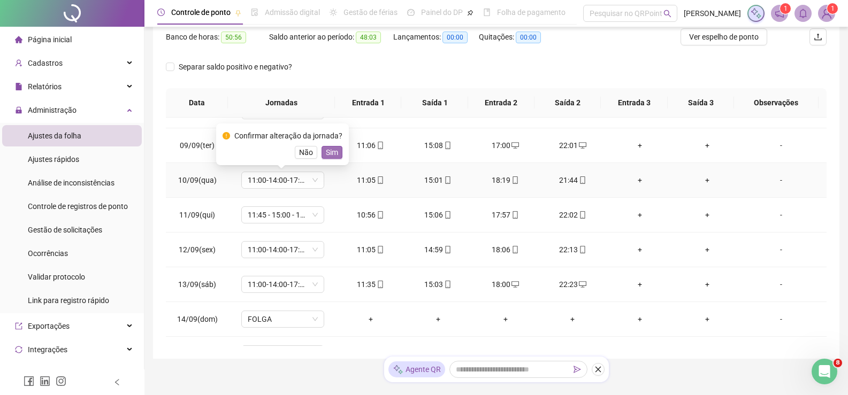
click at [329, 147] on span "Sim" at bounding box center [332, 153] width 12 height 12
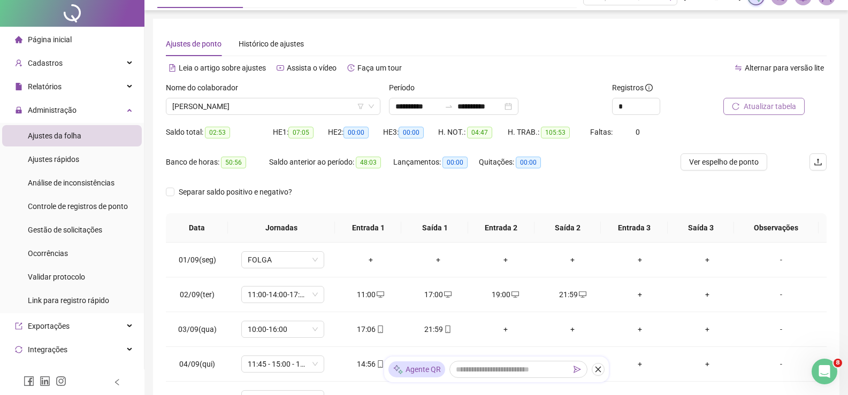
scroll to position [0, 0]
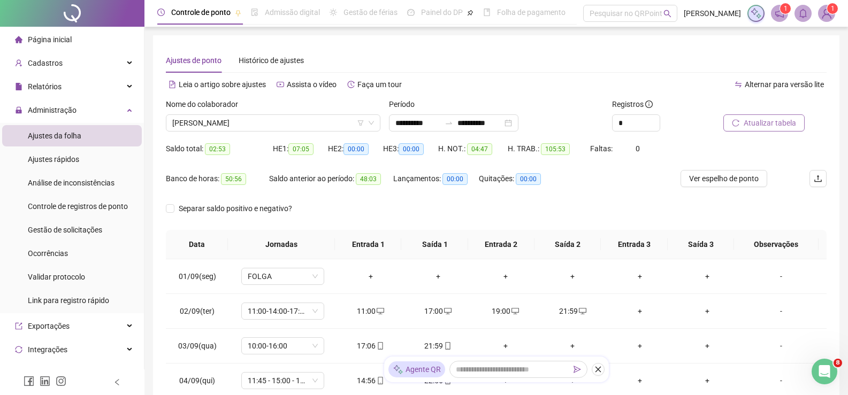
click at [746, 121] on span "Atualizar tabela" at bounding box center [770, 123] width 52 height 12
click at [290, 120] on span "[PERSON_NAME]" at bounding box center [273, 123] width 202 height 16
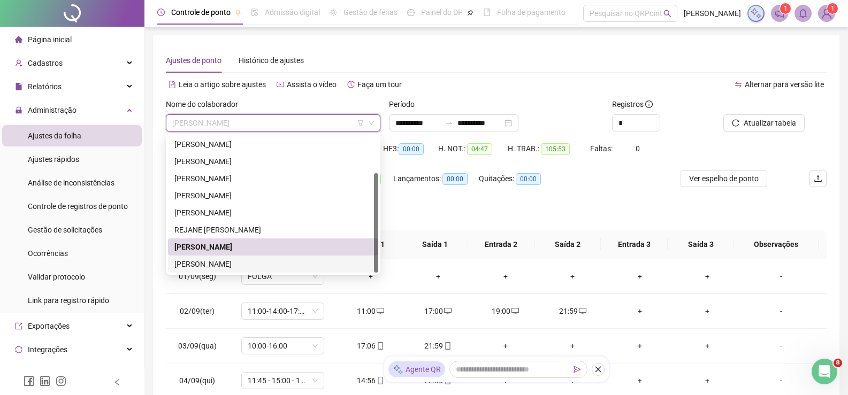
click at [243, 265] on div "STEFANY DOS SANTOS MOURA" at bounding box center [272, 264] width 197 height 12
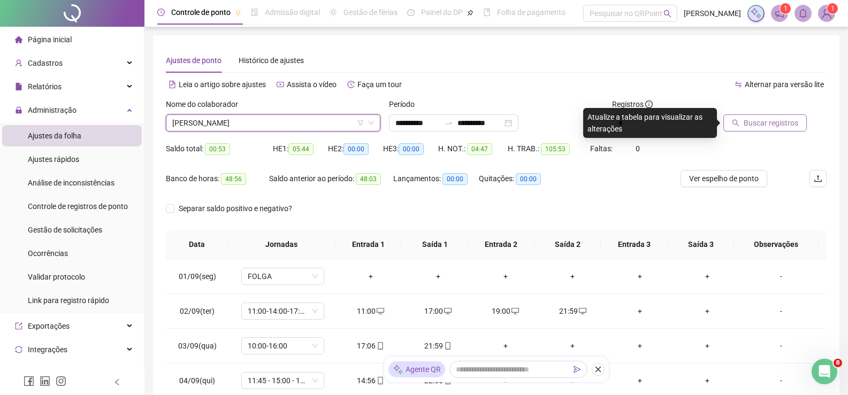
drag, startPoint x: 787, startPoint y: 109, endPoint x: 785, endPoint y: 116, distance: 7.5
click at [788, 109] on div at bounding box center [761, 106] width 76 height 16
click at [784, 117] on button "Buscar registros" at bounding box center [764, 122] width 83 height 17
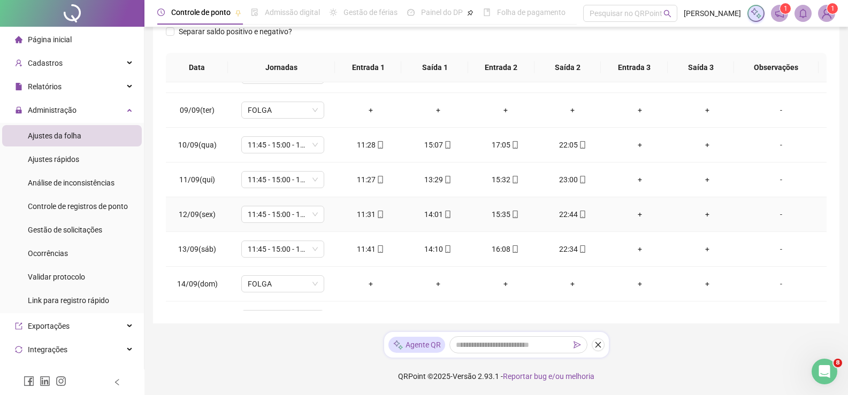
scroll to position [374, 0]
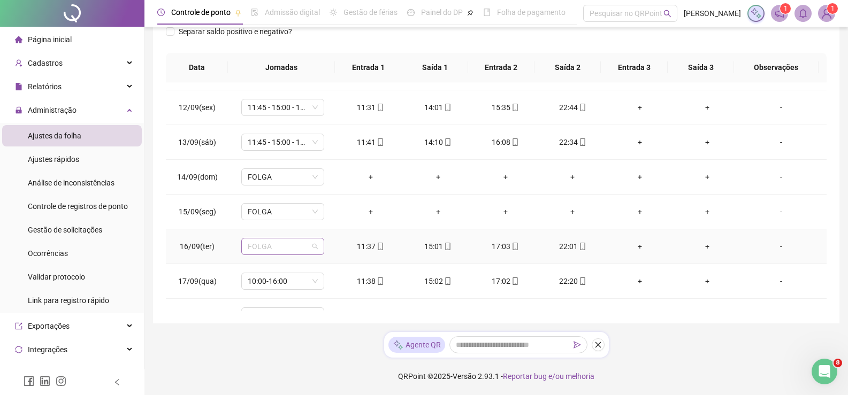
click at [312, 246] on span "FOLGA" at bounding box center [283, 247] width 70 height 16
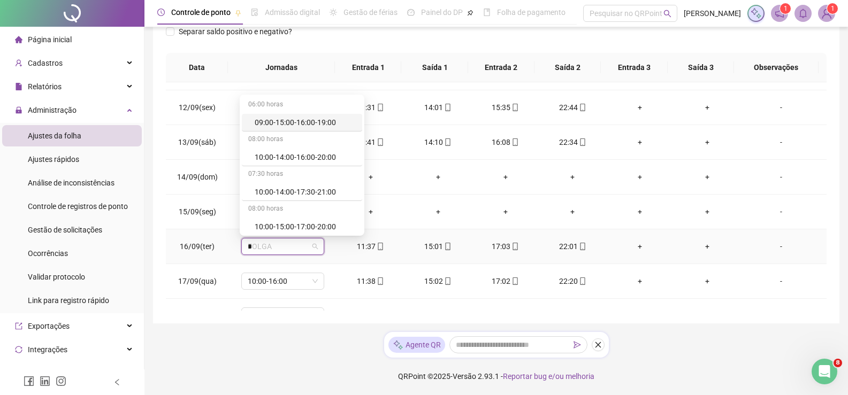
type input "**"
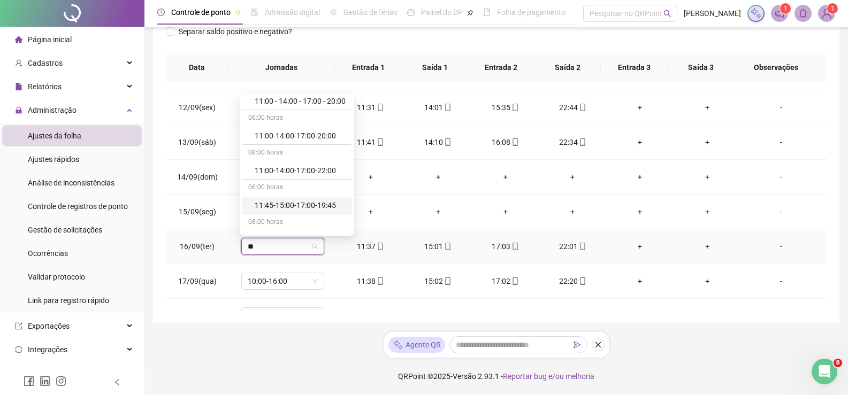
scroll to position [43, 0]
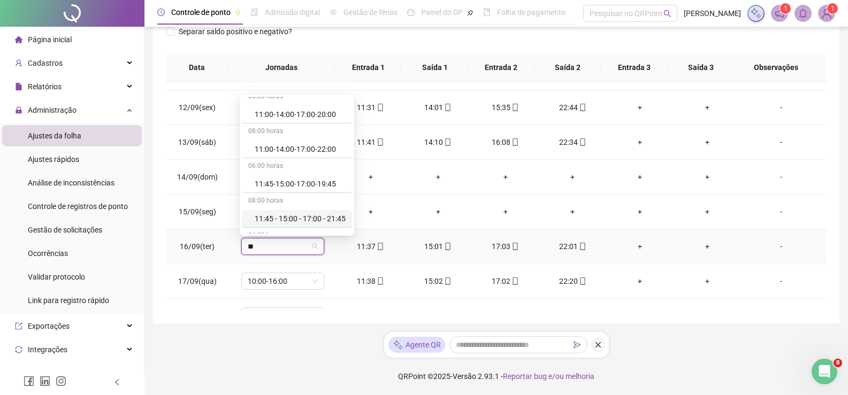
click at [332, 212] on div "11:45 - 15:00 - 17:00 - 21:45" at bounding box center [297, 219] width 110 height 18
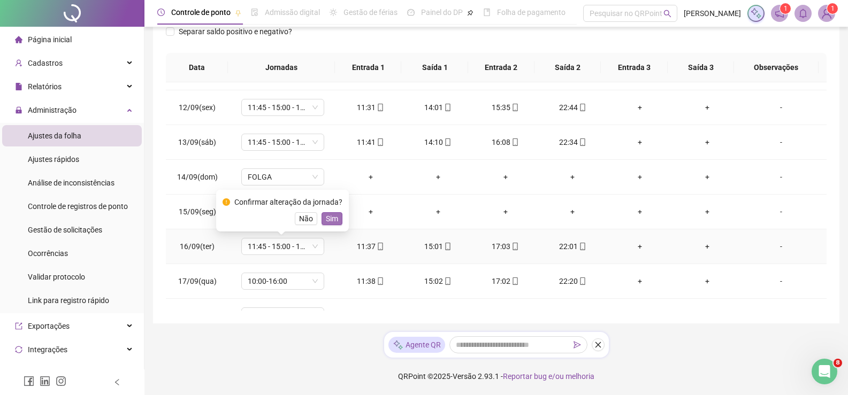
click at [335, 223] on span "Sim" at bounding box center [332, 219] width 12 height 12
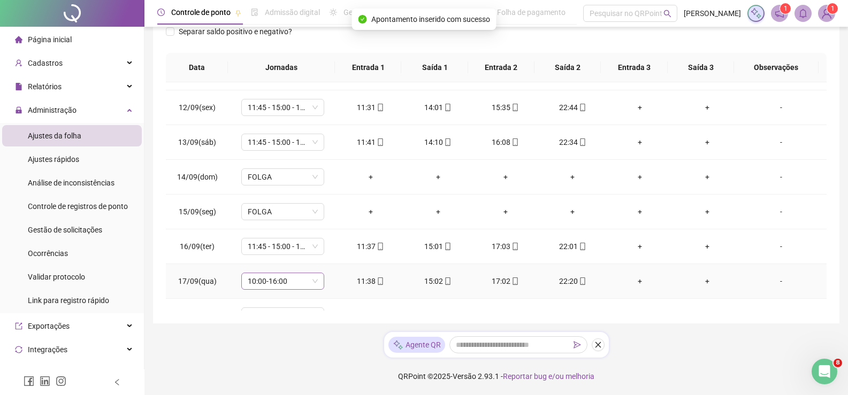
click at [318, 274] on div "10:00-16:00" at bounding box center [282, 281] width 83 height 17
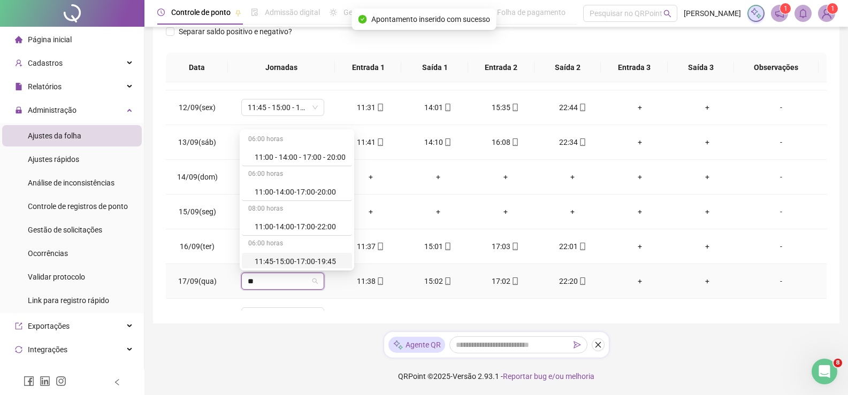
type input "**"
click at [354, 262] on div "06:00 horas 11:00 - 14:00 - 17:00 - 20:00 06:00 horas 11:00-14:00-17:00-20:00 0…" at bounding box center [297, 199] width 114 height 141
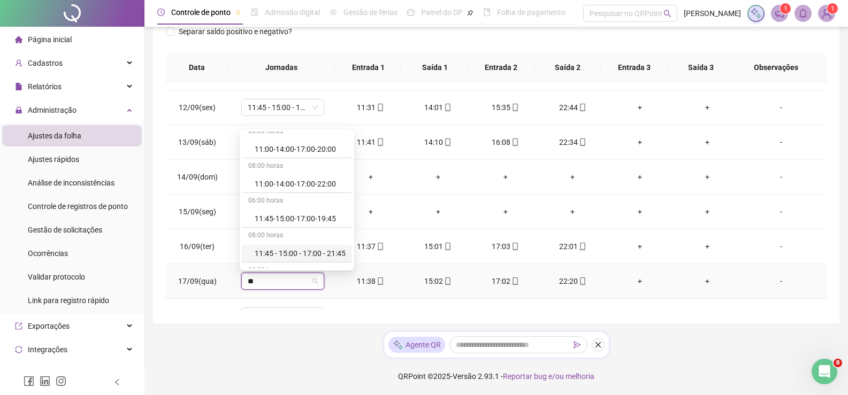
click at [341, 256] on div "11:45 - 15:00 - 17:00 - 21:45" at bounding box center [300, 254] width 91 height 12
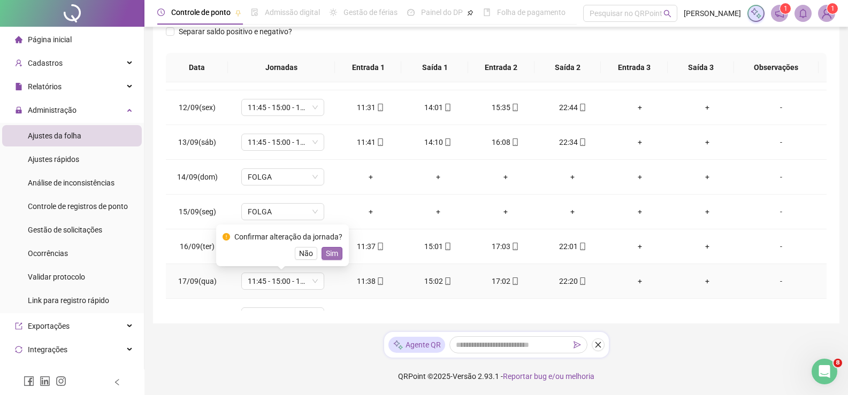
click at [327, 253] on span "Sim" at bounding box center [332, 254] width 12 height 12
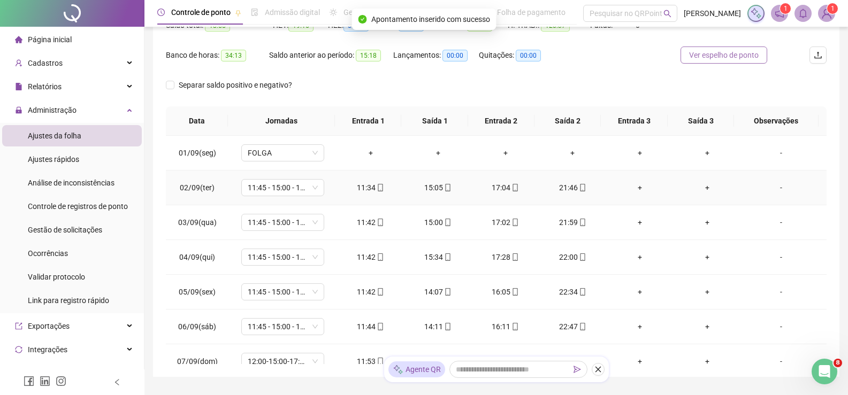
scroll to position [0, 0]
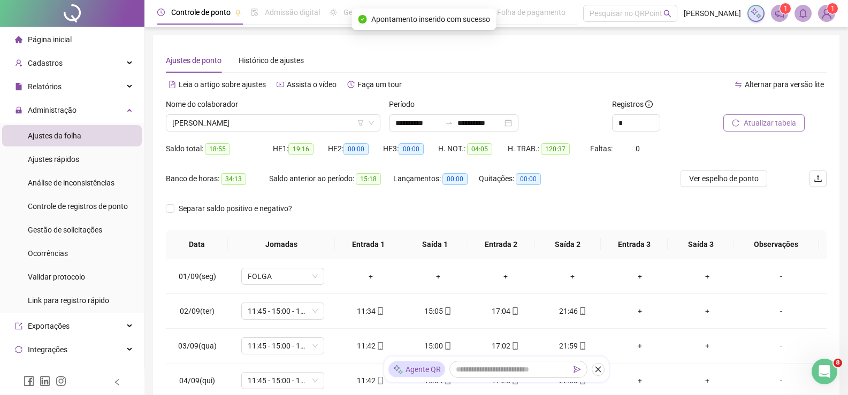
click at [765, 120] on span "Atualizar tabela" at bounding box center [770, 123] width 52 height 12
click at [290, 124] on span "STEFANY DOS SANTOS MOURA" at bounding box center [273, 123] width 202 height 16
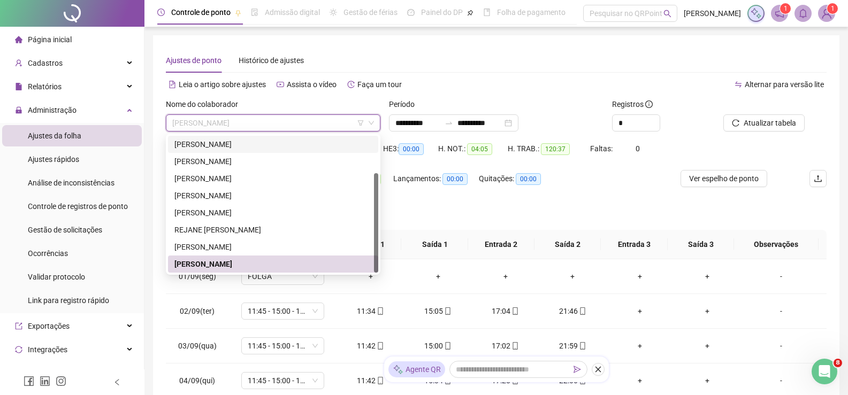
drag, startPoint x: 373, startPoint y: 193, endPoint x: 363, endPoint y: 124, distance: 69.7
click at [363, 124] on body "**********" at bounding box center [424, 197] width 848 height 395
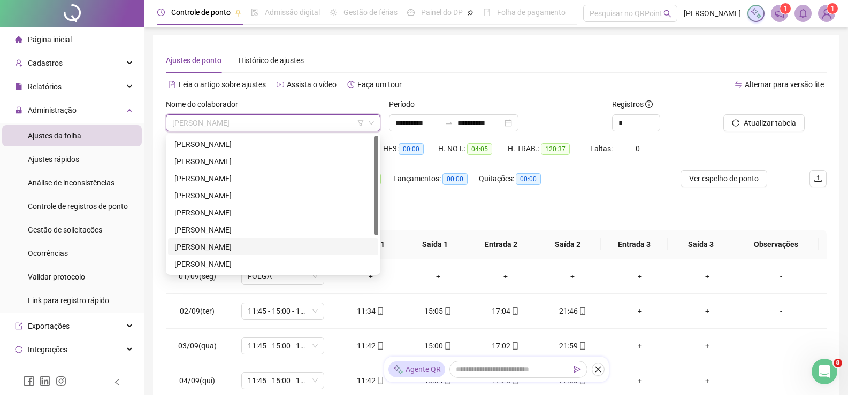
drag, startPoint x: 374, startPoint y: 198, endPoint x: 358, endPoint y: 119, distance: 81.3
click at [360, 120] on body "**********" at bounding box center [424, 197] width 848 height 395
click at [224, 180] on div "[PERSON_NAME]" at bounding box center [272, 179] width 197 height 12
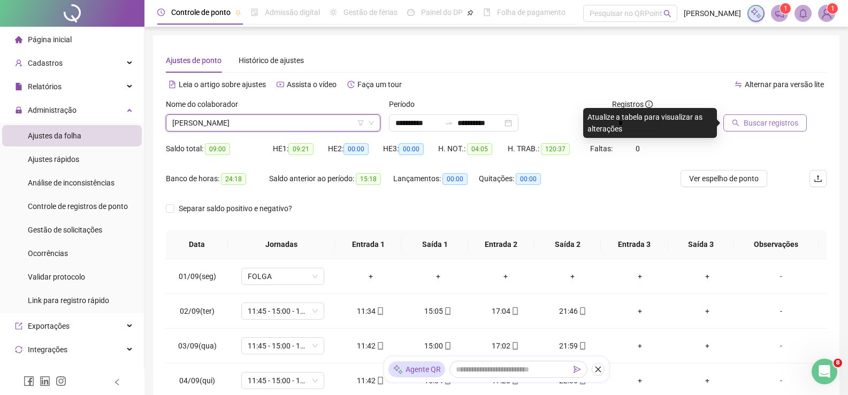
click at [736, 120] on icon "search" at bounding box center [735, 122] width 7 height 7
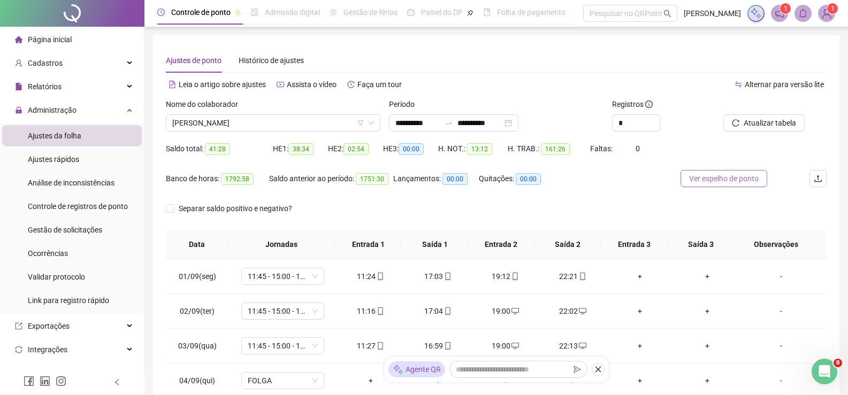
click at [703, 175] on span "Ver espelho de ponto" at bounding box center [724, 179] width 70 height 12
click at [707, 183] on span "Ver espelho de ponto" at bounding box center [724, 179] width 70 height 12
click at [727, 181] on span "Ver espelho de ponto" at bounding box center [724, 179] width 70 height 12
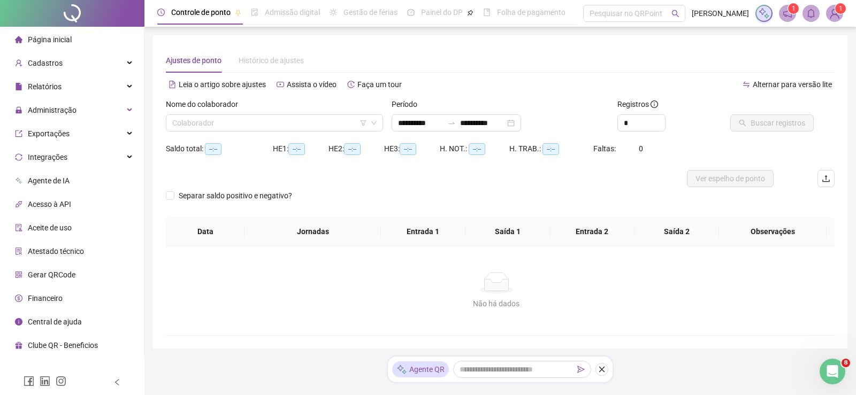
type input "**********"
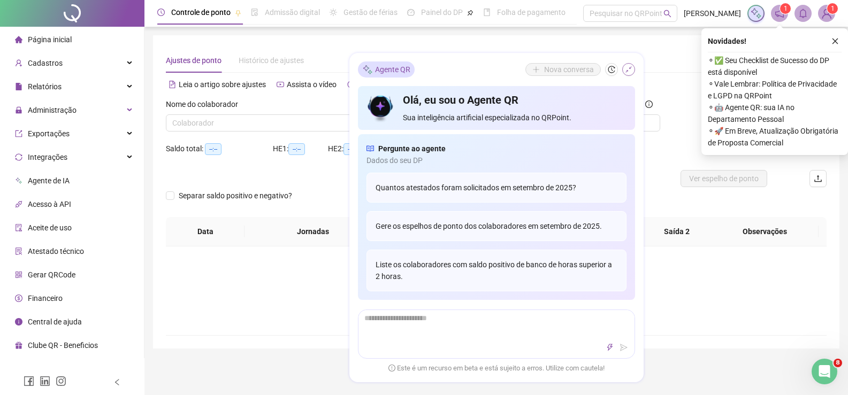
click at [626, 71] on icon "shrink" at bounding box center [628, 69] width 7 height 7
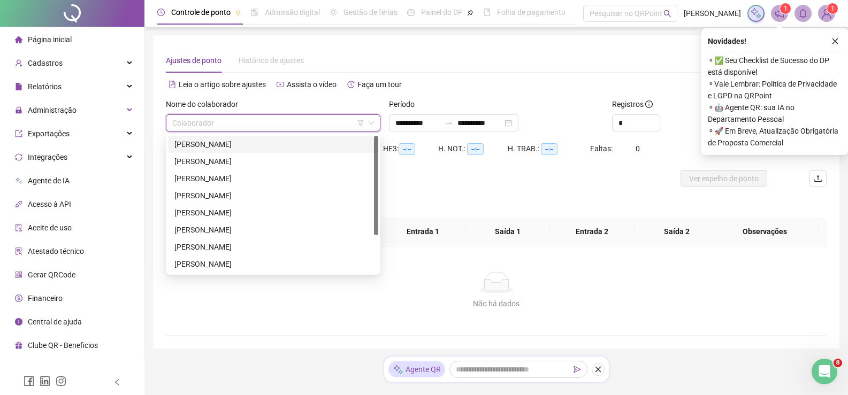
drag, startPoint x: 233, startPoint y: 115, endPoint x: 233, endPoint y: 126, distance: 11.2
click at [233, 118] on input "search" at bounding box center [268, 123] width 192 height 16
type input "*"
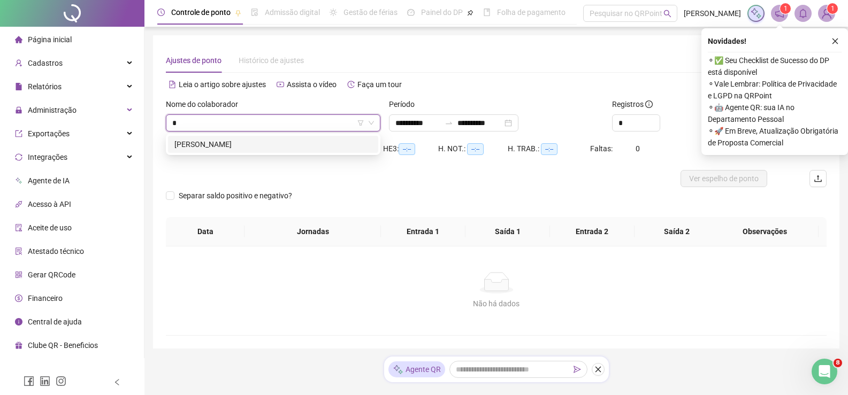
click at [210, 149] on div "[PERSON_NAME]" at bounding box center [272, 145] width 197 height 12
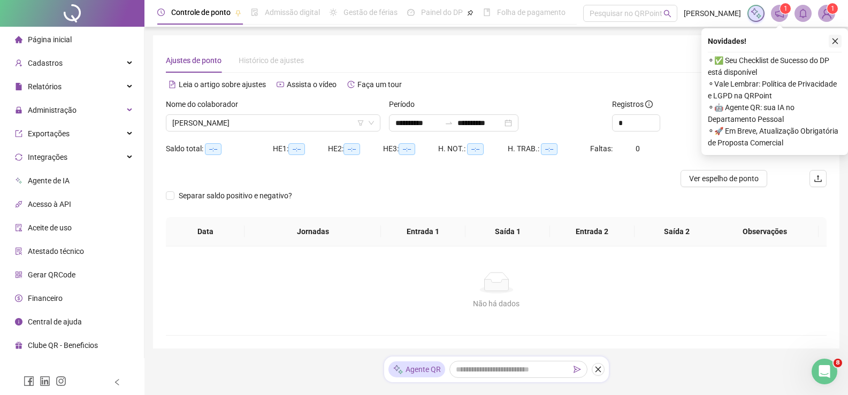
click at [838, 35] on button "button" at bounding box center [835, 41] width 13 height 13
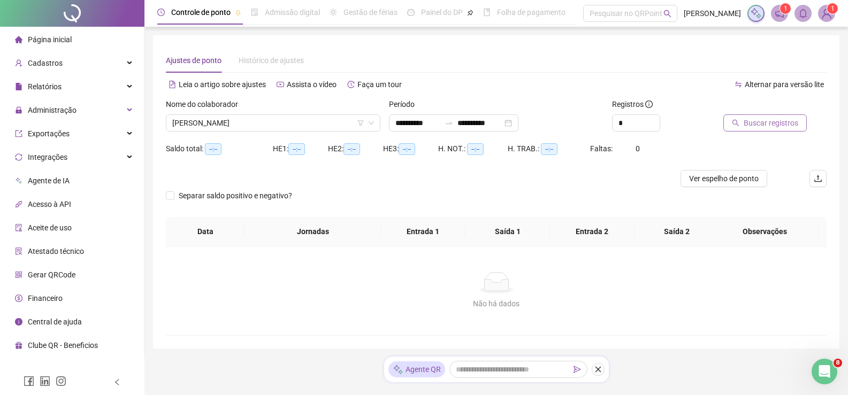
click at [755, 127] on span "Buscar registros" at bounding box center [771, 123] width 55 height 12
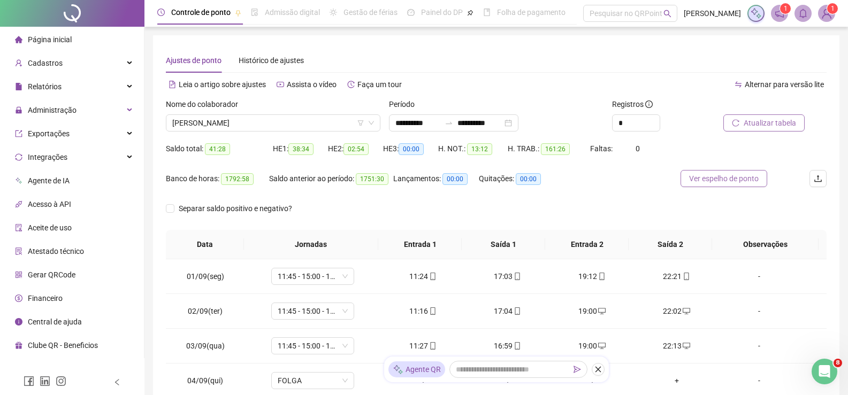
click at [706, 173] on span "Ver espelho de ponto" at bounding box center [724, 179] width 70 height 12
click at [779, 14] on icon "notification" at bounding box center [780, 14] width 10 height 10
click at [779, 14] on span at bounding box center [779, 13] width 17 height 17
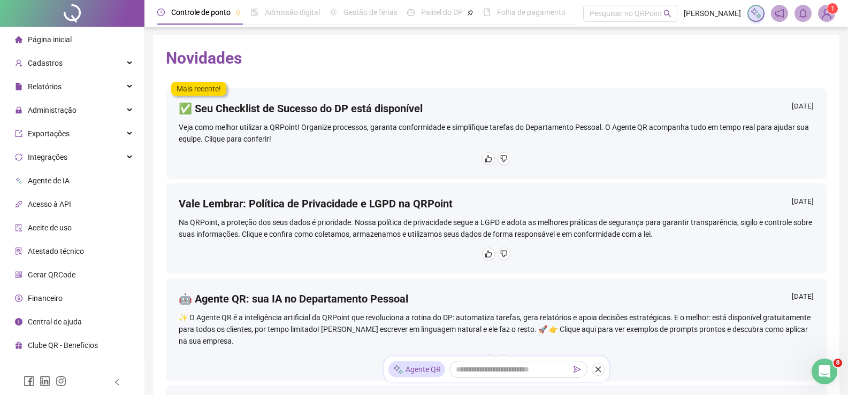
click at [779, 14] on icon "notification" at bounding box center [780, 14] width 10 height 10
click at [824, 11] on img at bounding box center [826, 13] width 16 height 16
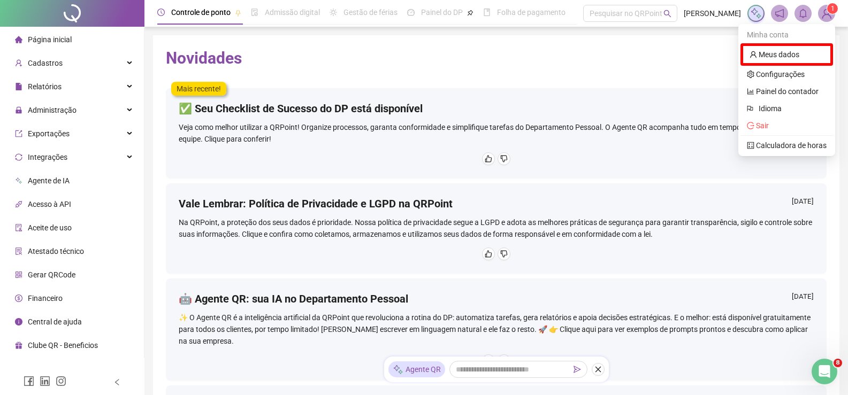
click at [825, 14] on img at bounding box center [826, 13] width 16 height 16
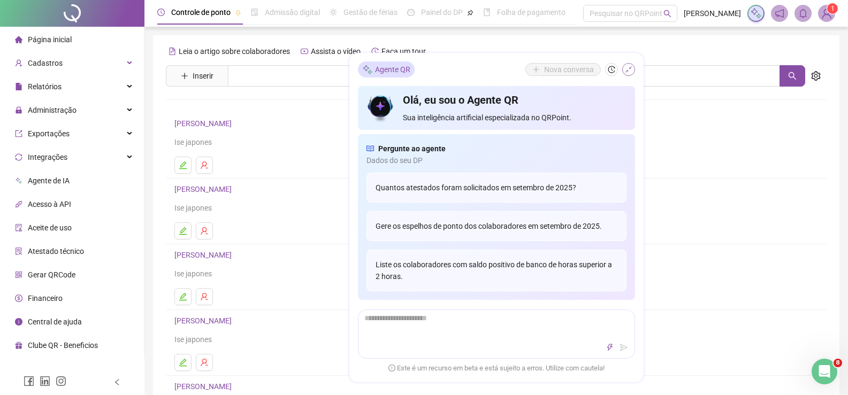
click at [627, 70] on icon "shrink" at bounding box center [628, 69] width 7 height 7
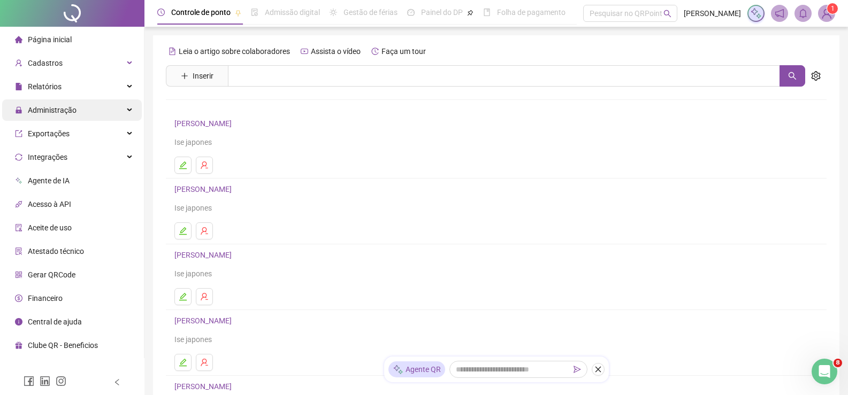
click at [48, 108] on span "Administração" at bounding box center [52, 110] width 49 height 9
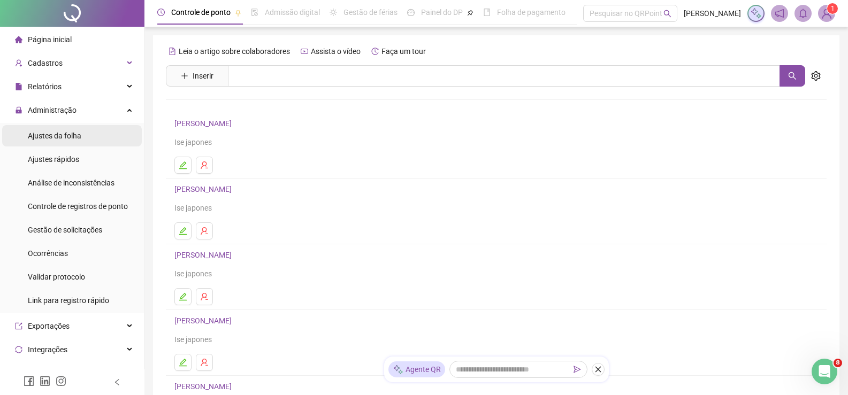
click at [57, 132] on span "Ajustes da folha" at bounding box center [54, 136] width 53 height 9
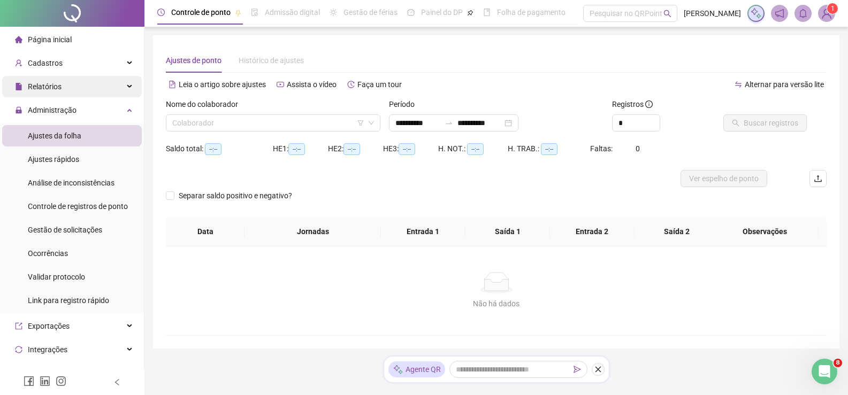
type input "**********"
drag, startPoint x: 309, startPoint y: 107, endPoint x: 309, endPoint y: 114, distance: 7.5
click at [309, 114] on div "Nome do colaborador Colaborador" at bounding box center [273, 114] width 215 height 33
click at [308, 116] on input "search" at bounding box center [268, 123] width 192 height 16
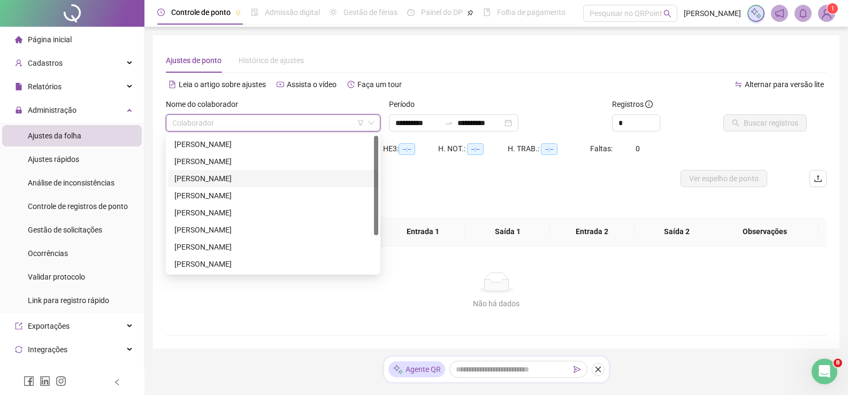
click at [273, 185] on div "[PERSON_NAME]" at bounding box center [273, 178] width 210 height 17
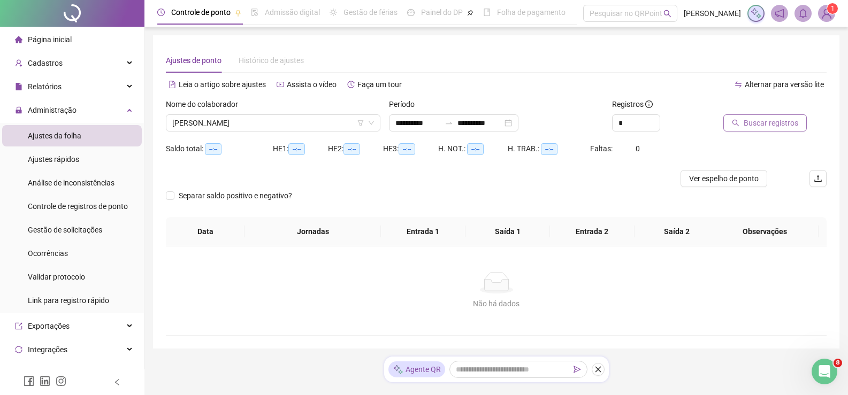
click at [784, 118] on span "Buscar registros" at bounding box center [771, 123] width 55 height 12
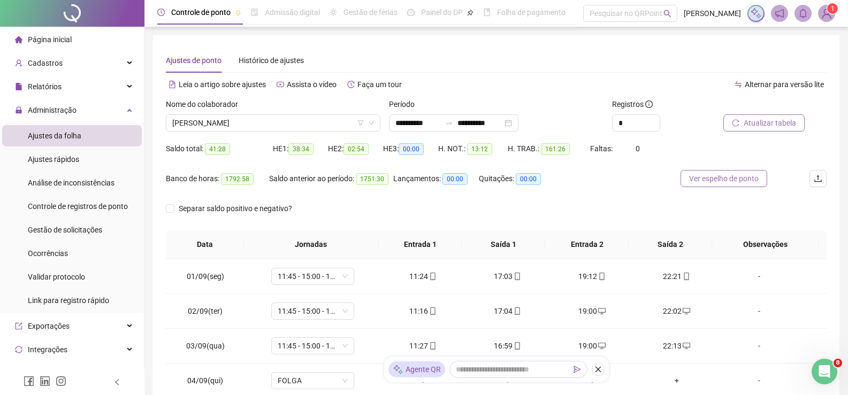
click at [715, 180] on span "Ver espelho de ponto" at bounding box center [724, 179] width 70 height 12
drag, startPoint x: 576, startPoint y: 121, endPoint x: 492, endPoint y: 121, distance: 84.0
click at [492, 121] on div "**********" at bounding box center [496, 119] width 669 height 42
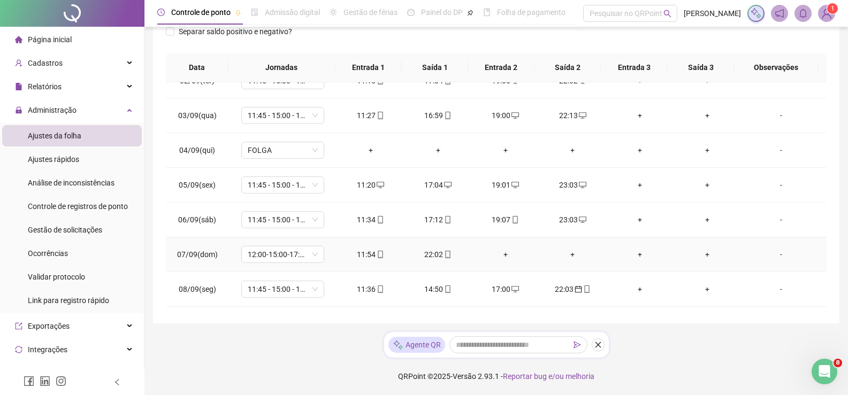
scroll to position [160, 0]
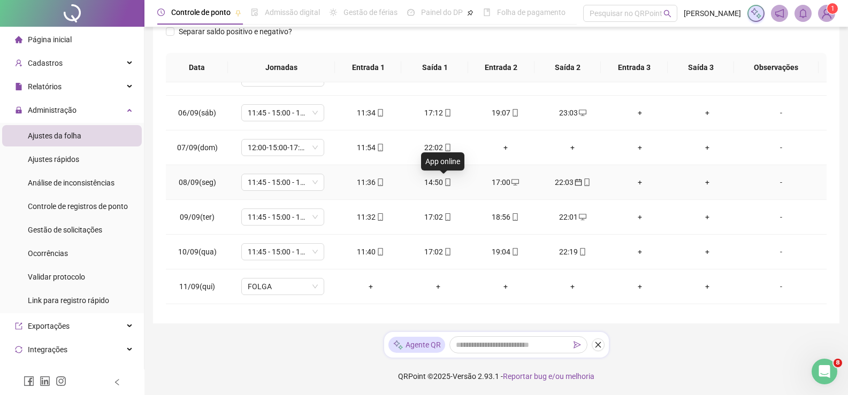
type input "*"
click at [443, 178] on span at bounding box center [447, 182] width 9 height 9
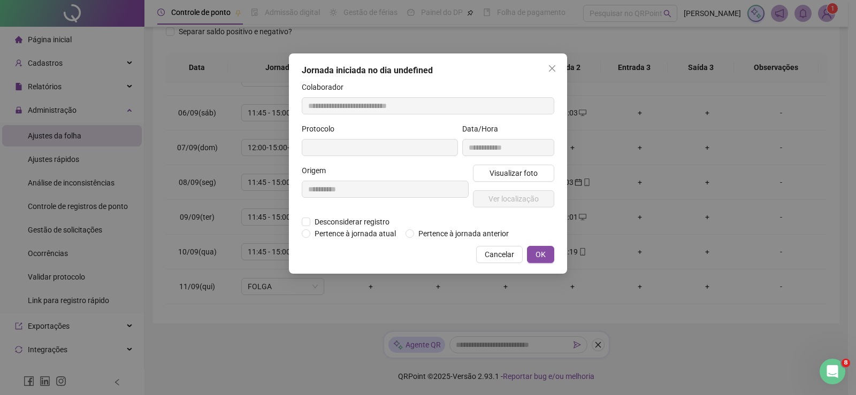
type input "**********"
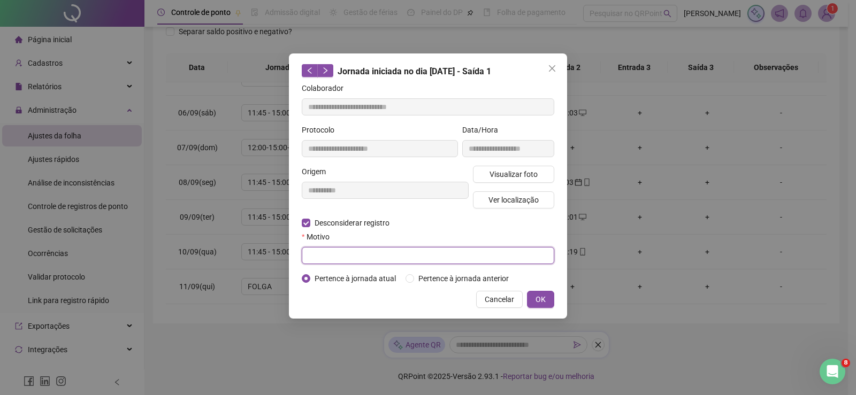
click at [318, 258] on input "text" at bounding box center [428, 255] width 252 height 17
type input "******"
click at [544, 304] on span "OK" at bounding box center [540, 300] width 10 height 12
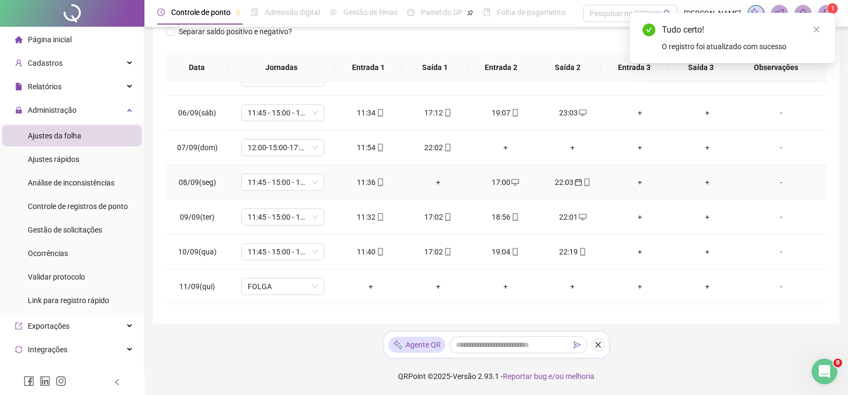
click at [434, 182] on div "+" at bounding box center [438, 183] width 50 height 12
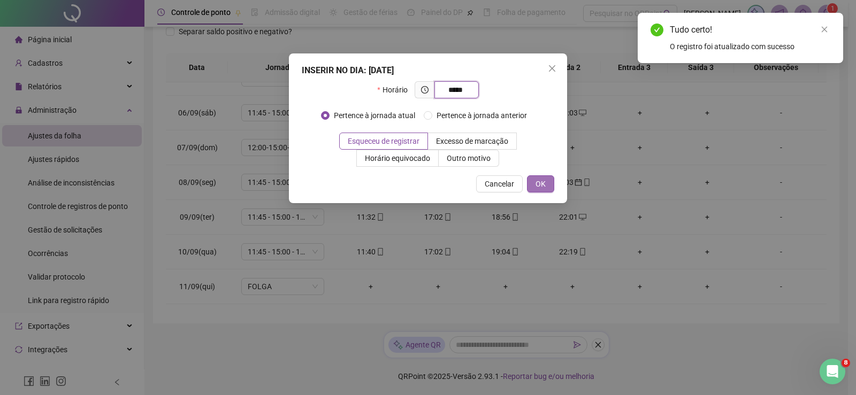
type input "*****"
click at [541, 185] on span "OK" at bounding box center [540, 184] width 10 height 12
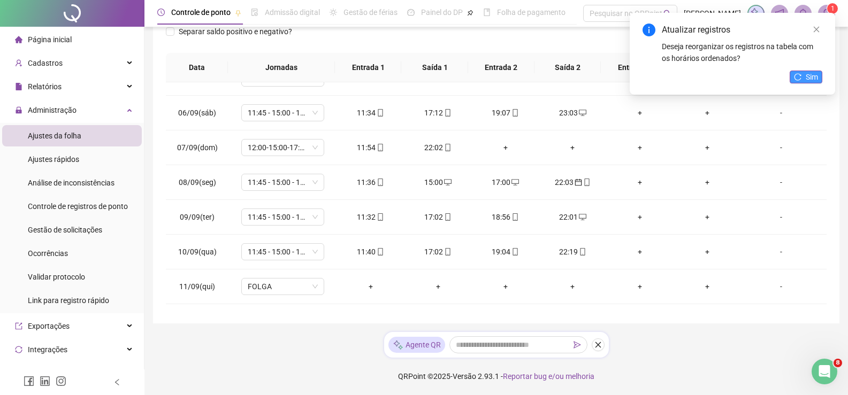
click at [795, 77] on icon "reload" at bounding box center [797, 76] width 7 height 7
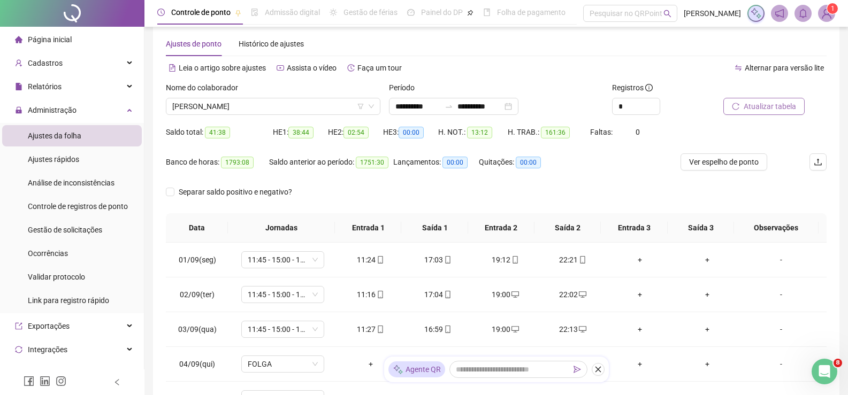
scroll to position [0, 0]
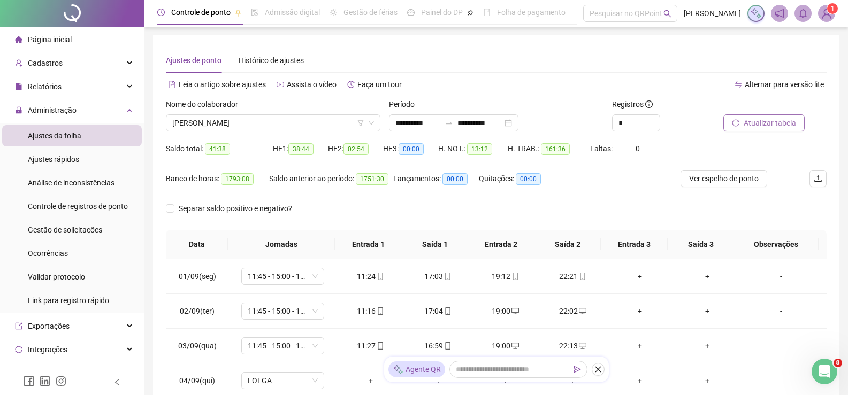
click at [774, 117] on span "Atualizar tabela" at bounding box center [770, 123] width 52 height 12
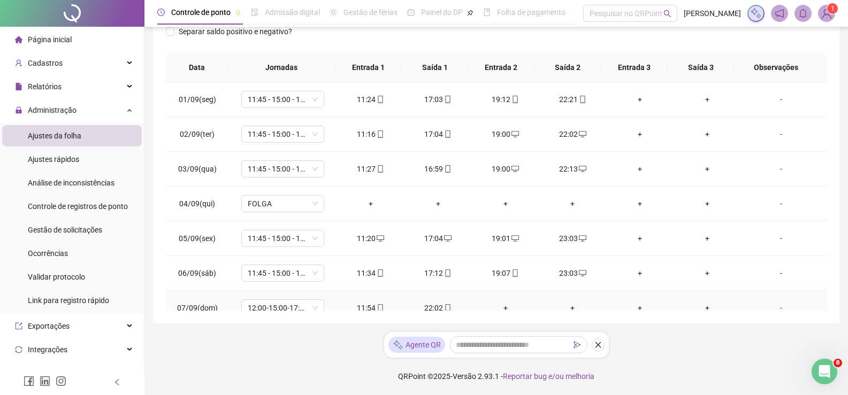
scroll to position [107, 0]
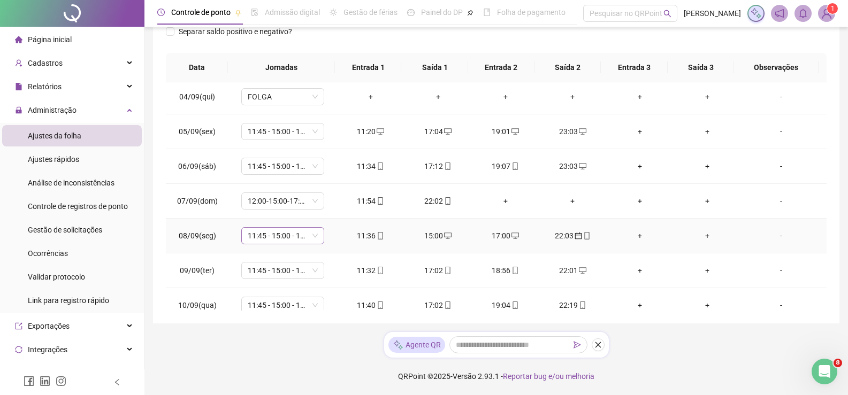
click at [316, 239] on span "11:45 - 15:00 - 17:00 - 21:45" at bounding box center [283, 236] width 70 height 16
click at [333, 206] on td "12:00-15:00-17:00-22:00" at bounding box center [282, 201] width 109 height 35
click at [575, 238] on icon "calendar" at bounding box center [578, 235] width 7 height 7
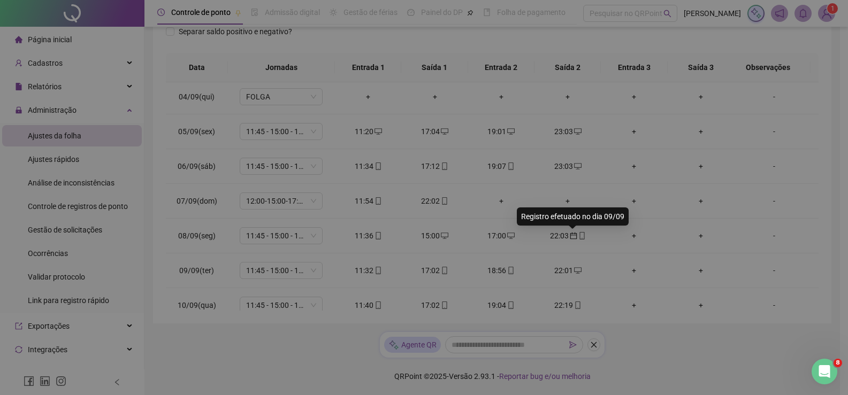
type input "**********"
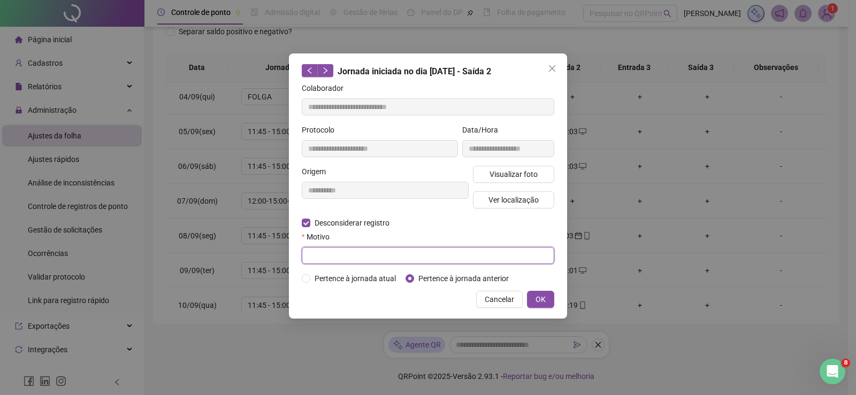
click at [320, 248] on input "text" at bounding box center [428, 255] width 252 height 17
type input "******"
click at [542, 295] on span "OK" at bounding box center [540, 300] width 10 height 12
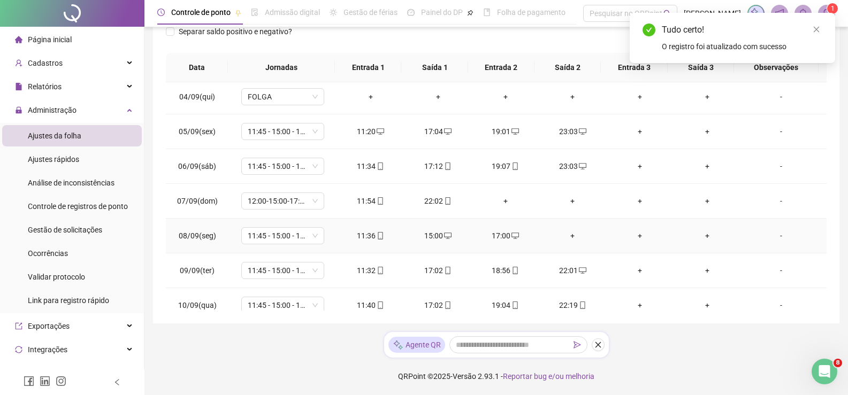
click at [567, 238] on div "+" at bounding box center [572, 236] width 50 height 12
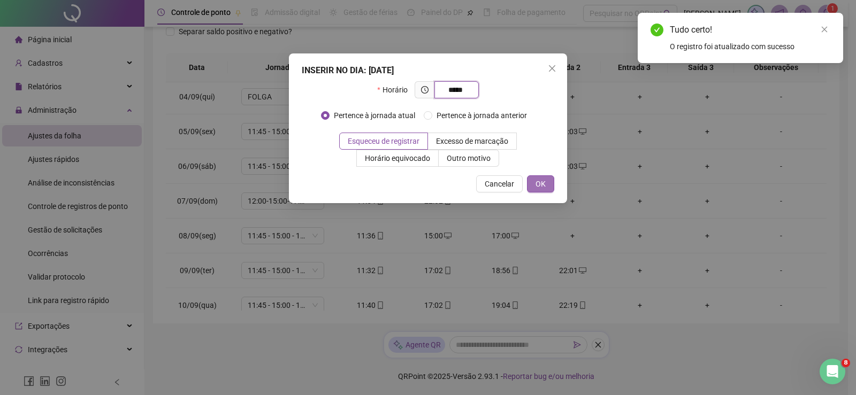
type input "*****"
click at [537, 190] on button "OK" at bounding box center [540, 183] width 27 height 17
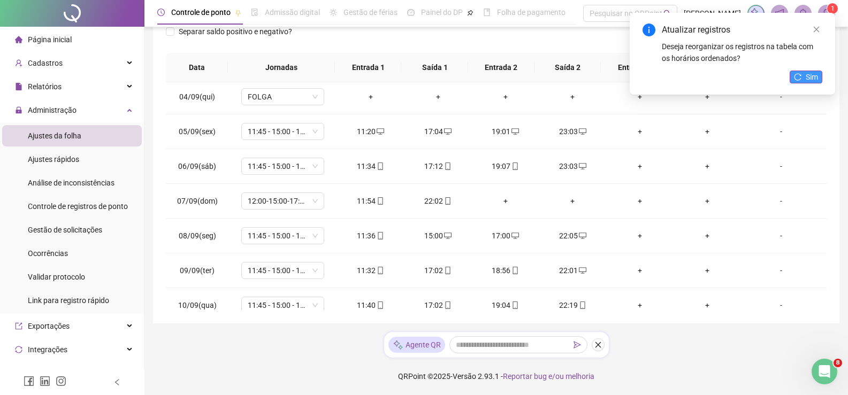
click at [803, 80] on button "Sim" at bounding box center [806, 77] width 33 height 13
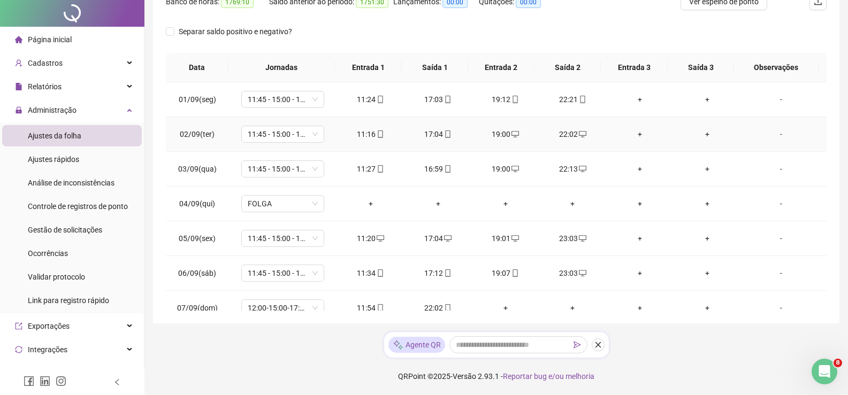
scroll to position [0, 0]
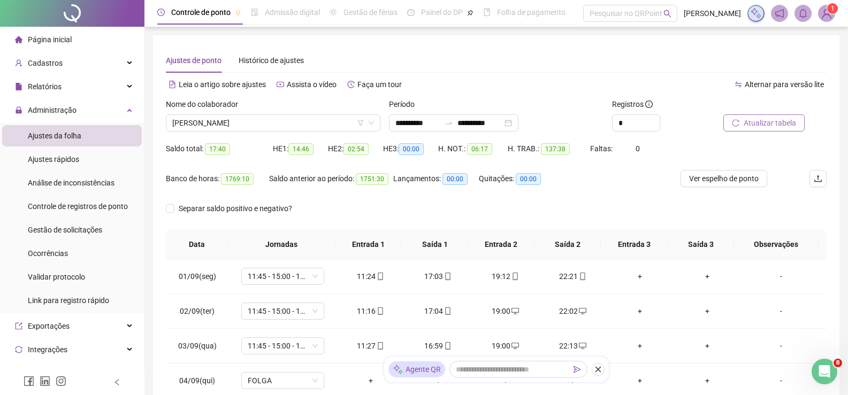
click at [759, 122] on span "Atualizar tabela" at bounding box center [770, 123] width 52 height 12
click at [767, 124] on span "Atualizar tabela" at bounding box center [770, 123] width 52 height 12
